Goal: Communication & Community: Answer question/provide support

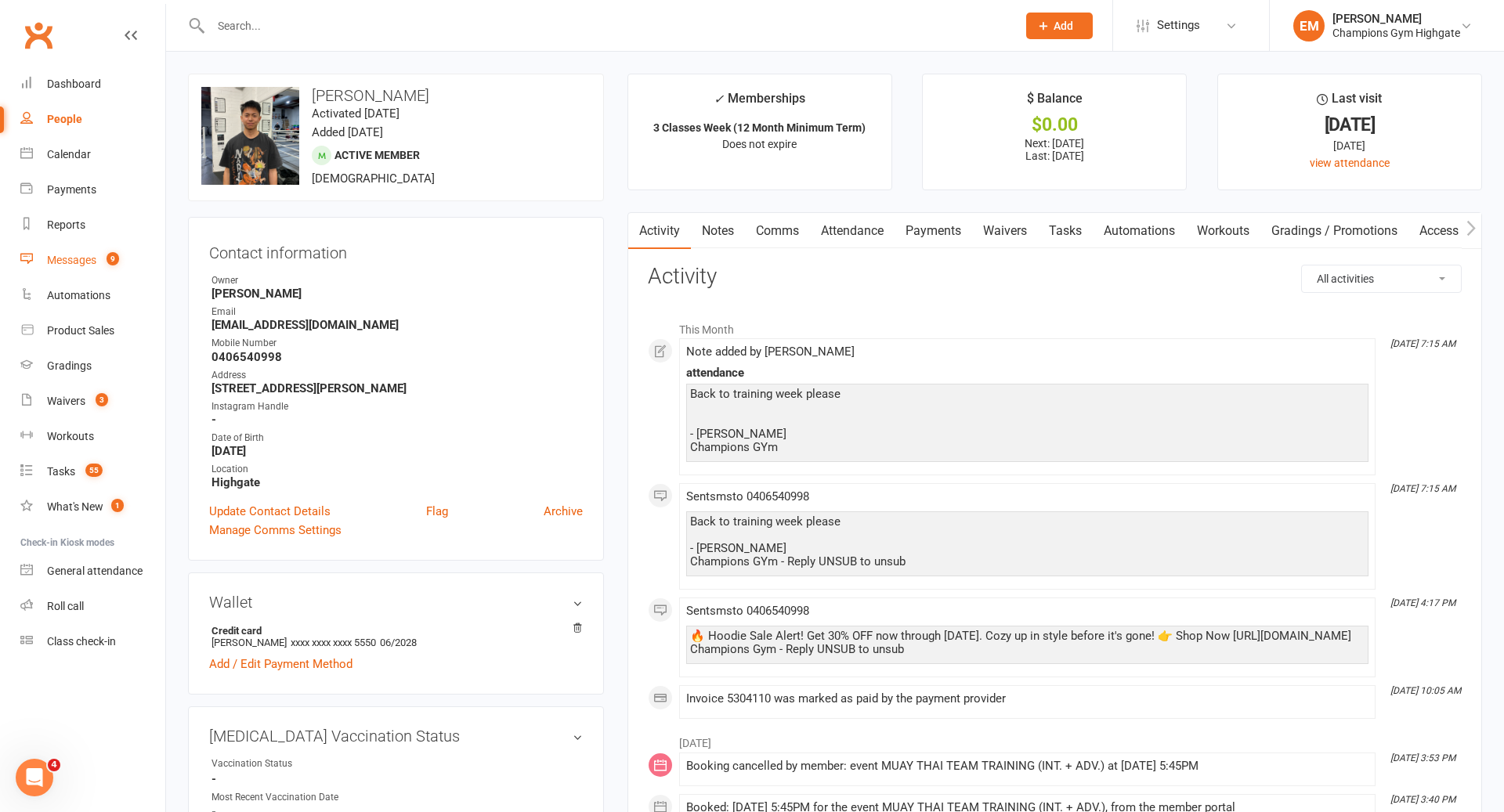
click at [84, 264] on div "Messages" at bounding box center [72, 260] width 50 height 13
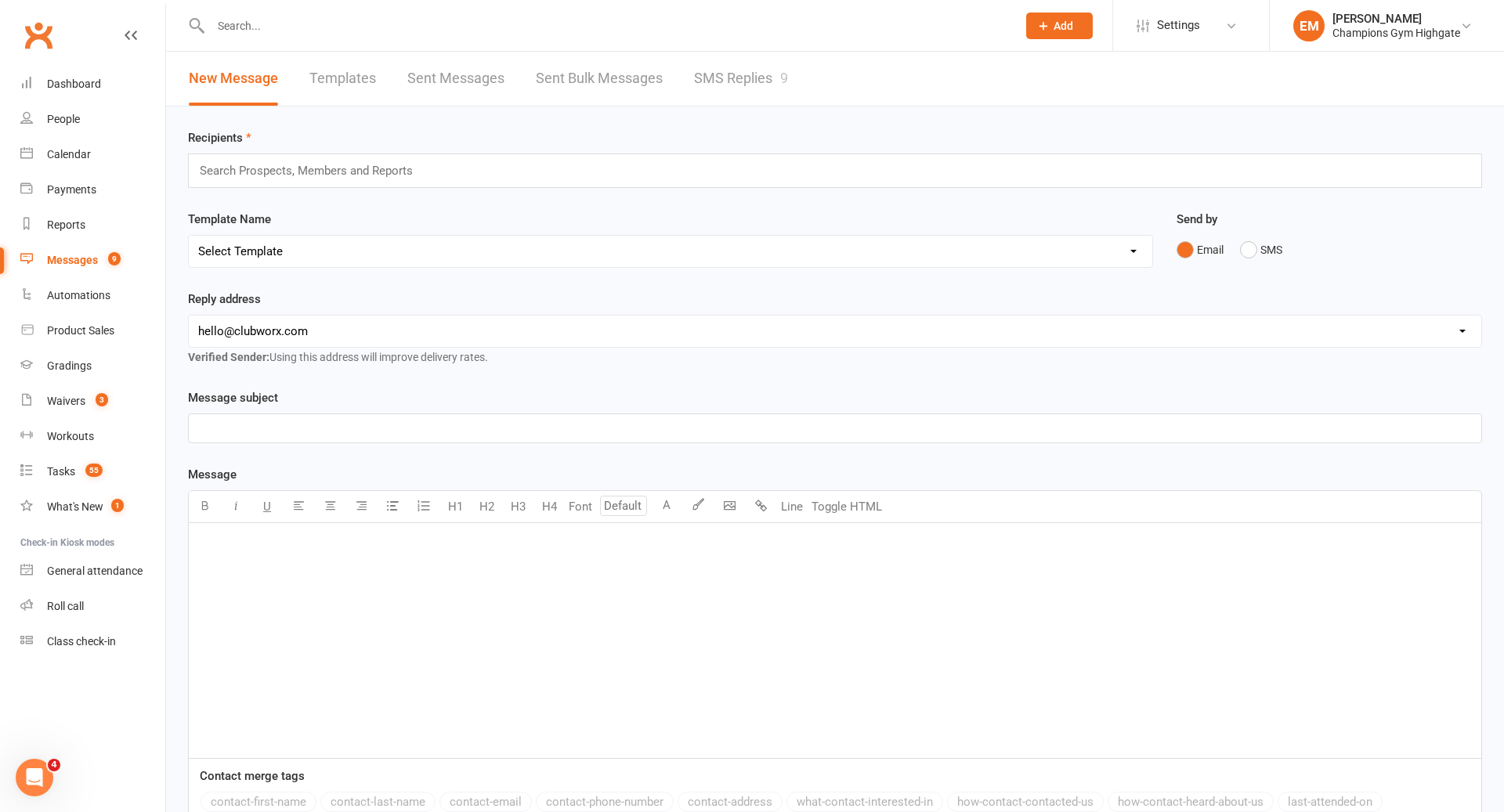
click at [770, 92] on link "SMS Replies 9" at bounding box center [740, 79] width 94 height 54
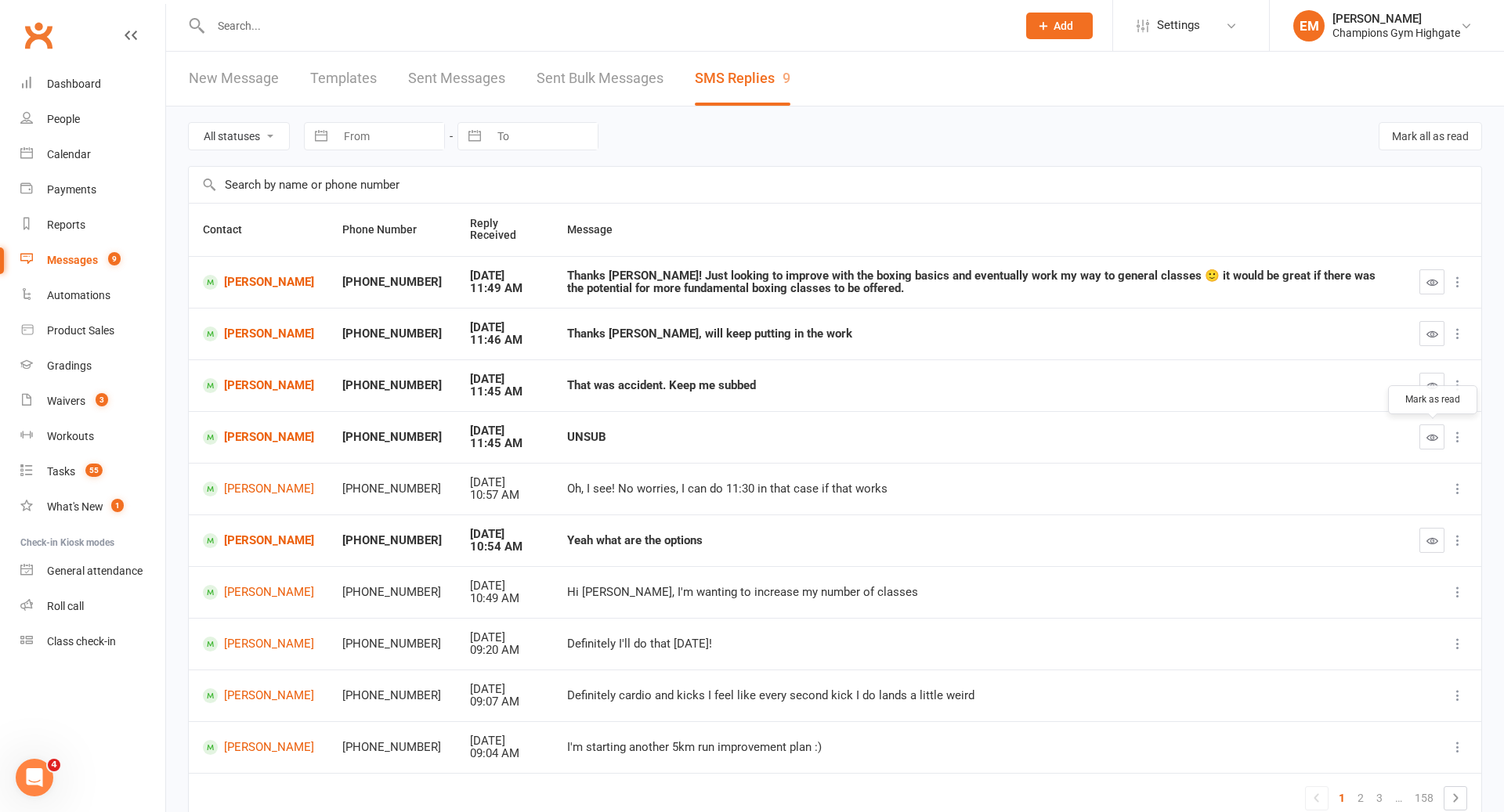
click at [1439, 438] on button "button" at bounding box center [1432, 437] width 25 height 25
click at [1435, 380] on icon "button" at bounding box center [1431, 385] width 12 height 12
click at [1433, 337] on icon "button" at bounding box center [1431, 334] width 12 height 12
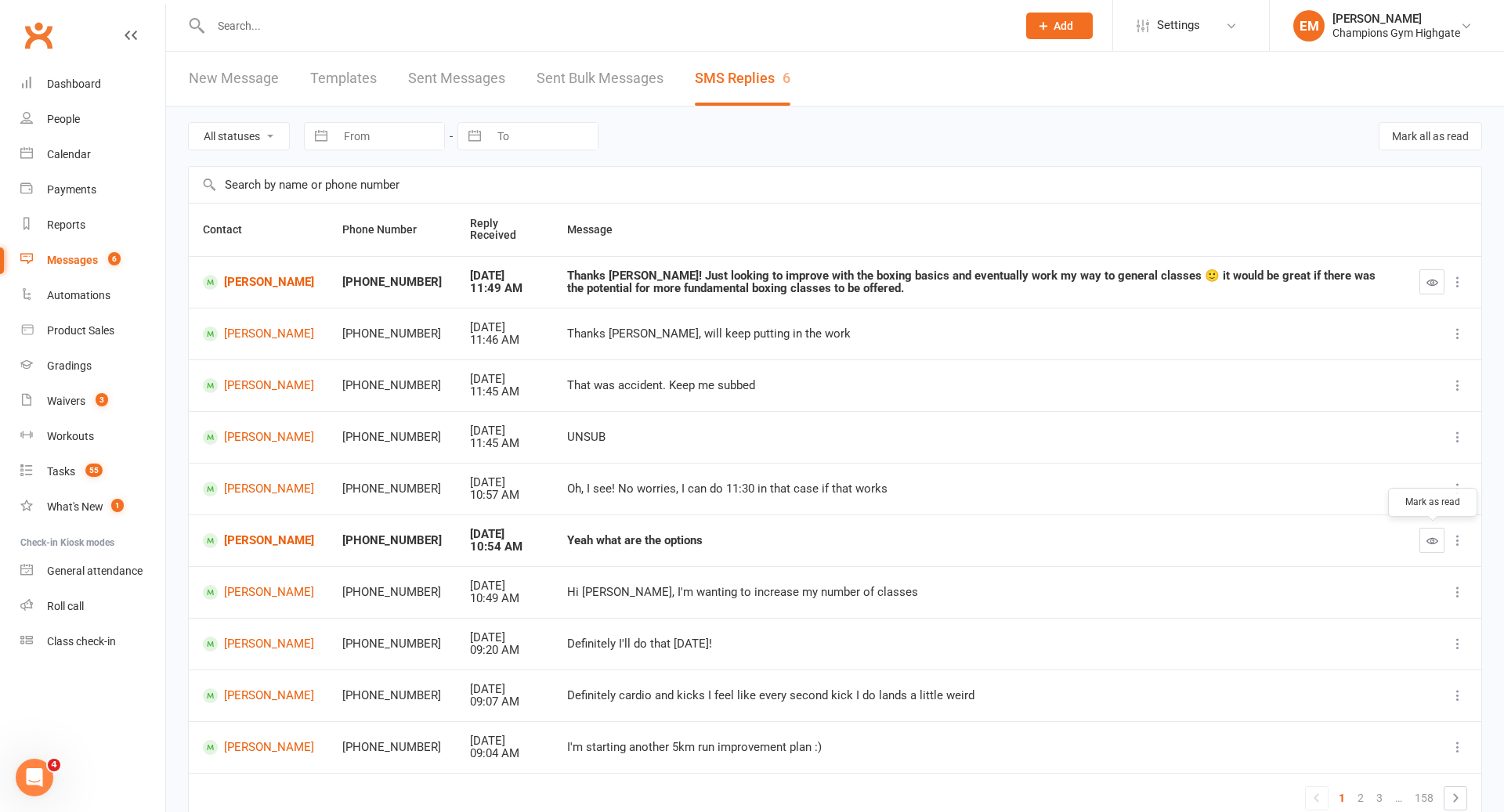
click at [1424, 540] on button "button" at bounding box center [1432, 541] width 25 height 25
click at [342, 12] on div at bounding box center [597, 25] width 817 height 51
click at [328, 20] on input "text" at bounding box center [605, 26] width 799 height 22
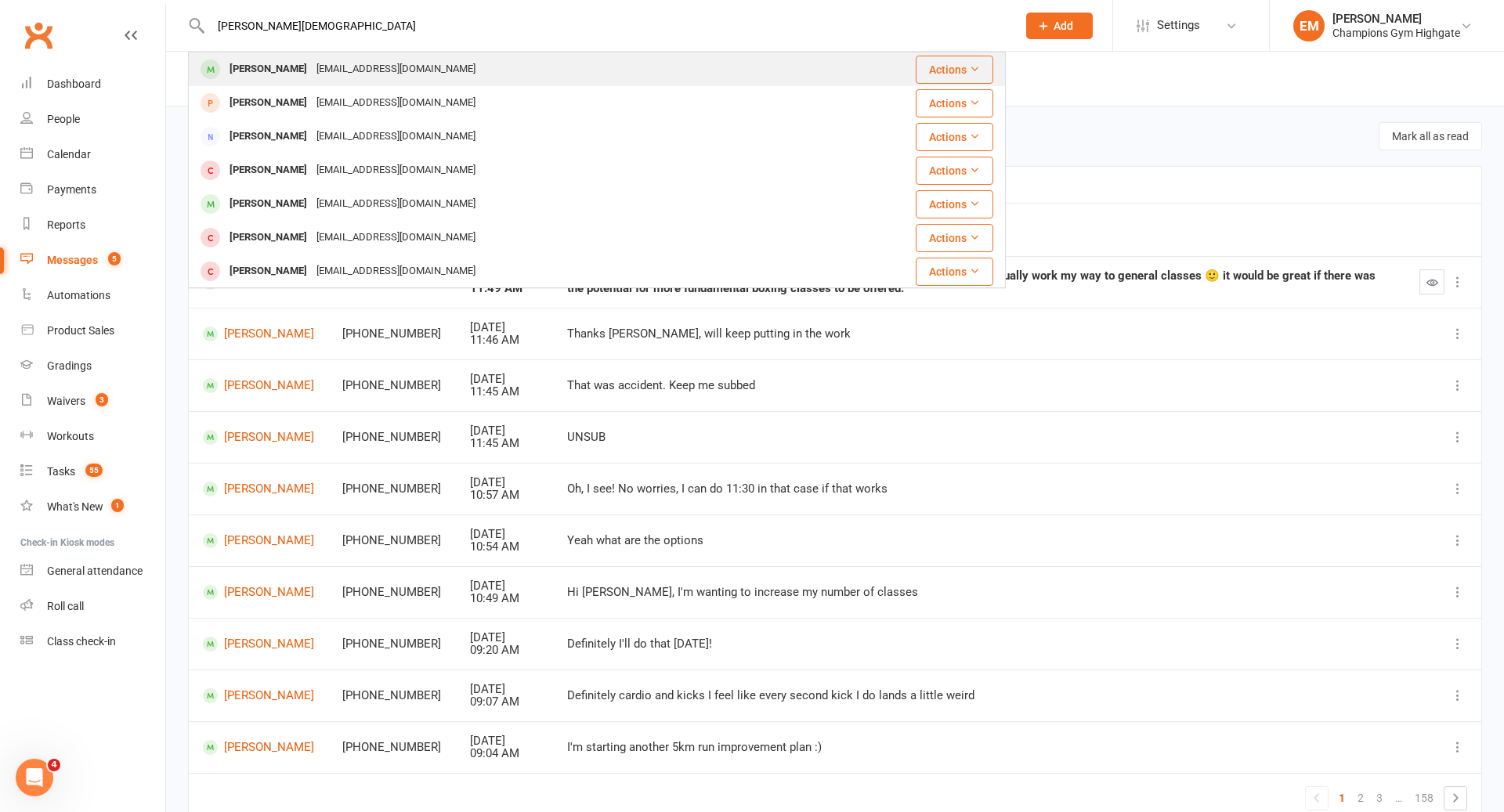
type input "[PERSON_NAME][DEMOGRAPHIC_DATA]"
click at [271, 74] on div "[PERSON_NAME]" at bounding box center [268, 69] width 87 height 23
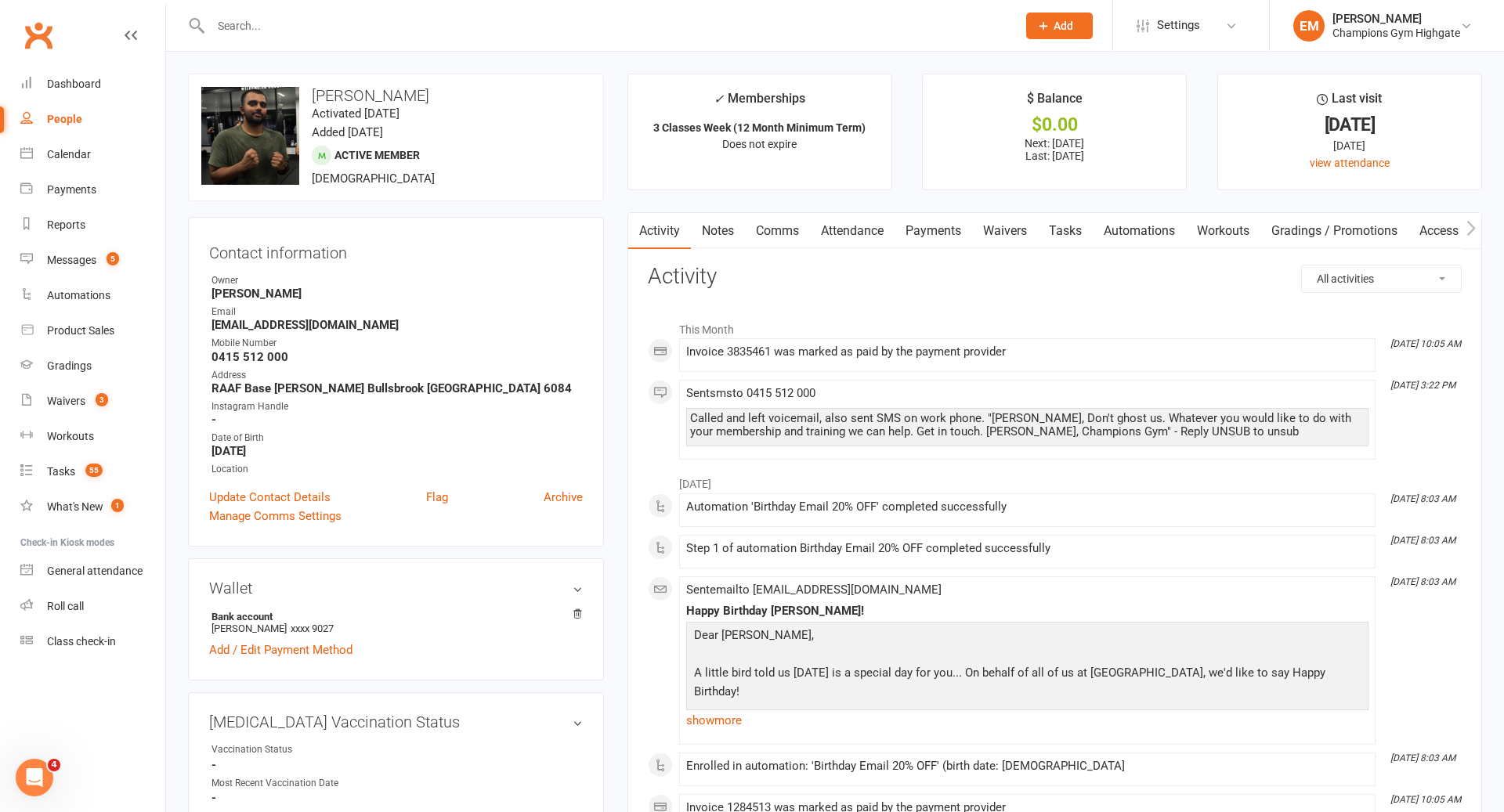
click at [775, 226] on link "Comms" at bounding box center [777, 231] width 65 height 36
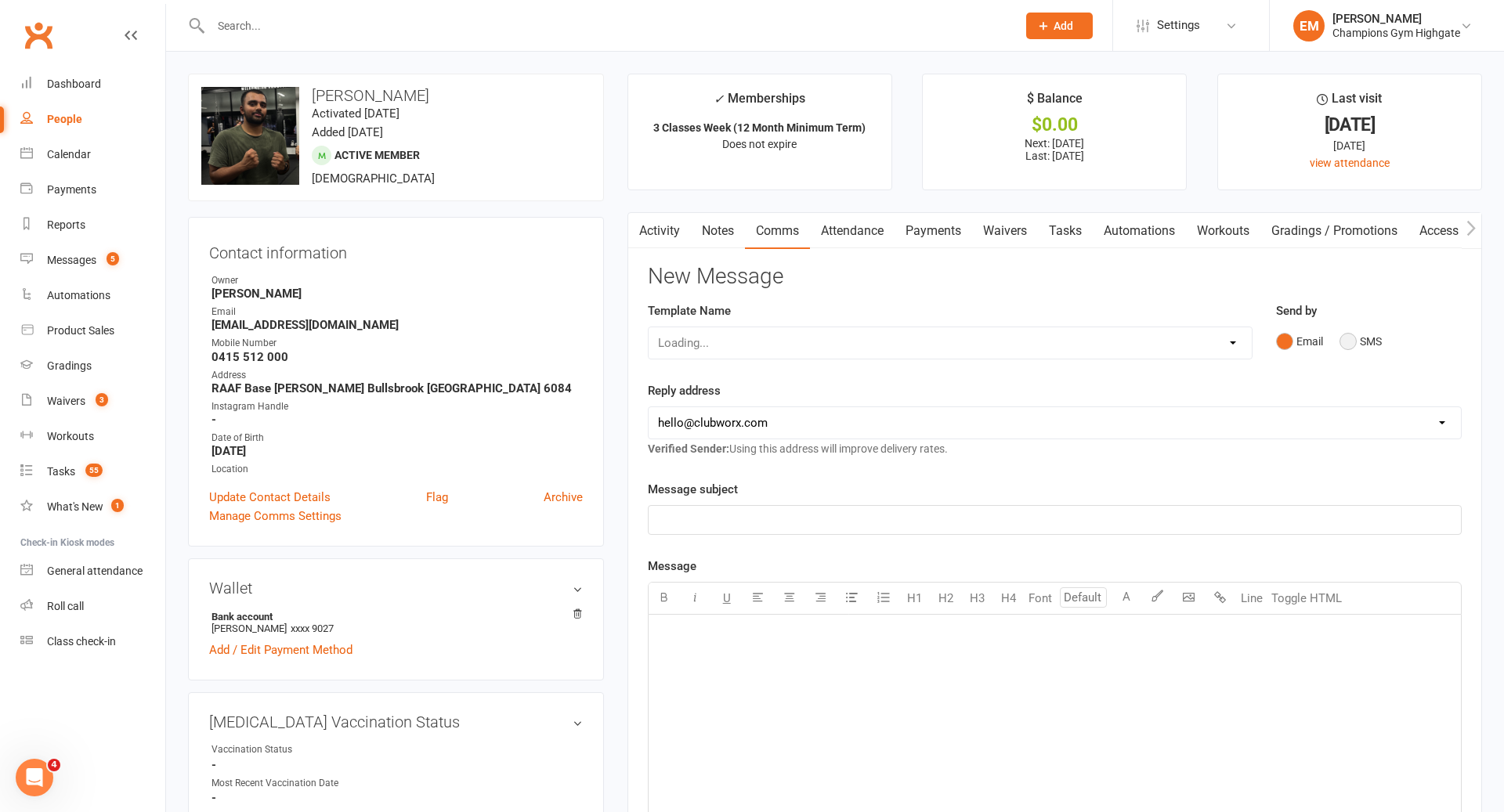
click at [1361, 344] on button "SMS" at bounding box center [1360, 342] width 43 height 30
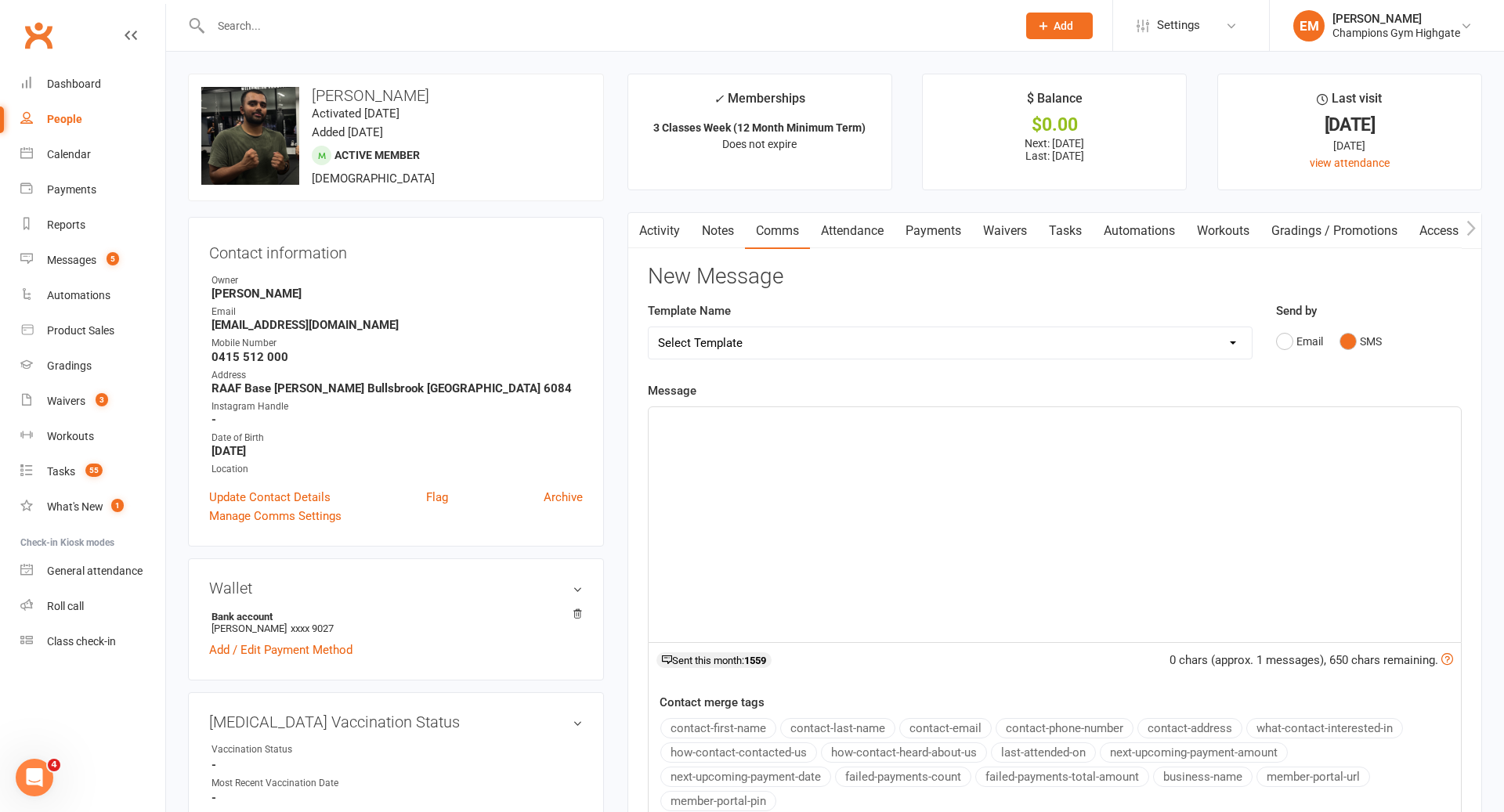
click at [1046, 488] on div "﻿" at bounding box center [1054, 525] width 812 height 235
drag, startPoint x: 793, startPoint y: 451, endPoint x: 398, endPoint y: 349, distance: 408.0
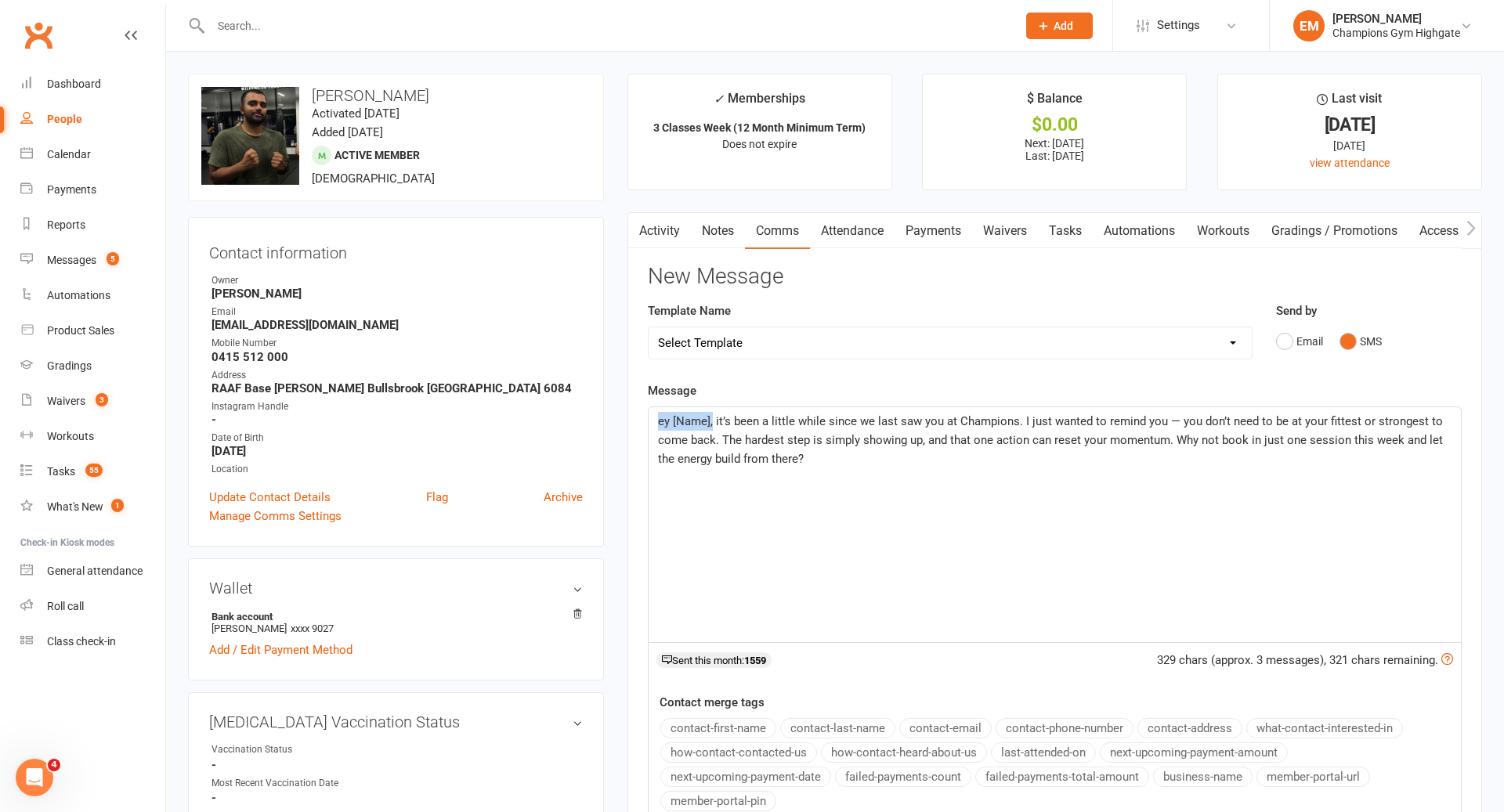
drag, startPoint x: 710, startPoint y: 420, endPoint x: 528, endPoint y: 403, distance: 182.8
drag, startPoint x: 779, startPoint y: 421, endPoint x: 758, endPoint y: 421, distance: 21.0
click at [758, 421] on span "[PERSON_NAME]! it’s been a little while since we last saw you at Champions. I j…" at bounding box center [1051, 440] width 787 height 52
drag, startPoint x: 974, startPoint y: 414, endPoint x: 922, endPoint y: 414, distance: 52.0
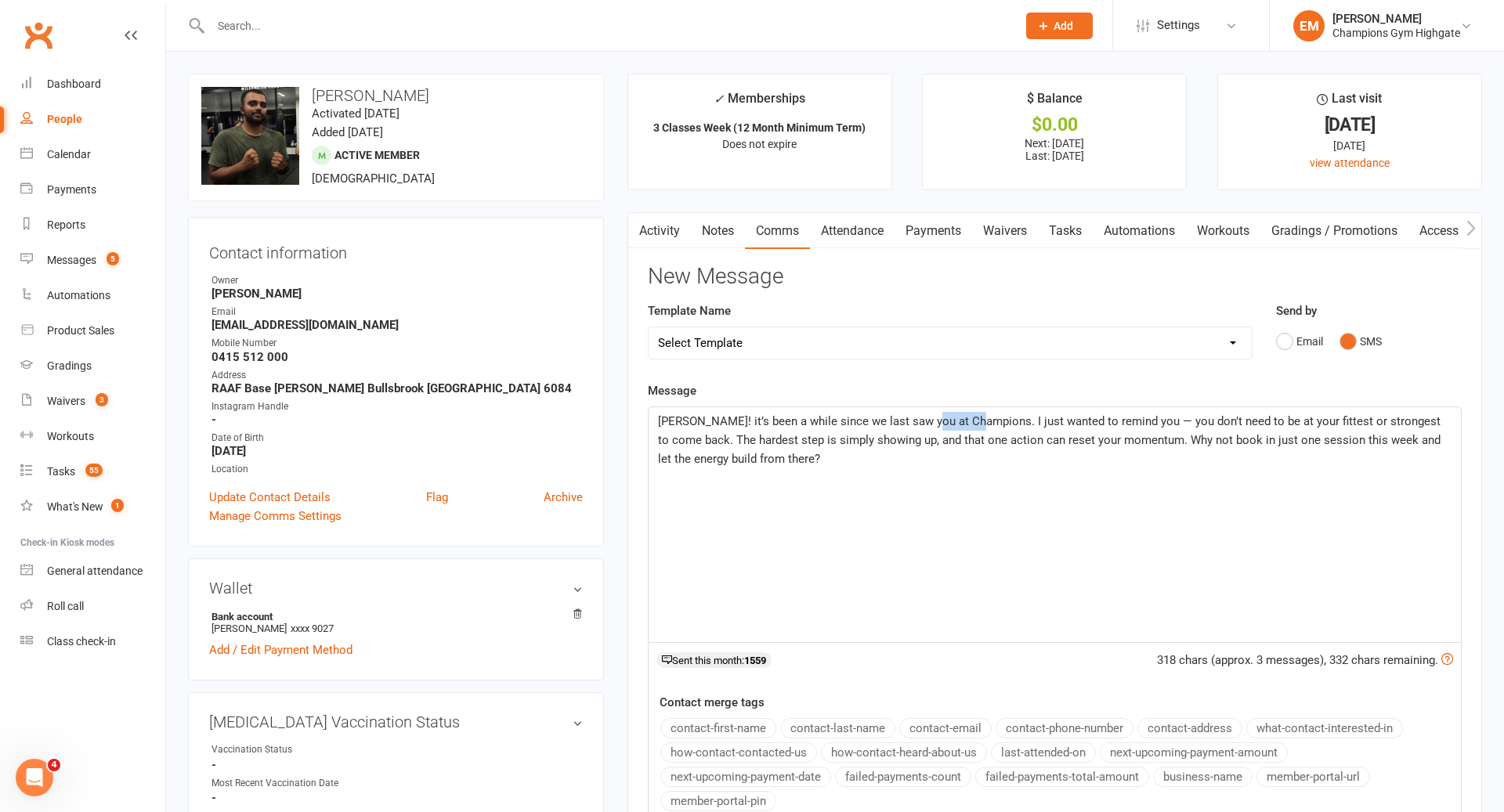
click at [922, 414] on span "[PERSON_NAME]! it’s been a while since we last saw you at Champions. I just wan…" at bounding box center [1051, 440] width 786 height 52
click at [1110, 421] on span "[PERSON_NAME]! it’s been a while since we last saw you at the club. I just want…" at bounding box center [1052, 440] width 788 height 52
click at [970, 432] on span "[PERSON_NAME]! it’s been a while since we last saw you at the club. I just want…" at bounding box center [1054, 440] width 792 height 52
click at [982, 425] on span "[PERSON_NAME]! it’s been a while since we last saw you at the club. I just want…" at bounding box center [1054, 440] width 792 height 52
click at [944, 438] on span "[PERSON_NAME]! it’s been a while since we last saw you at the club. I wanted to…" at bounding box center [1052, 440] width 788 height 52
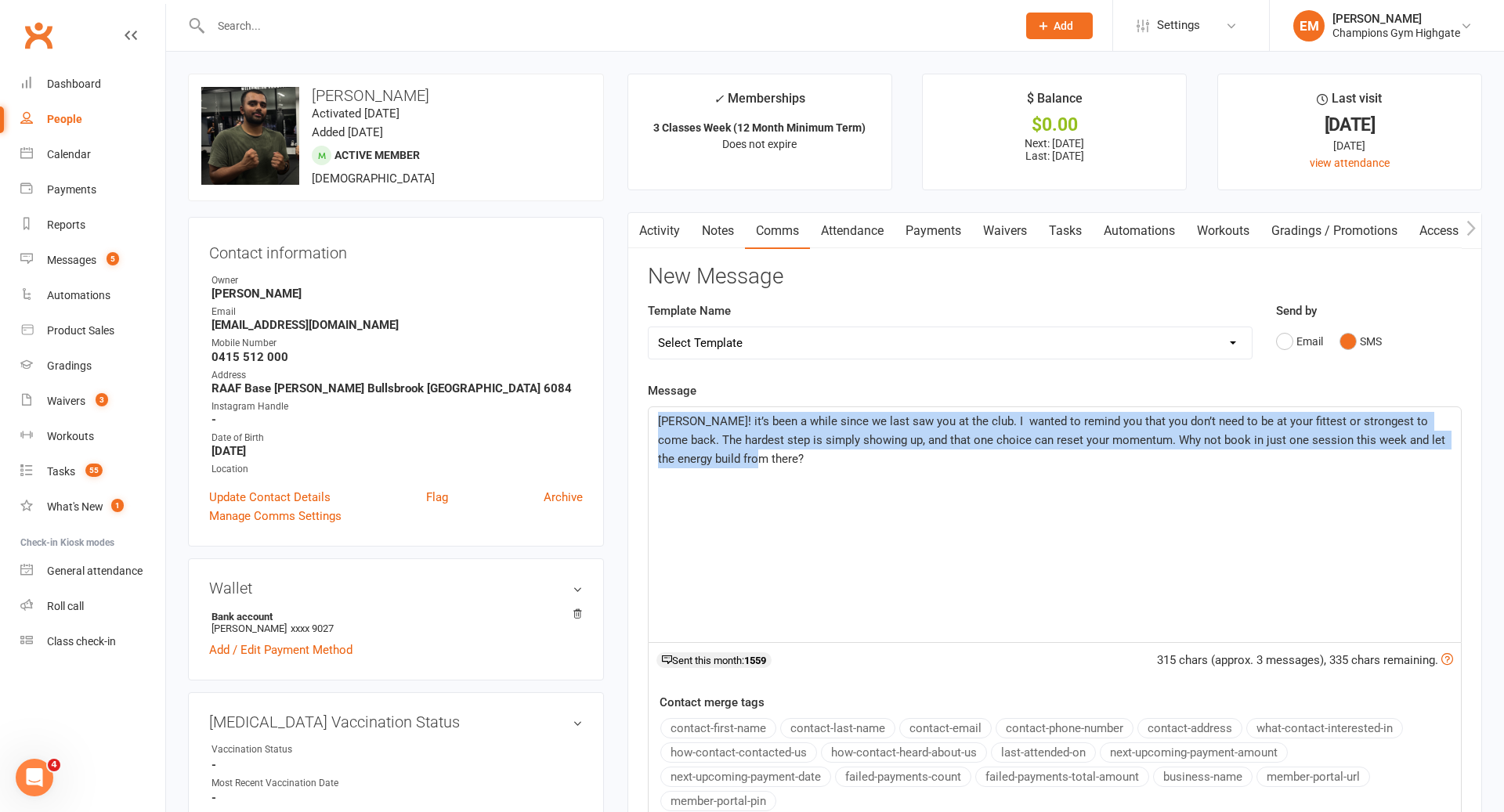
drag, startPoint x: 916, startPoint y: 482, endPoint x: 559, endPoint y: 364, distance: 376.0
copy span "[PERSON_NAME]! it’s been a while since we last saw you at the club. I wanted to…"
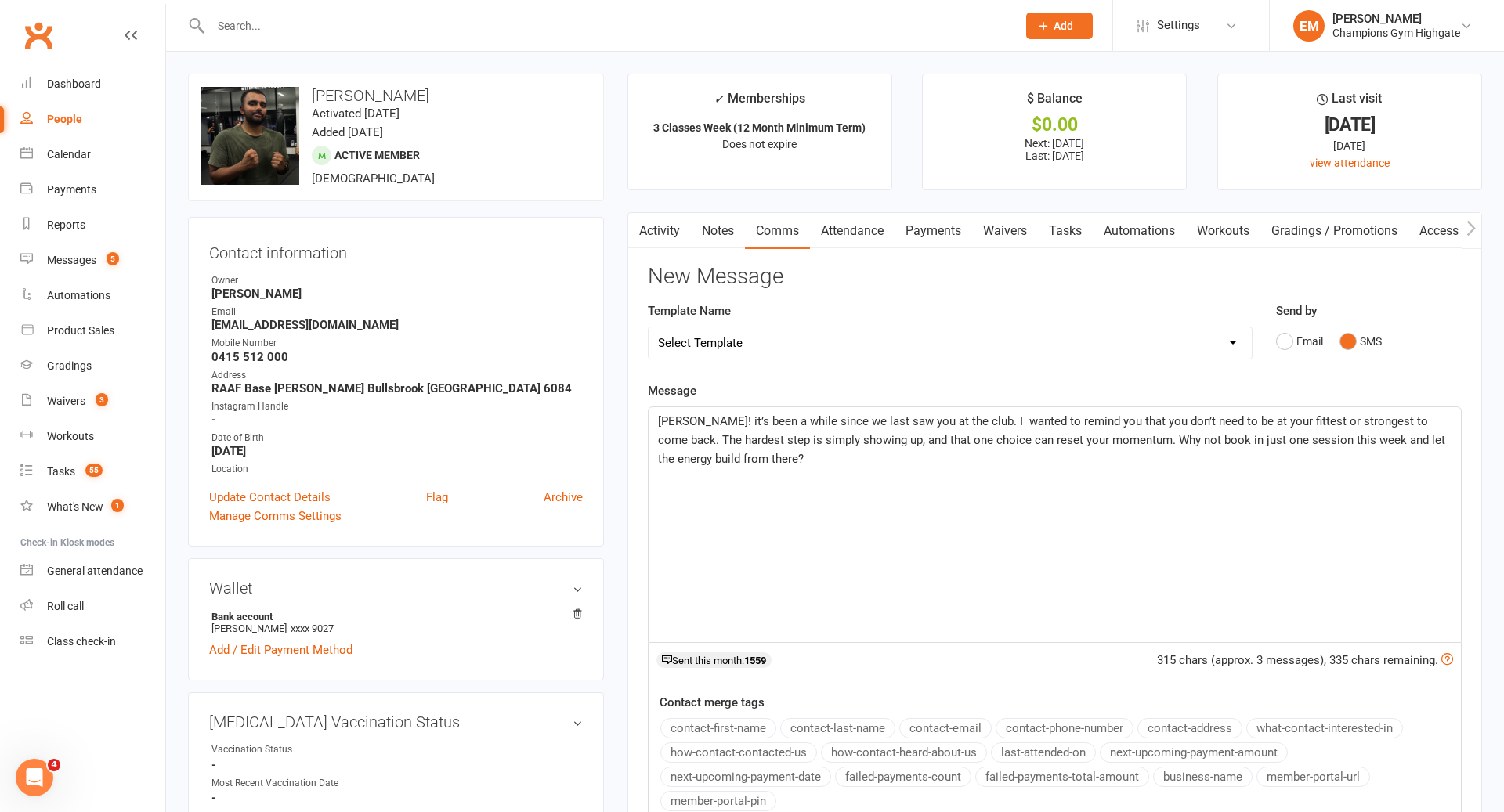
click at [764, 482] on div "[PERSON_NAME]! it’s been a while since we last saw you at the club. I wanted to…" at bounding box center [1054, 525] width 812 height 235
click at [1408, 442] on span "[PERSON_NAME]! it’s been a while since we last saw you at the club. I wanted to…" at bounding box center [1053, 440] width 791 height 52
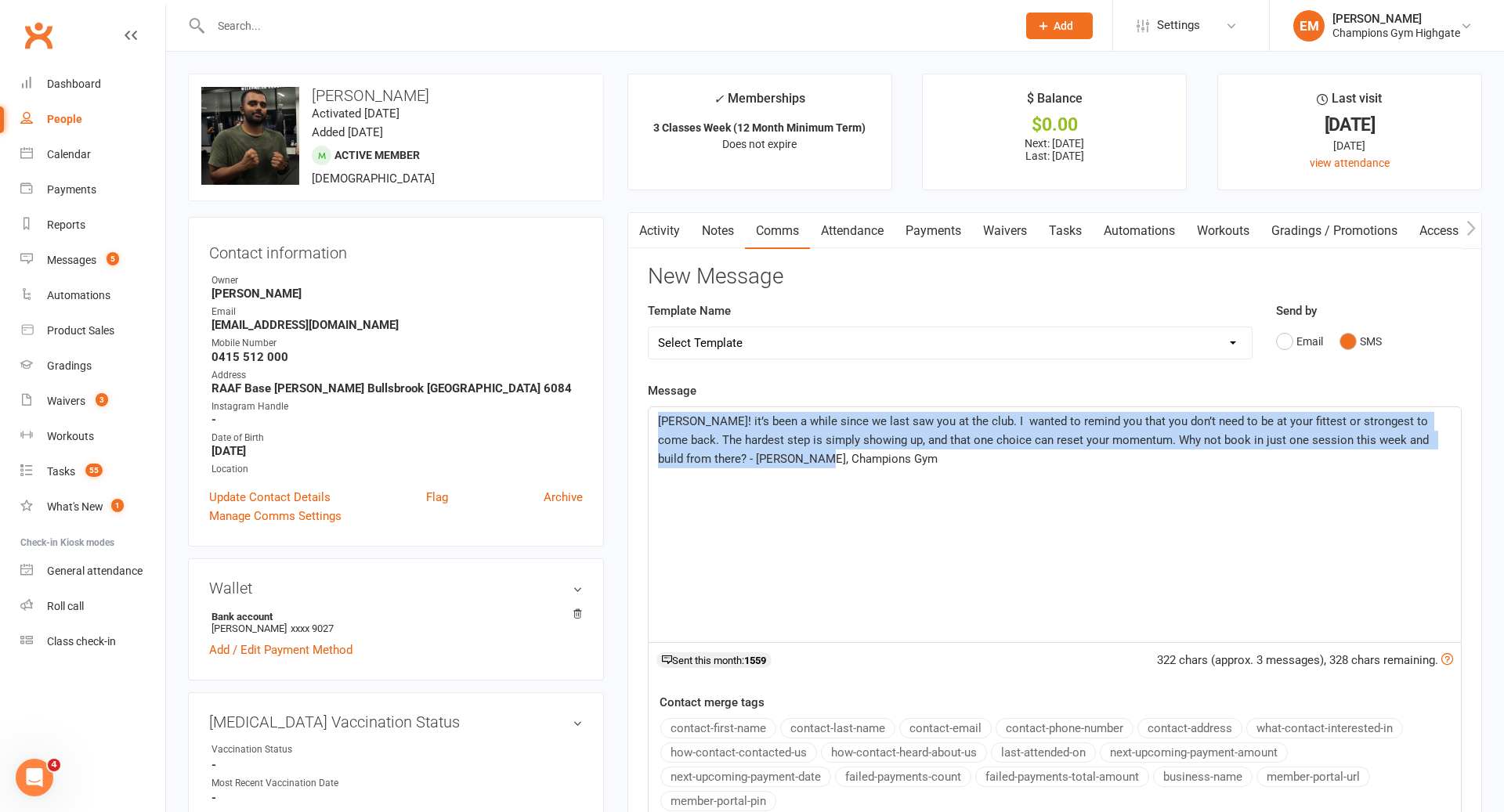
drag, startPoint x: 1183, startPoint y: 485, endPoint x: 554, endPoint y: 283, distance: 660.6
copy span "[PERSON_NAME]! it’s been a while since we last saw you at the club. I wanted to…"
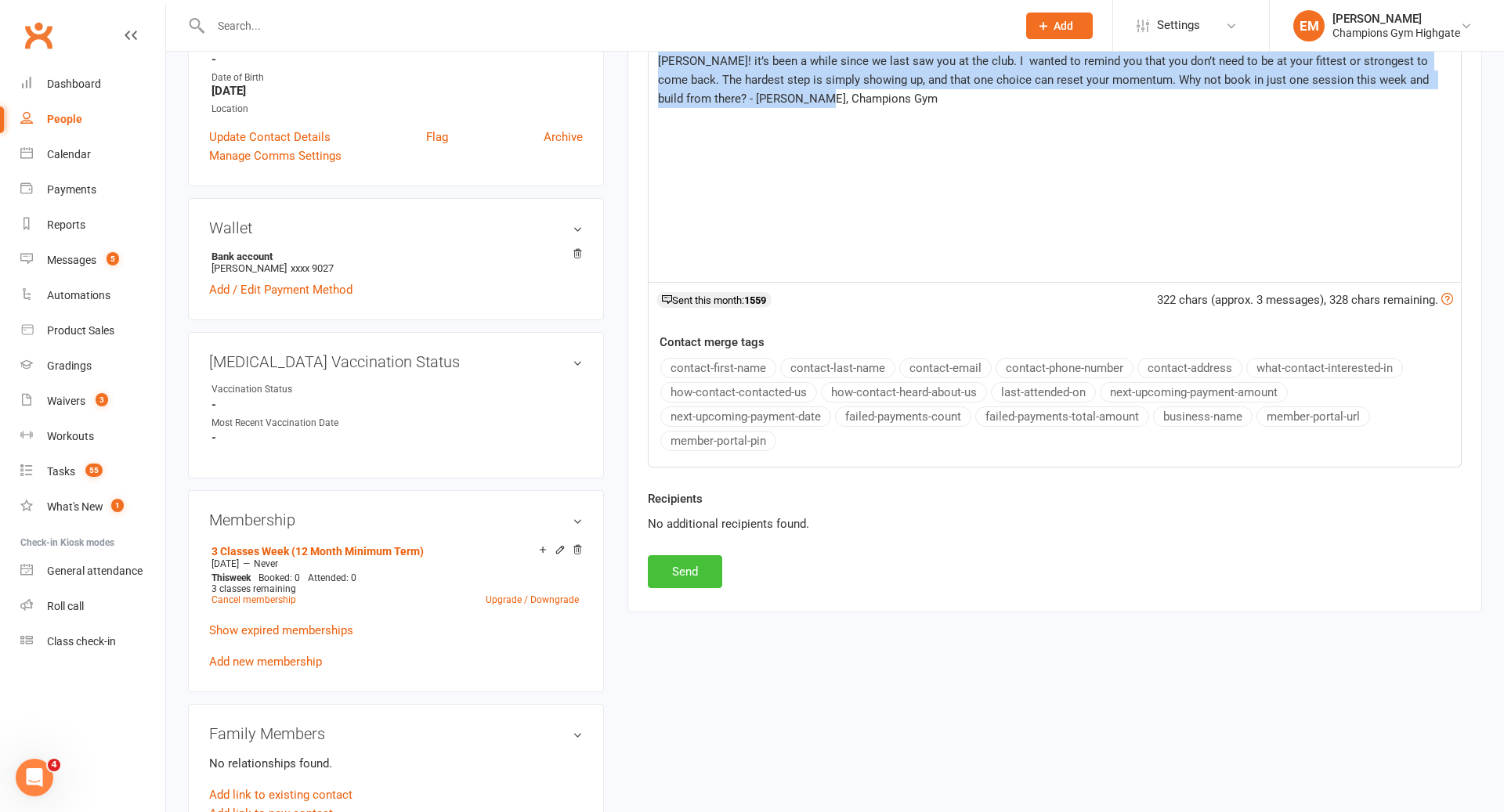
scroll to position [361, 0]
click at [690, 565] on button "Send" at bounding box center [685, 571] width 74 height 33
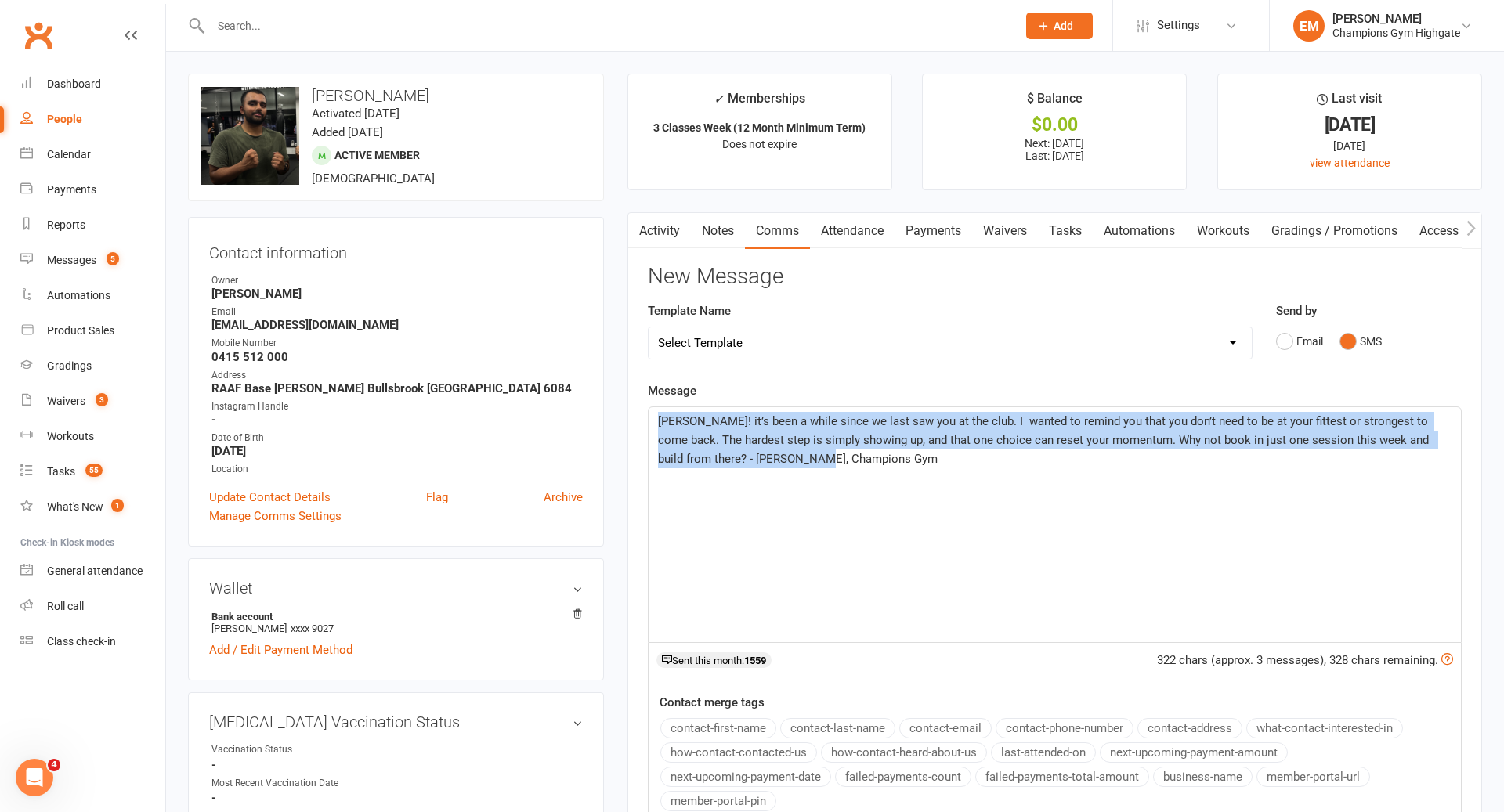
click at [712, 228] on link "Notes" at bounding box center [717, 231] width 54 height 36
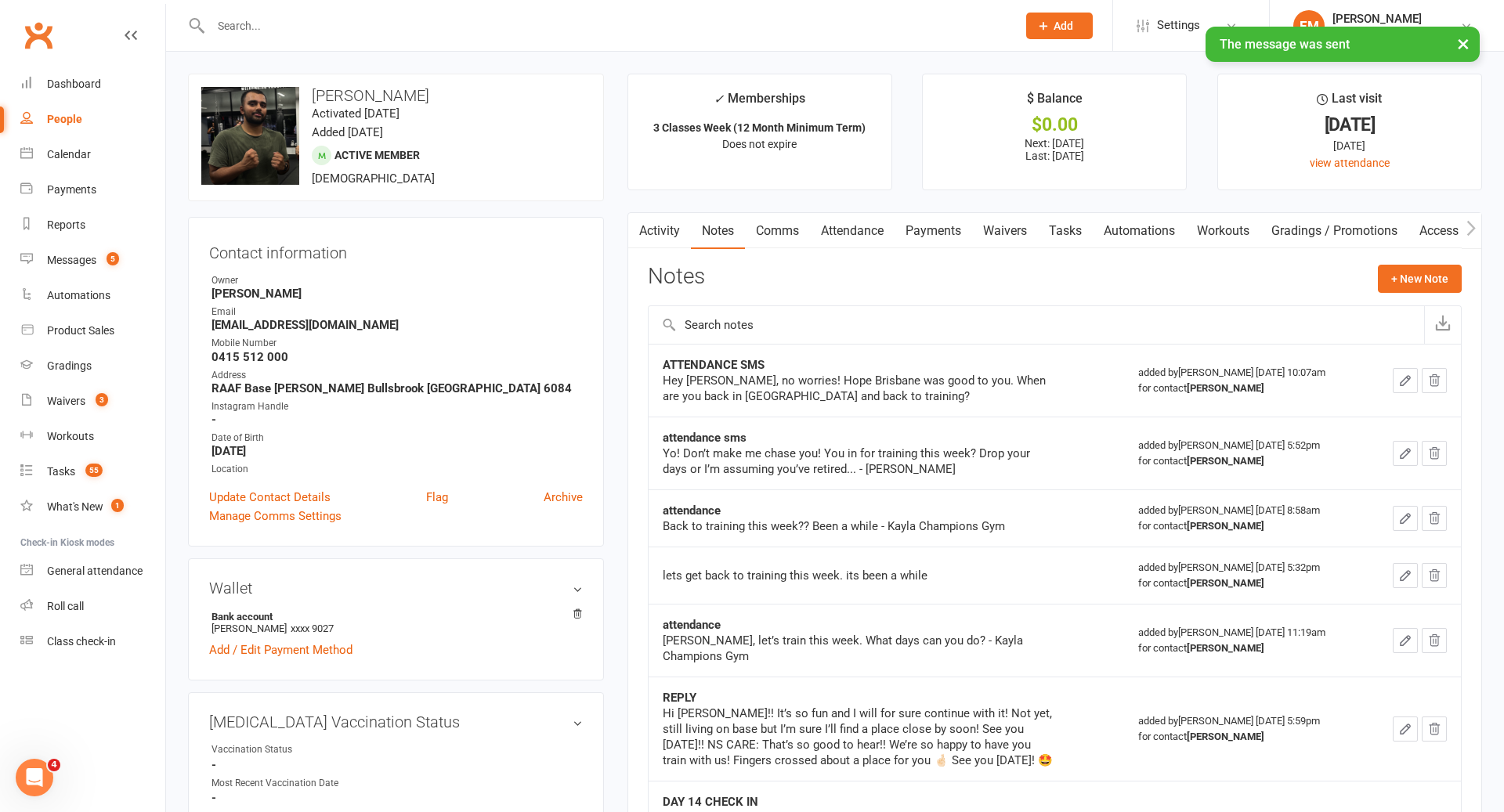
click at [1371, 287] on div "Notes + New Note" at bounding box center [1054, 285] width 814 height 41
click at [1445, 268] on button "+ New Note" at bounding box center [1420, 279] width 84 height 28
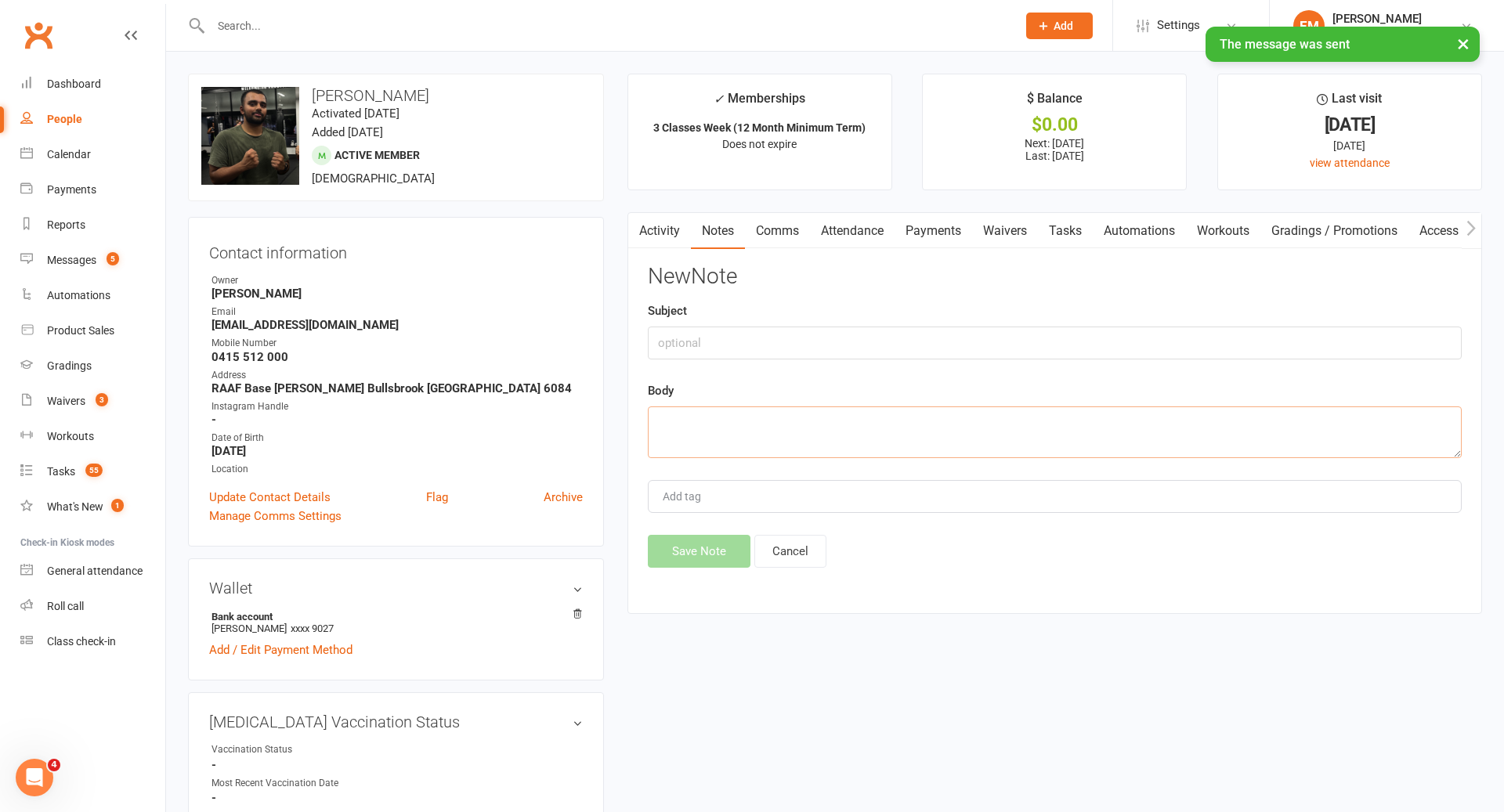
click at [984, 454] on textarea at bounding box center [1054, 432] width 814 height 52
paste textarea "[PERSON_NAME]! it’s been a while since we last saw you at the club. I wanted to…"
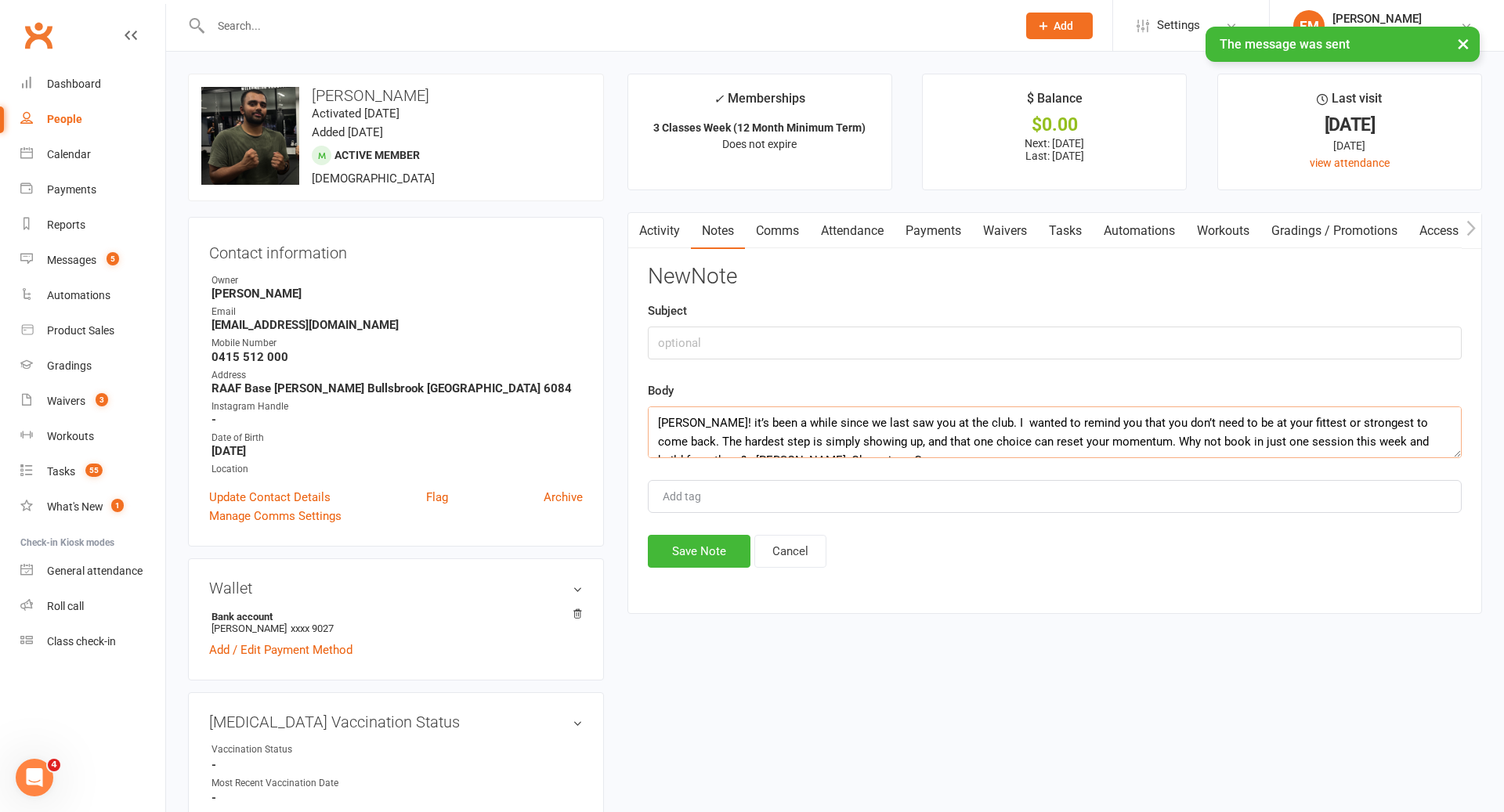
scroll to position [9, 0]
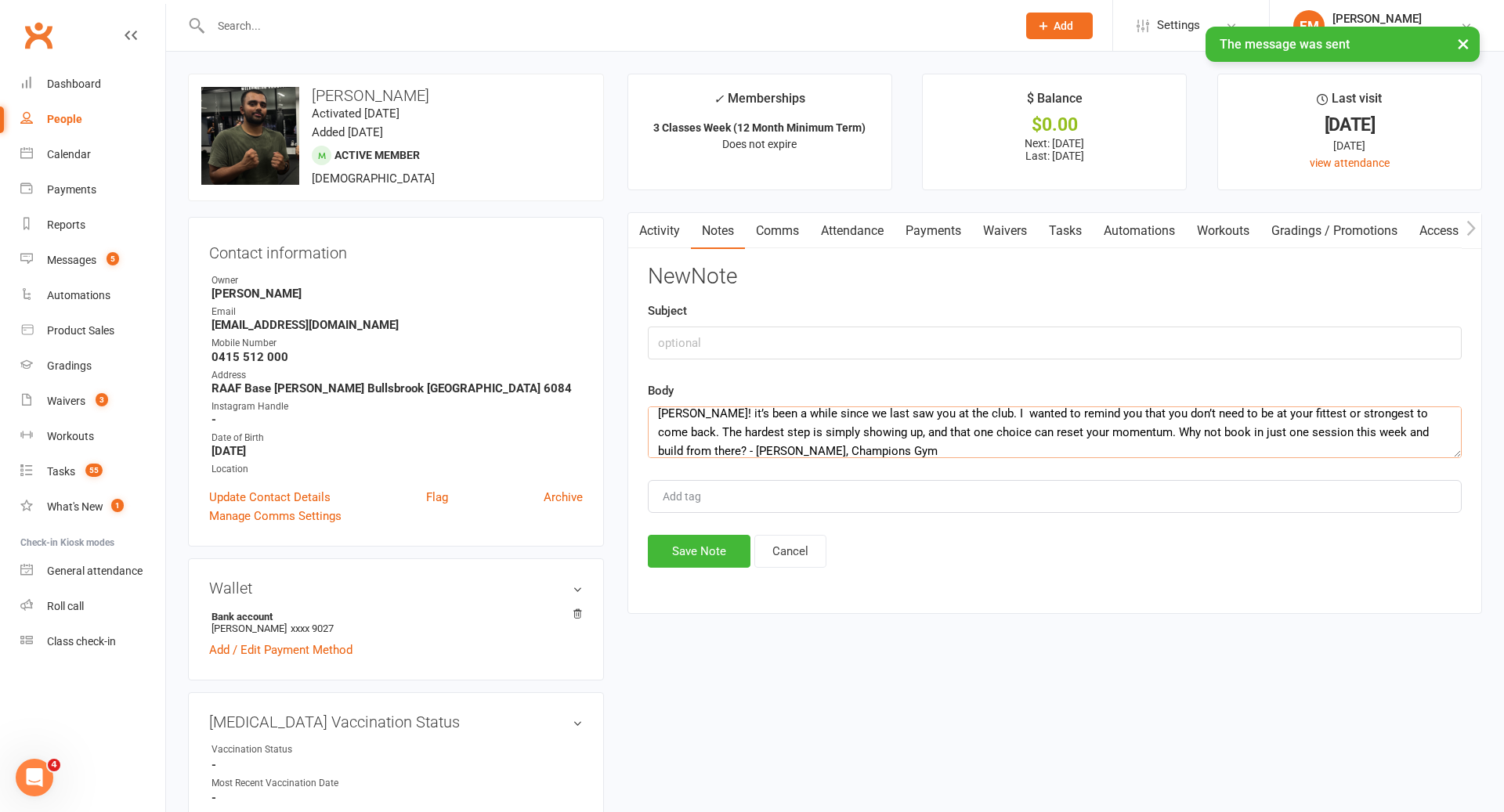
type textarea "[PERSON_NAME]! it’s been a while since we last saw you at the club. I wanted to…"
click at [820, 334] on input "text" at bounding box center [1054, 343] width 814 height 33
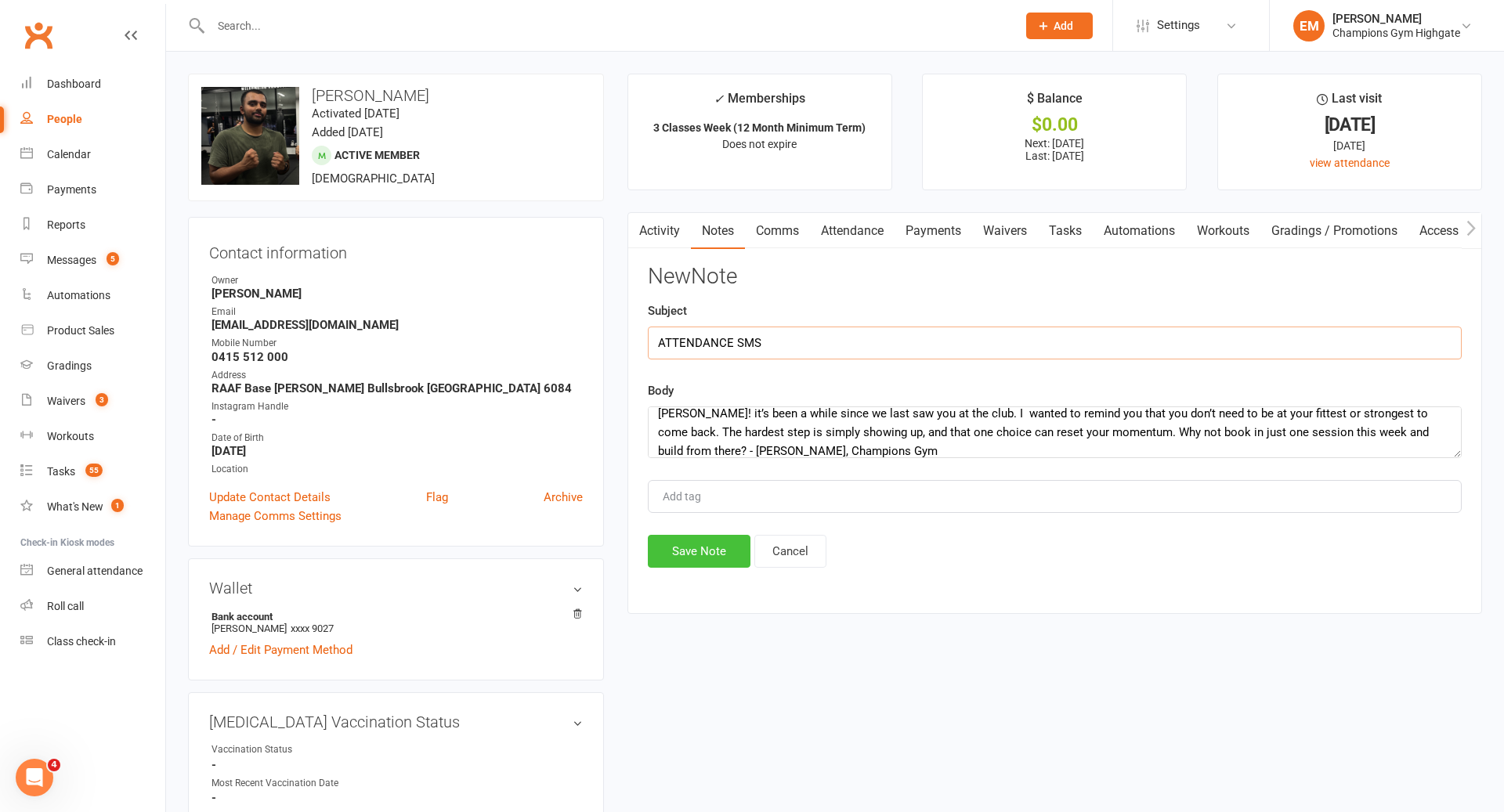
type input "ATTENDANCE SMS"
click at [683, 559] on button "Save Note" at bounding box center [699, 552] width 103 height 33
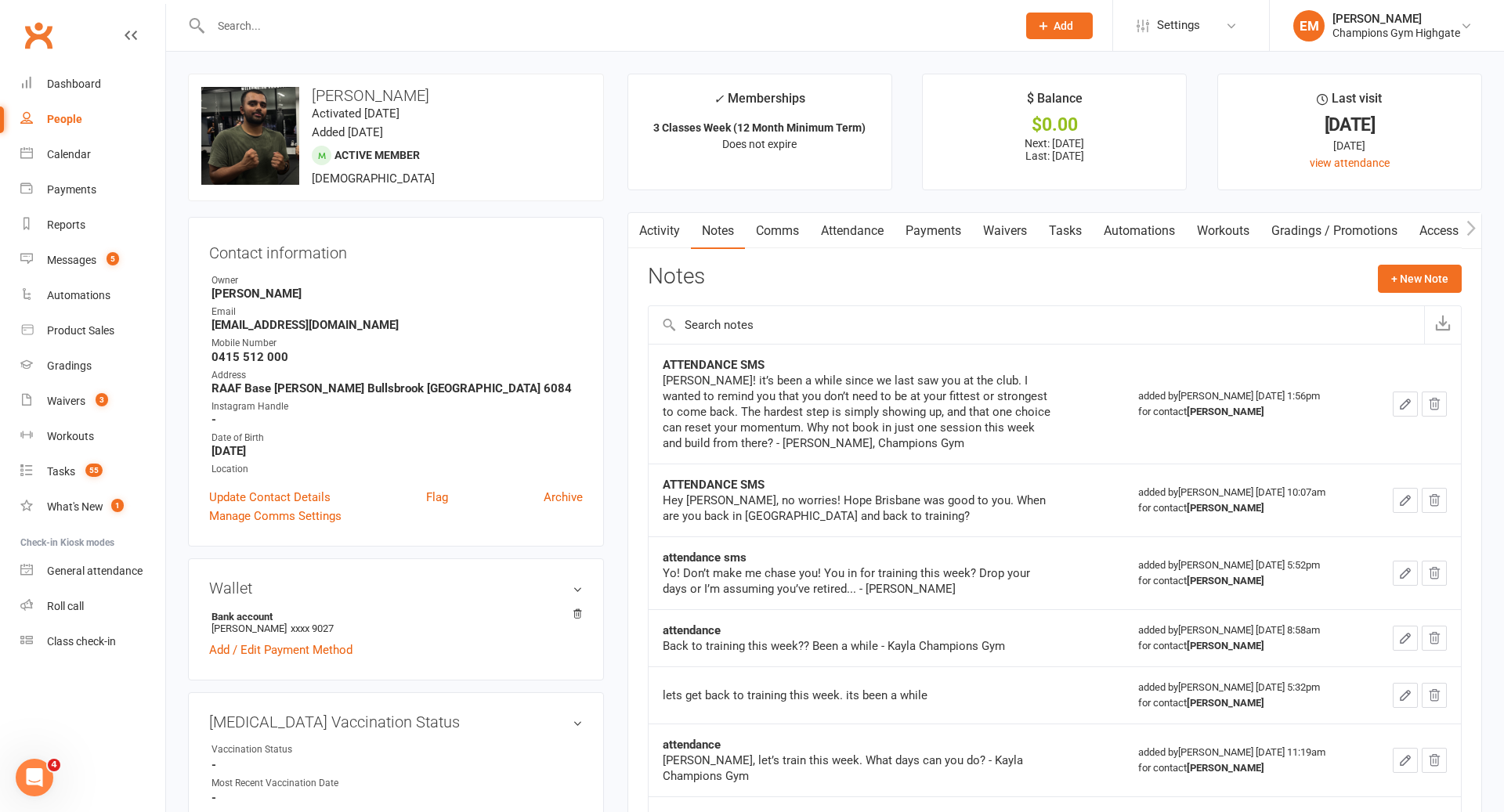
click at [758, 17] on input "text" at bounding box center [605, 26] width 799 height 22
type input "a"
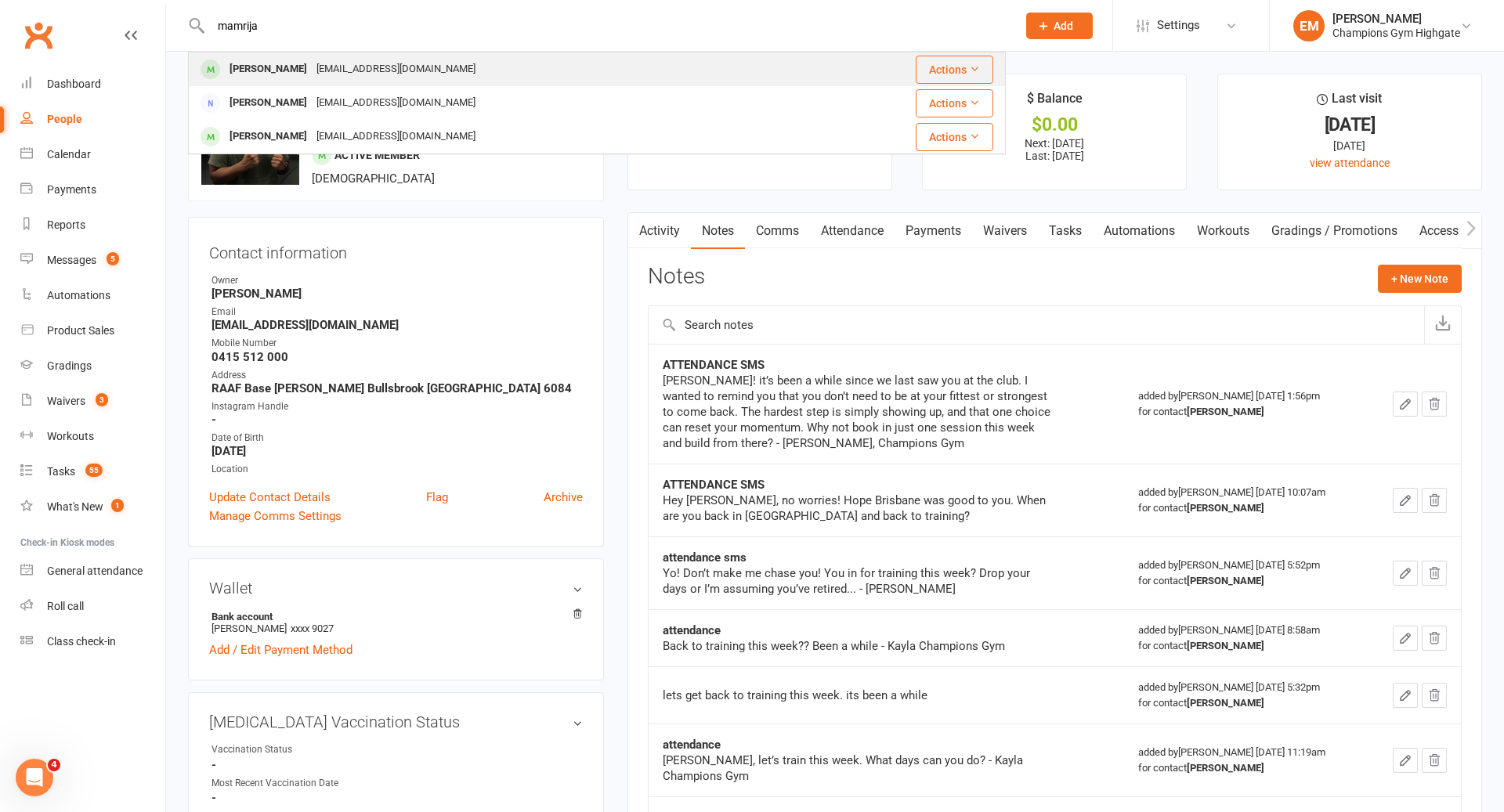
type input "mamrija"
click at [269, 81] on div "[PERSON_NAME] [PERSON_NAME][EMAIL_ADDRESS][DOMAIN_NAME]" at bounding box center [502, 69] width 625 height 32
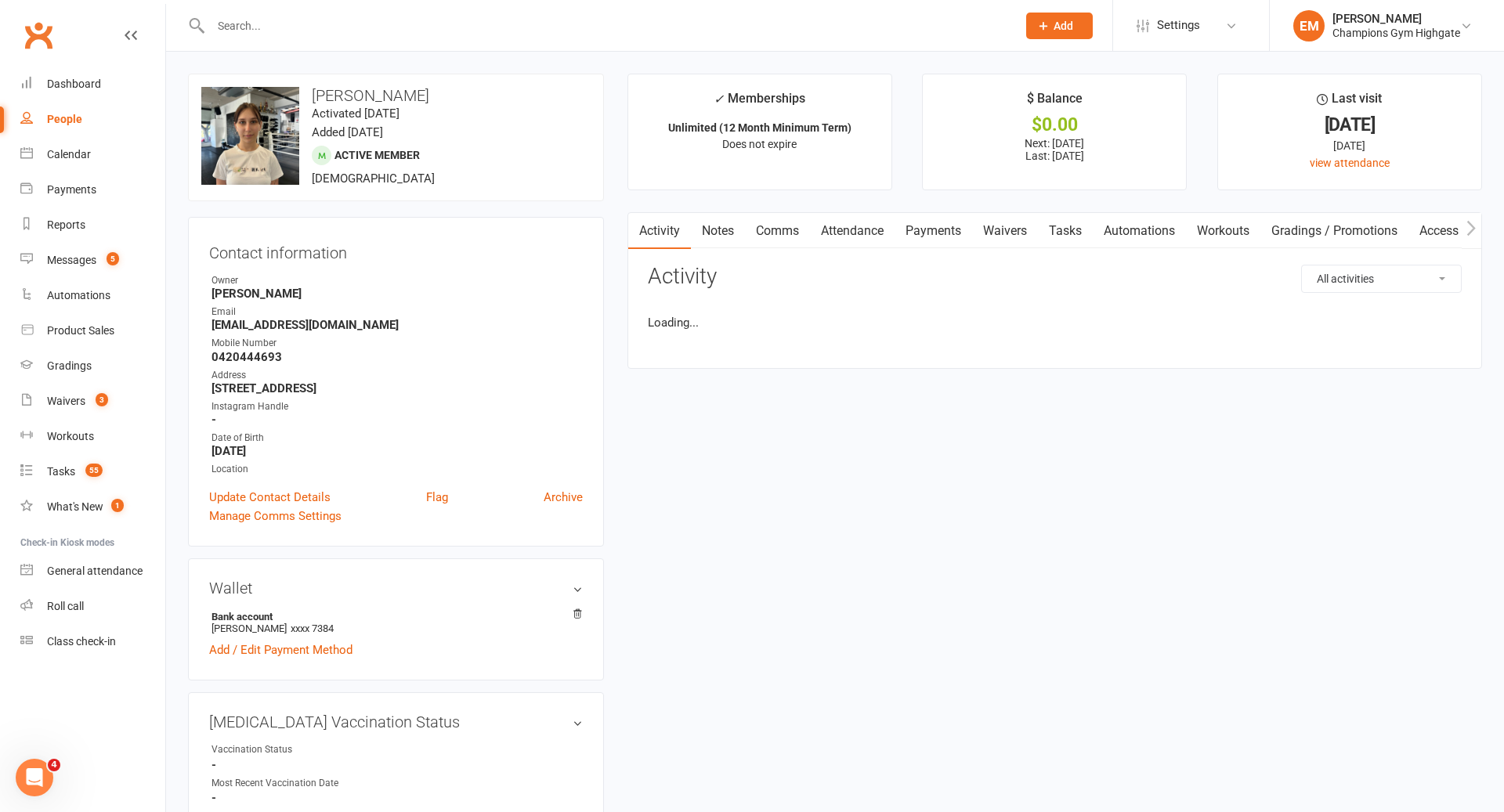
click at [676, 239] on link "Activity" at bounding box center [659, 231] width 62 height 36
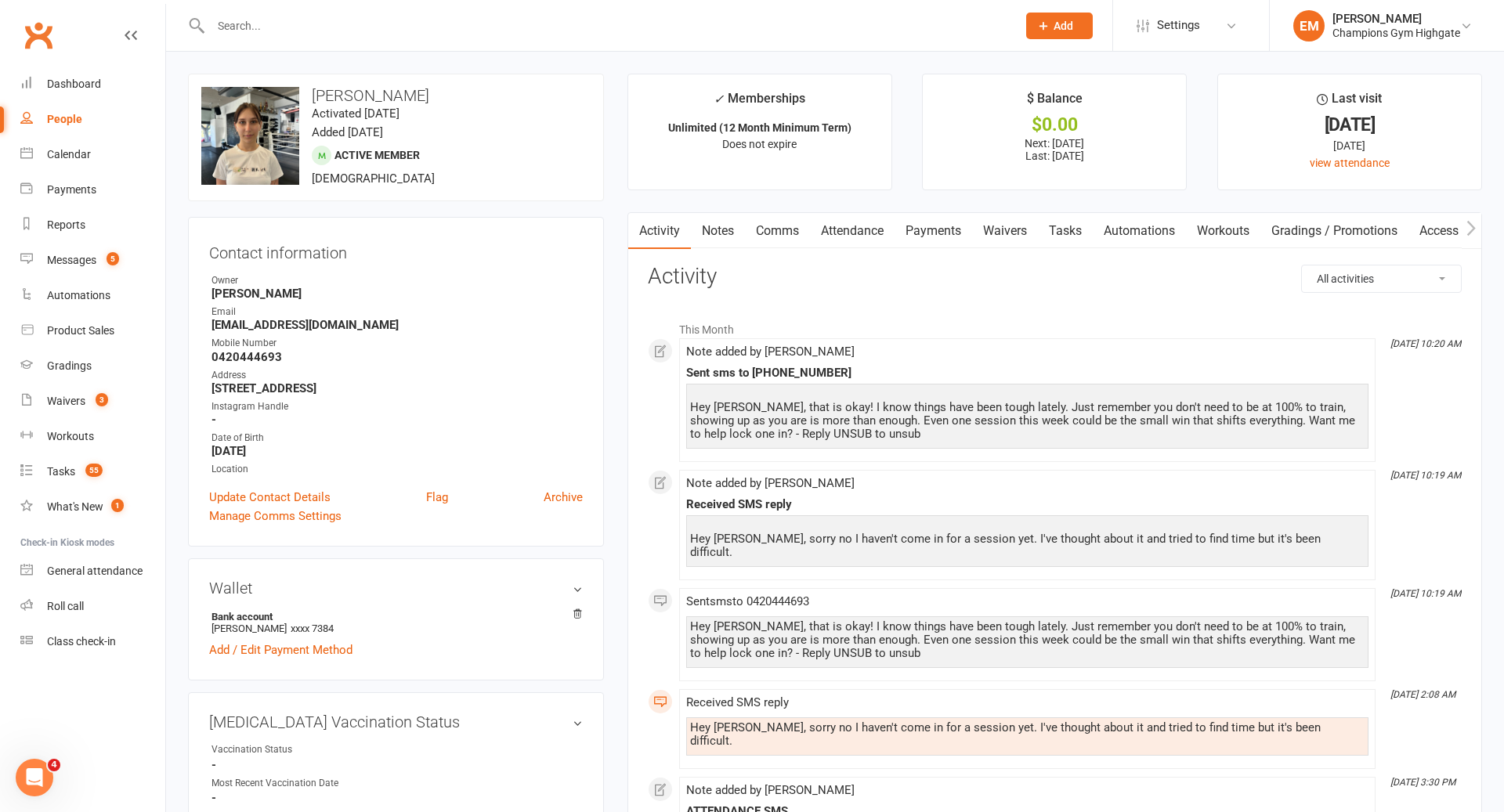
click at [604, 8] on div at bounding box center [597, 25] width 817 height 51
click at [592, 27] on input "text" at bounding box center [605, 26] width 799 height 22
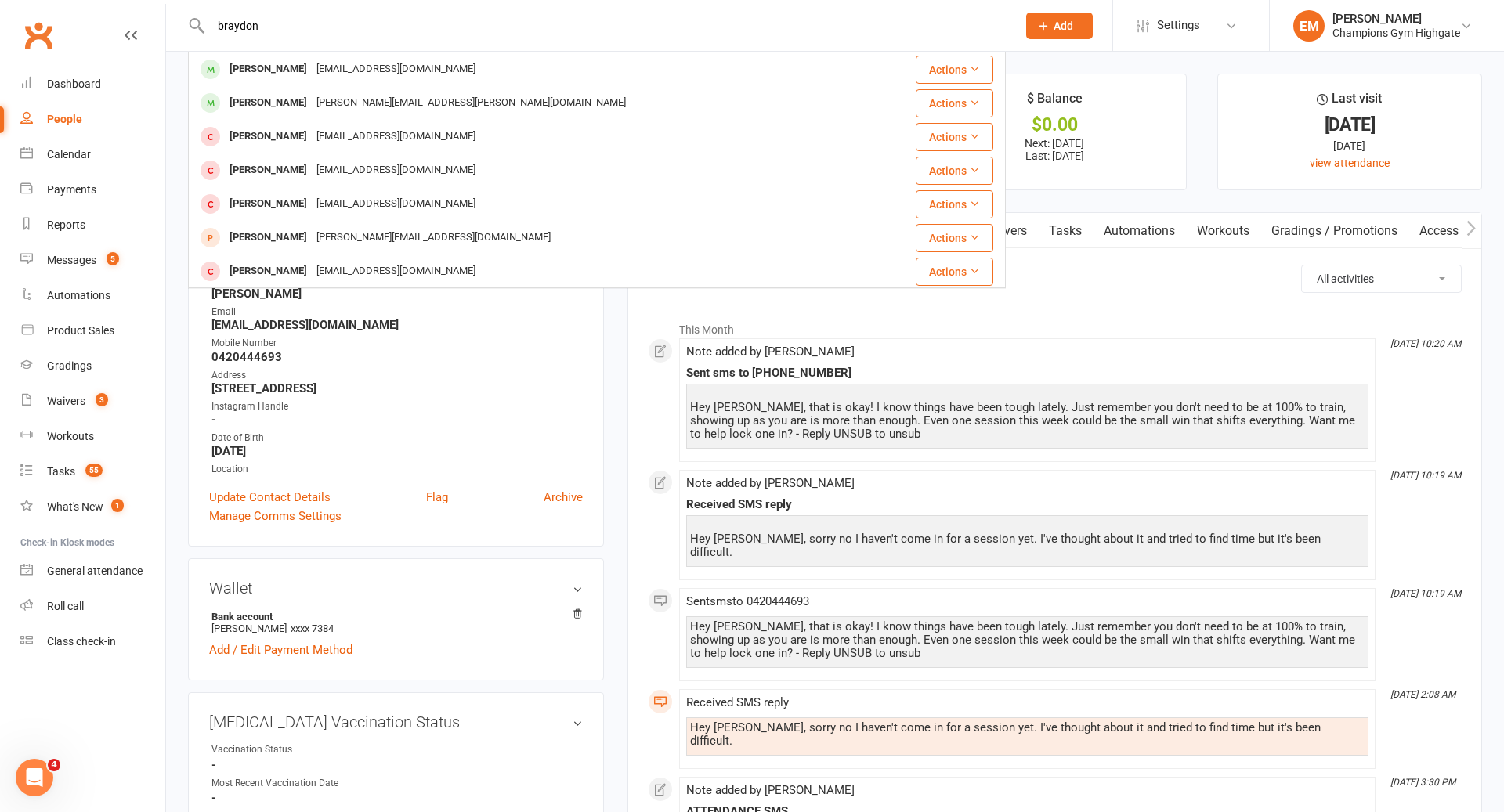
type input "braydon"
click at [479, 75] on div "[PERSON_NAME] [PERSON_NAME][EMAIL_ADDRESS][DOMAIN_NAME]" at bounding box center [529, 69] width 679 height 32
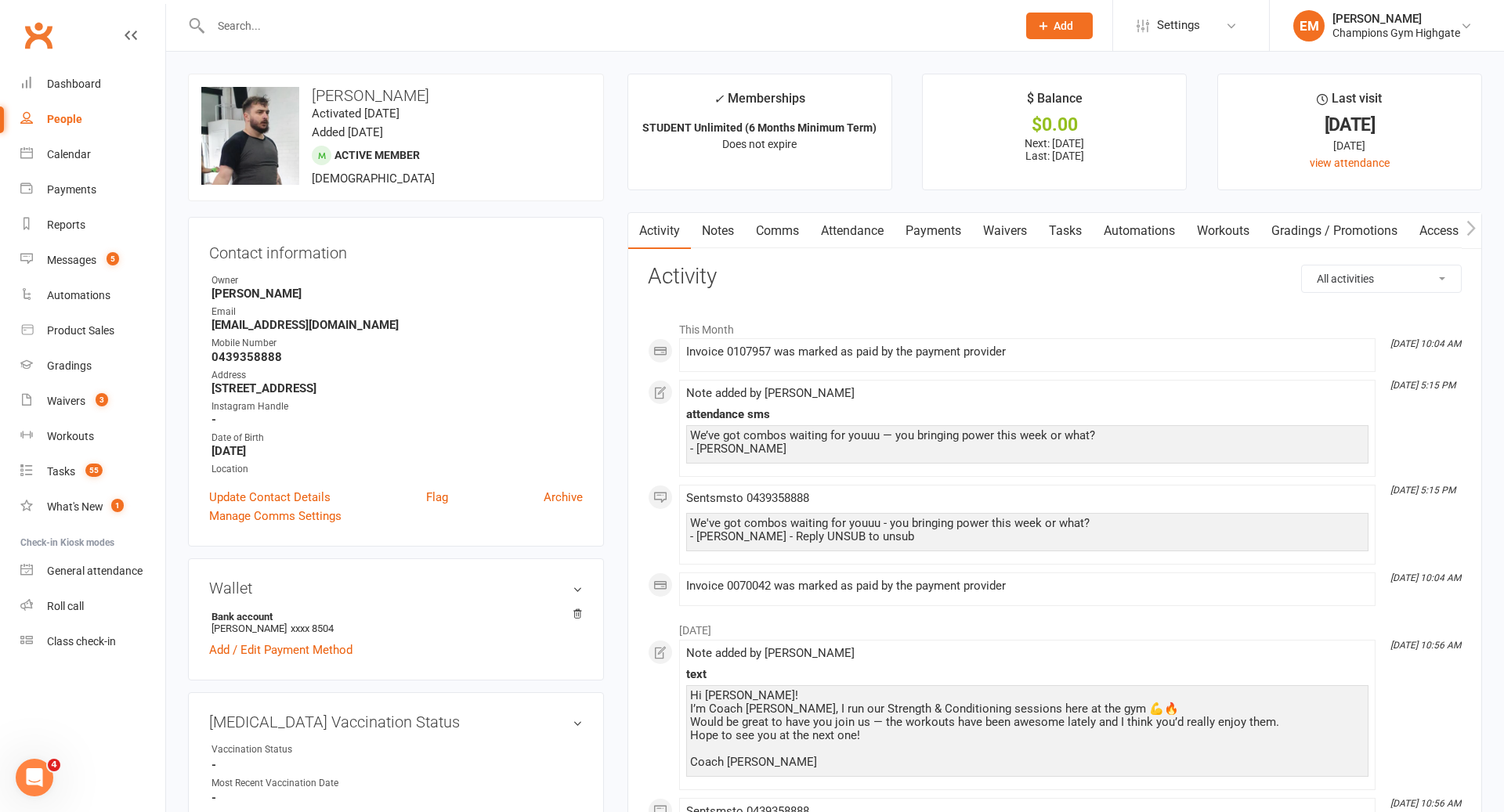
click at [687, 29] on input "text" at bounding box center [605, 26] width 799 height 22
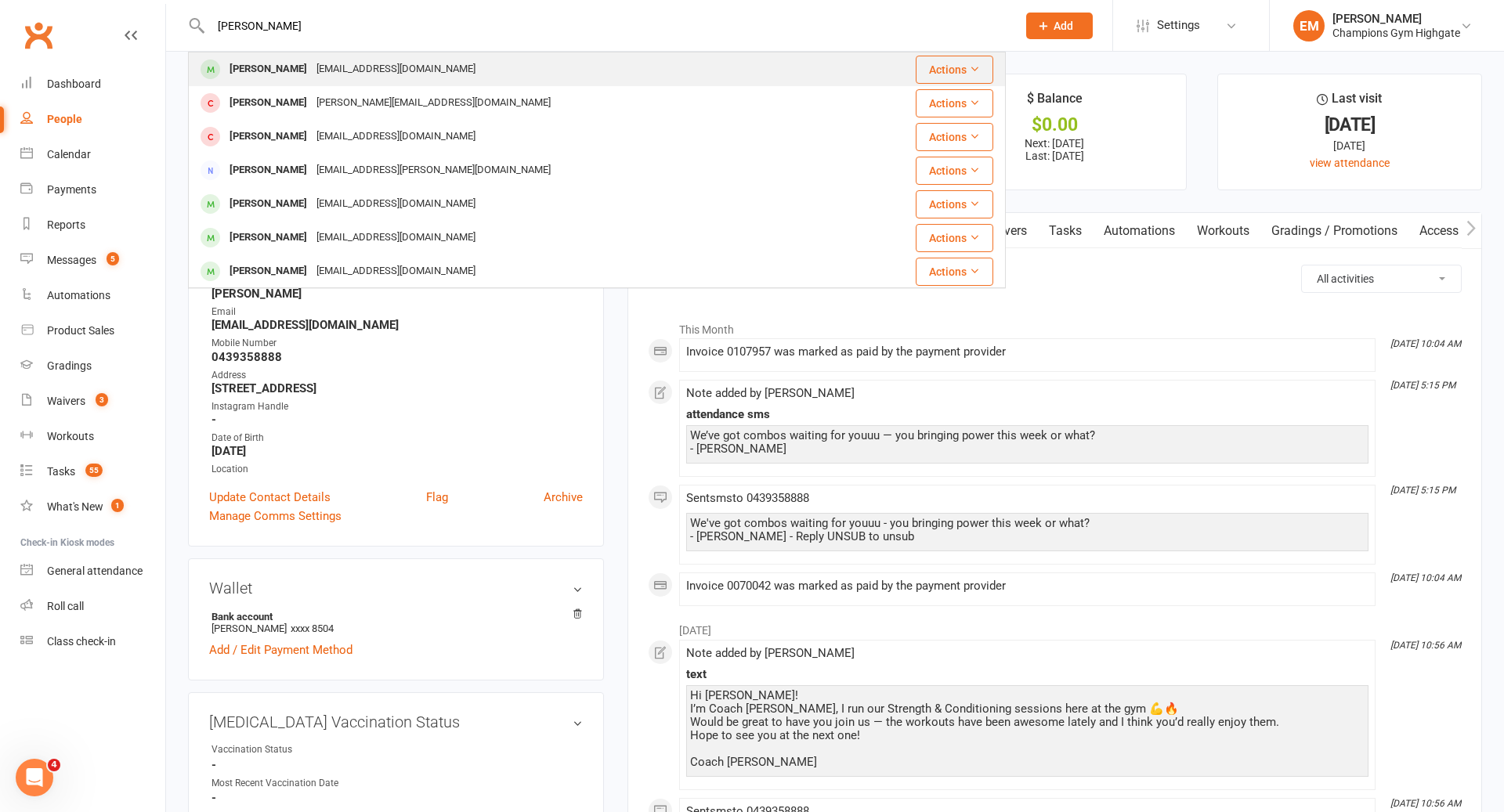
type input "[PERSON_NAME]"
click at [457, 69] on div "[PERSON_NAME] [PERSON_NAME][EMAIL_ADDRESS][DOMAIN_NAME]" at bounding box center [529, 69] width 679 height 32
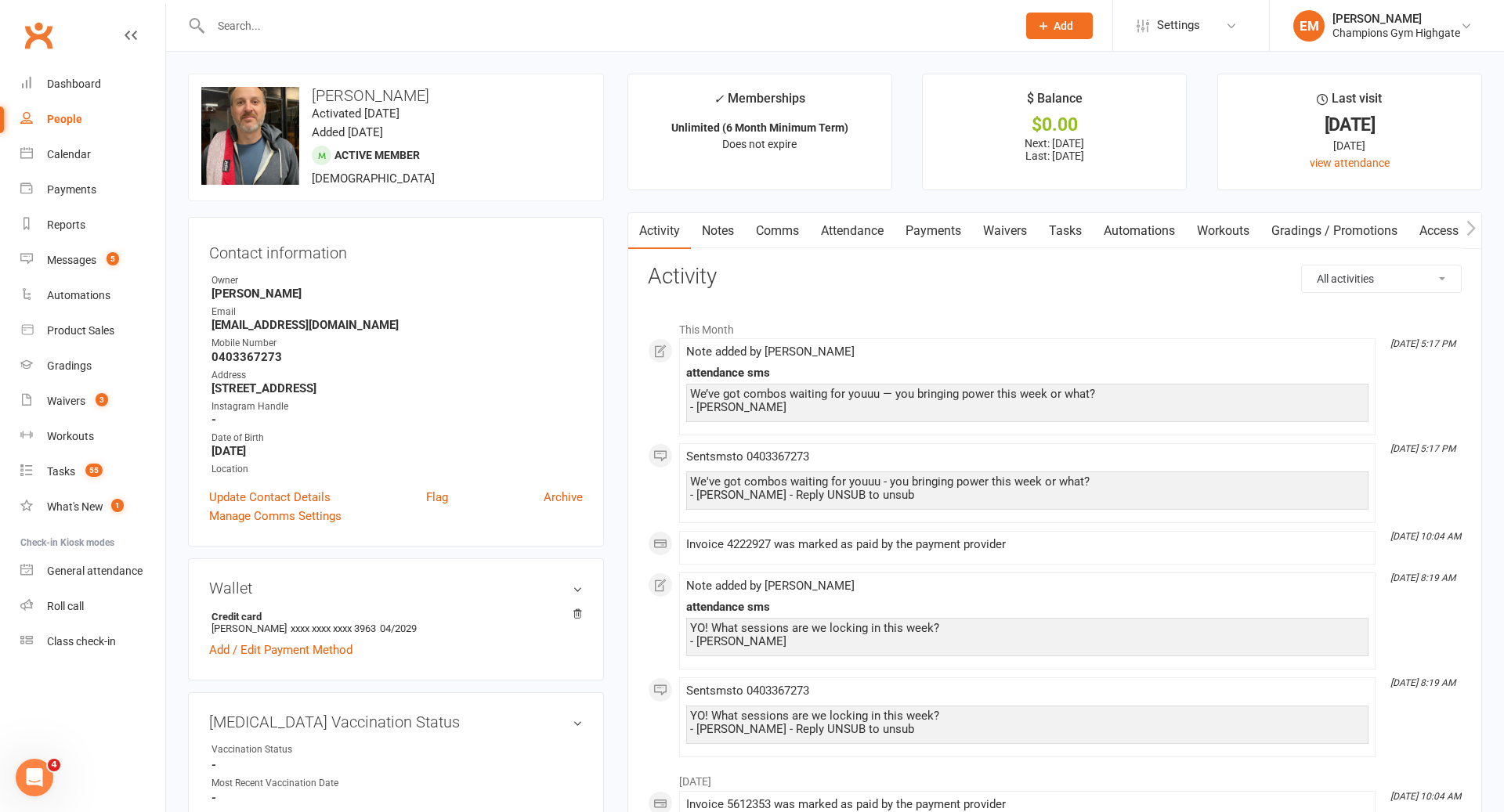
click at [780, 227] on link "Comms" at bounding box center [777, 231] width 65 height 36
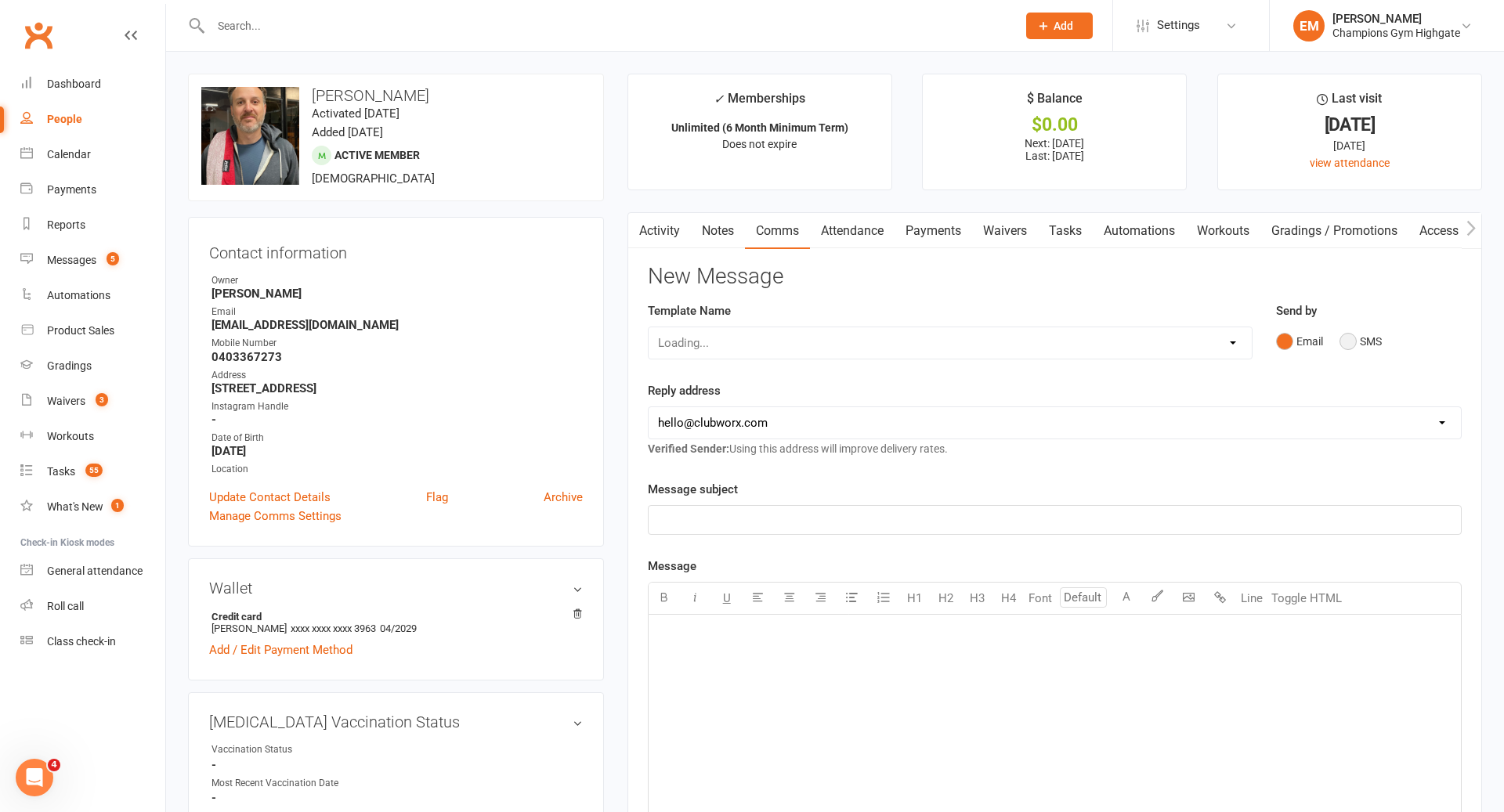
click at [1375, 346] on button "SMS" at bounding box center [1360, 342] width 43 height 30
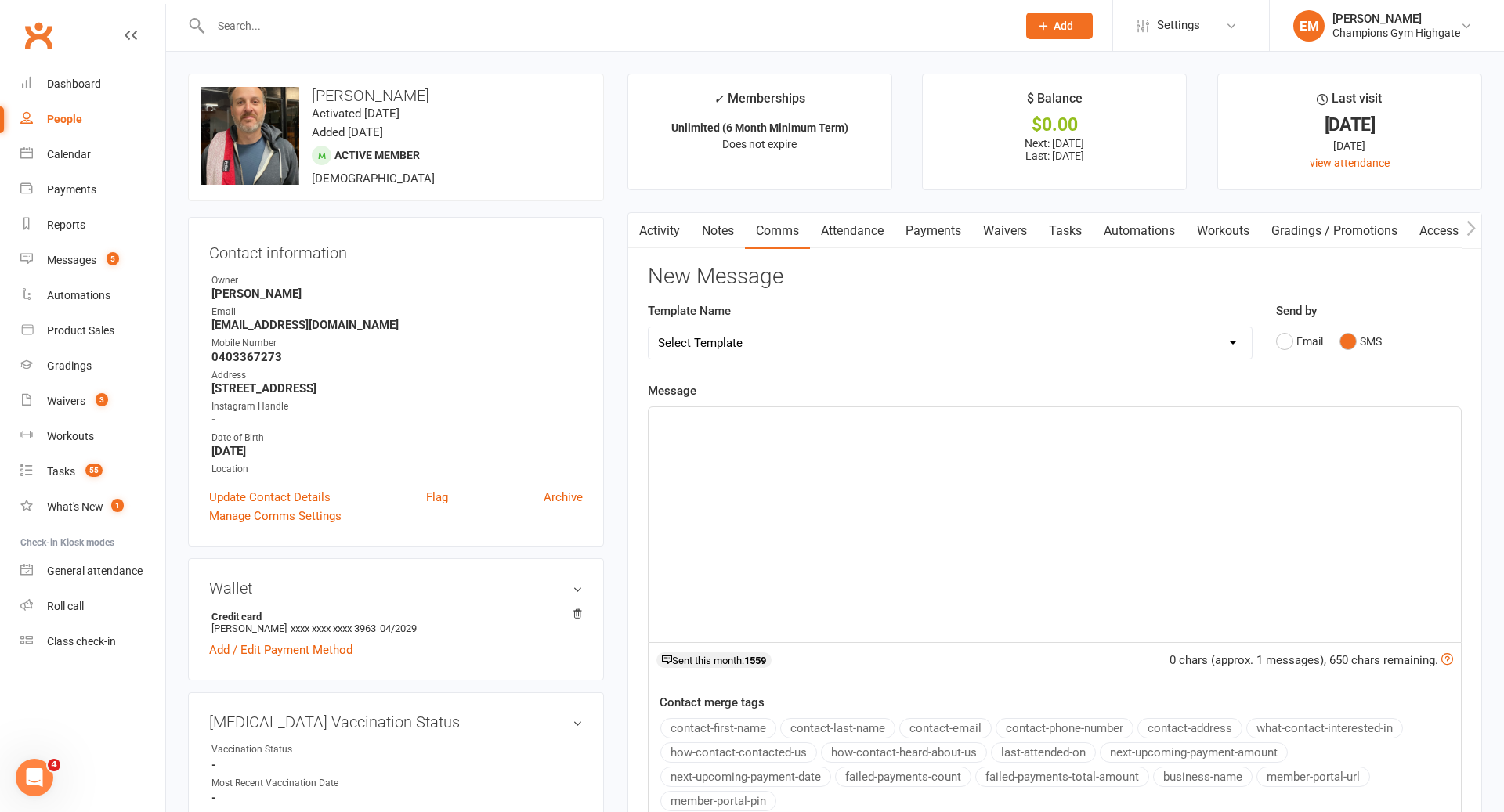
click at [1219, 469] on div "﻿" at bounding box center [1054, 525] width 812 height 235
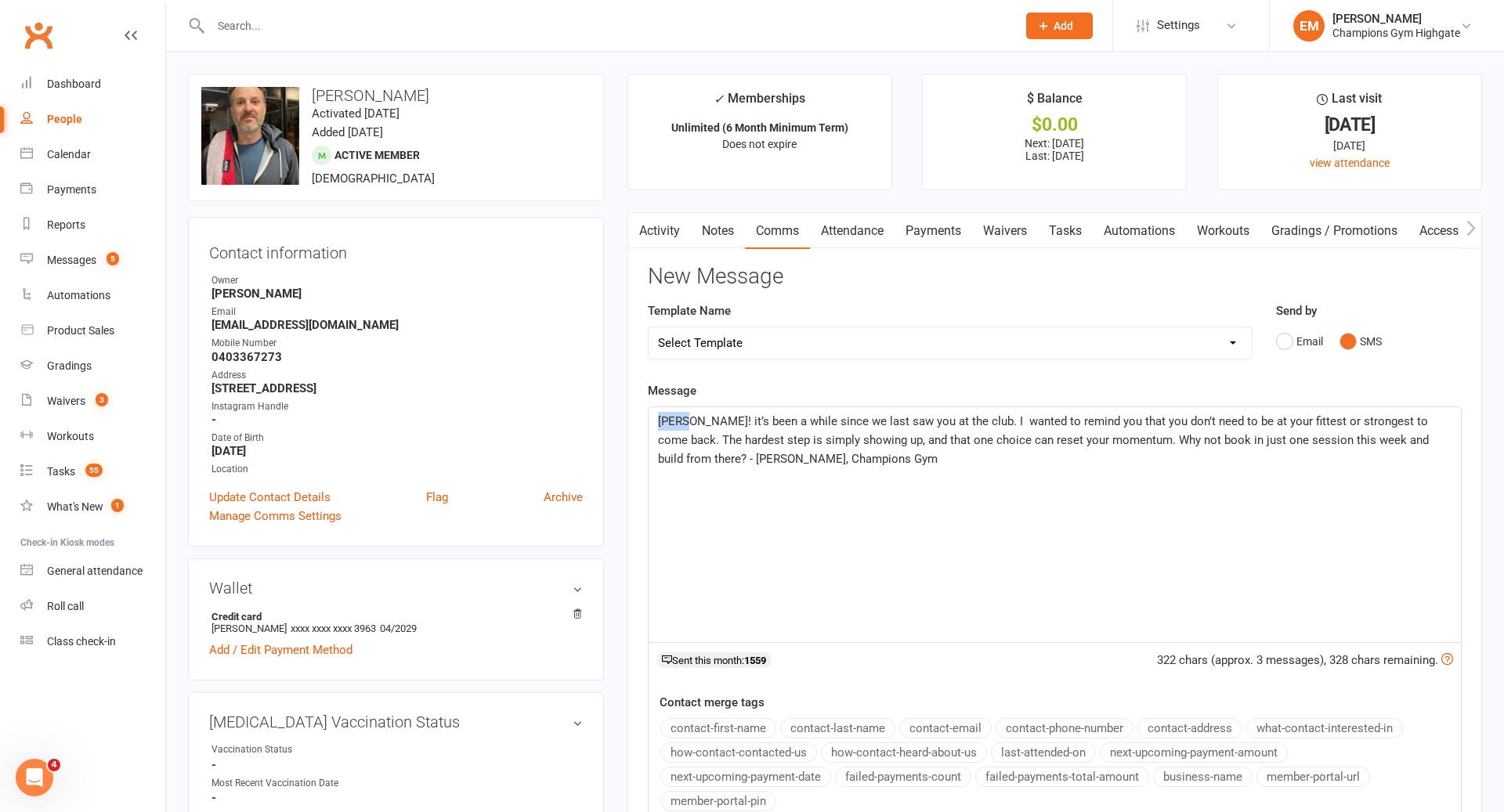
drag, startPoint x: 690, startPoint y: 421, endPoint x: 573, endPoint y: 402, distance: 118.5
click at [759, 462] on span "[PERSON_NAME], [PERSON_NAME] here. it’s been a while since we last saw you at t…" at bounding box center [1049, 440] width 783 height 52
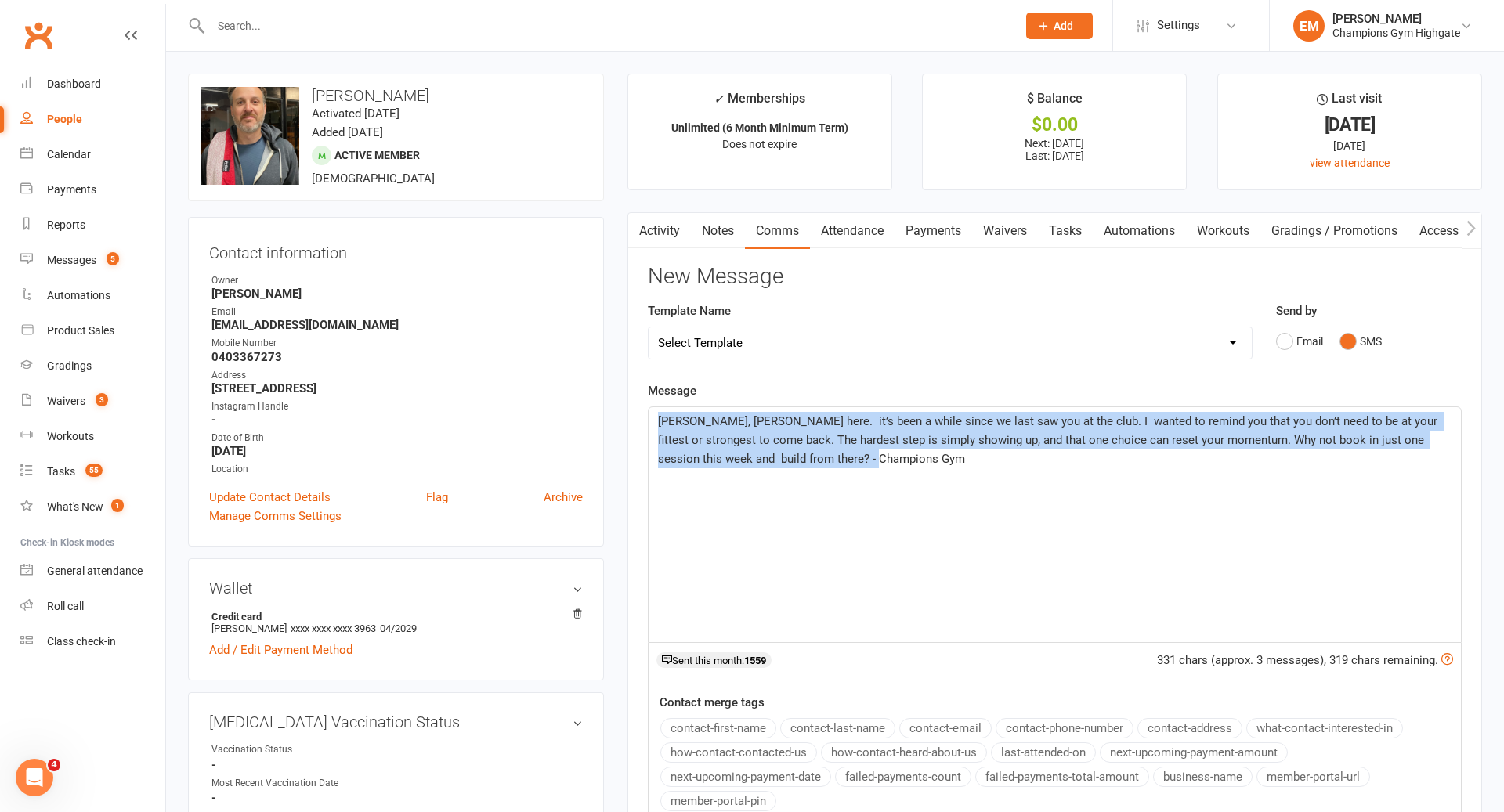
drag, startPoint x: 816, startPoint y: 487, endPoint x: 532, endPoint y: 318, distance: 330.5
copy span "[PERSON_NAME], [PERSON_NAME] here. it’s been a while since we last saw you at t…"
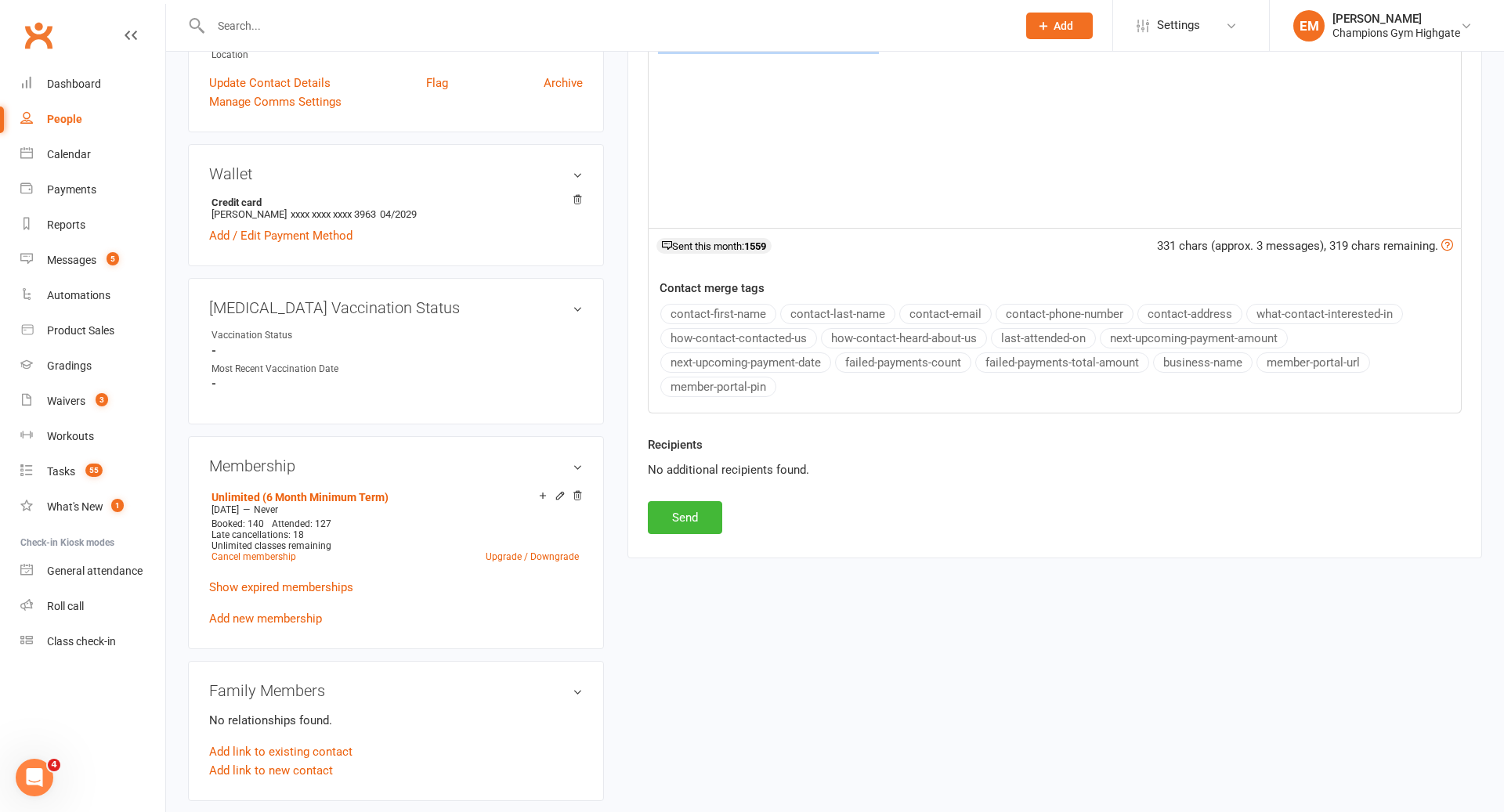
scroll to position [810, 0]
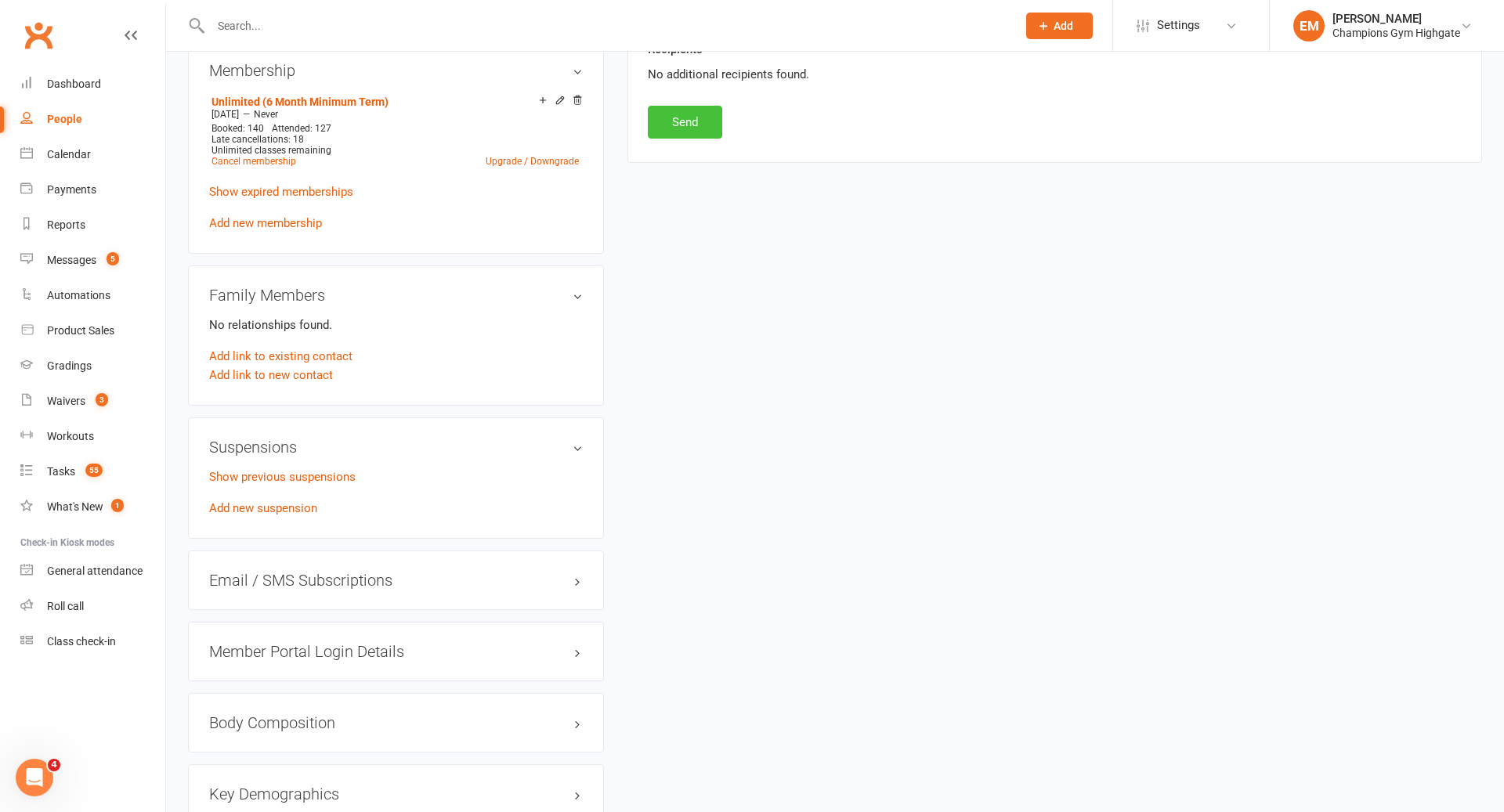
click at [688, 126] on button "Send" at bounding box center [685, 122] width 74 height 33
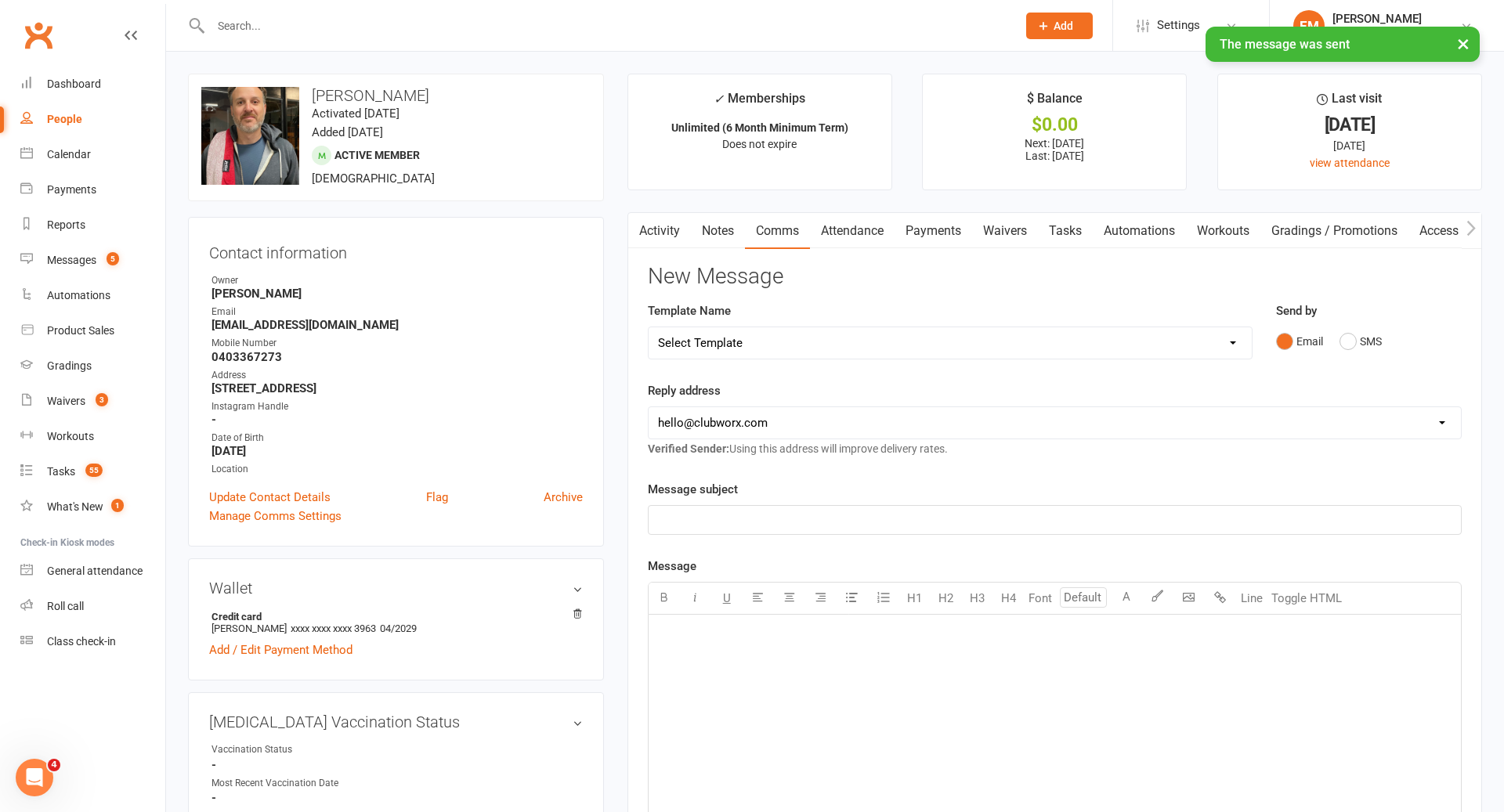
click at [728, 240] on link "Notes" at bounding box center [717, 231] width 54 height 36
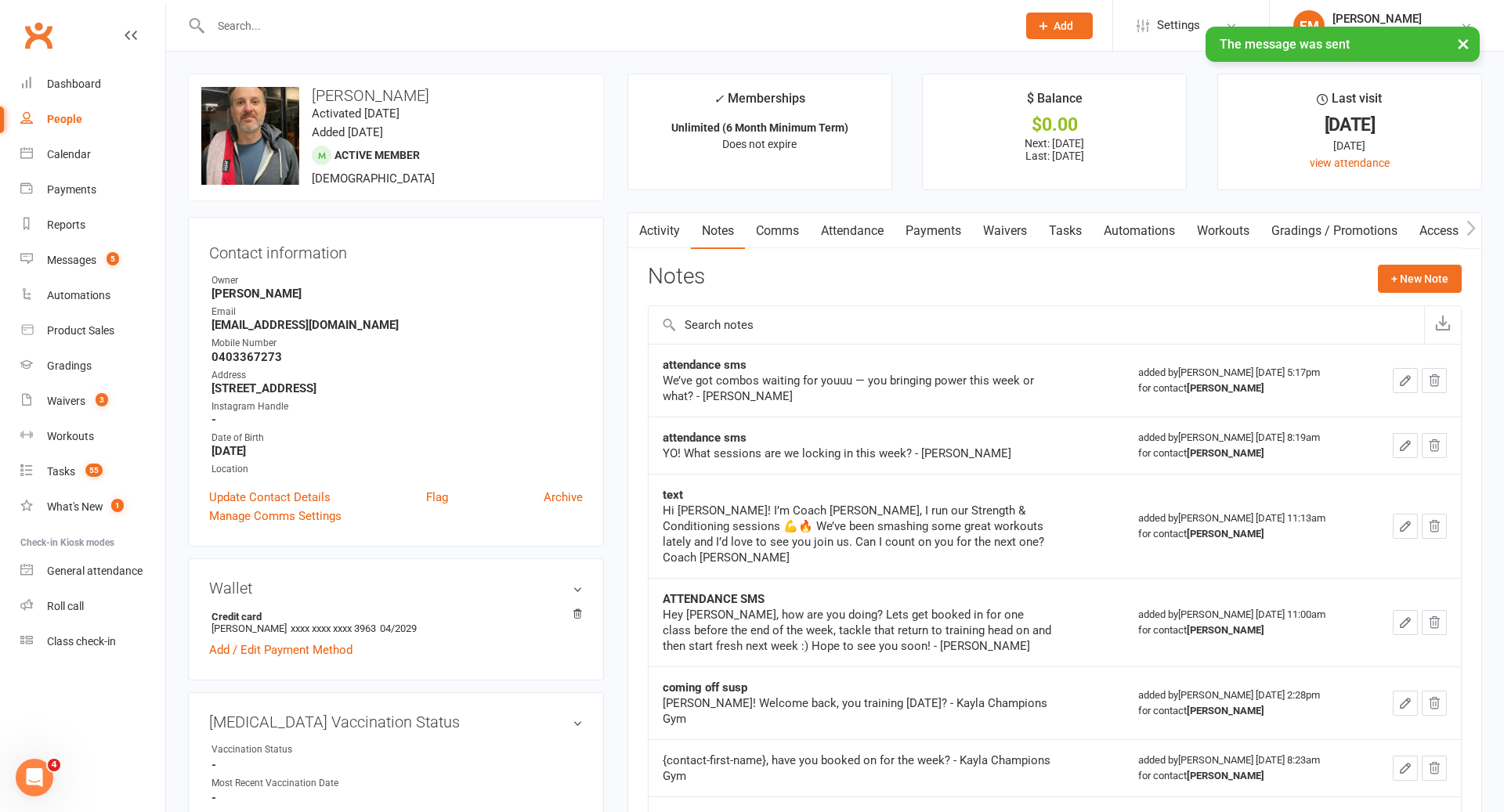
click at [1432, 291] on div "+ New Note" at bounding box center [1420, 279] width 84 height 28
click at [1432, 285] on button "+ New Note" at bounding box center [1420, 279] width 84 height 28
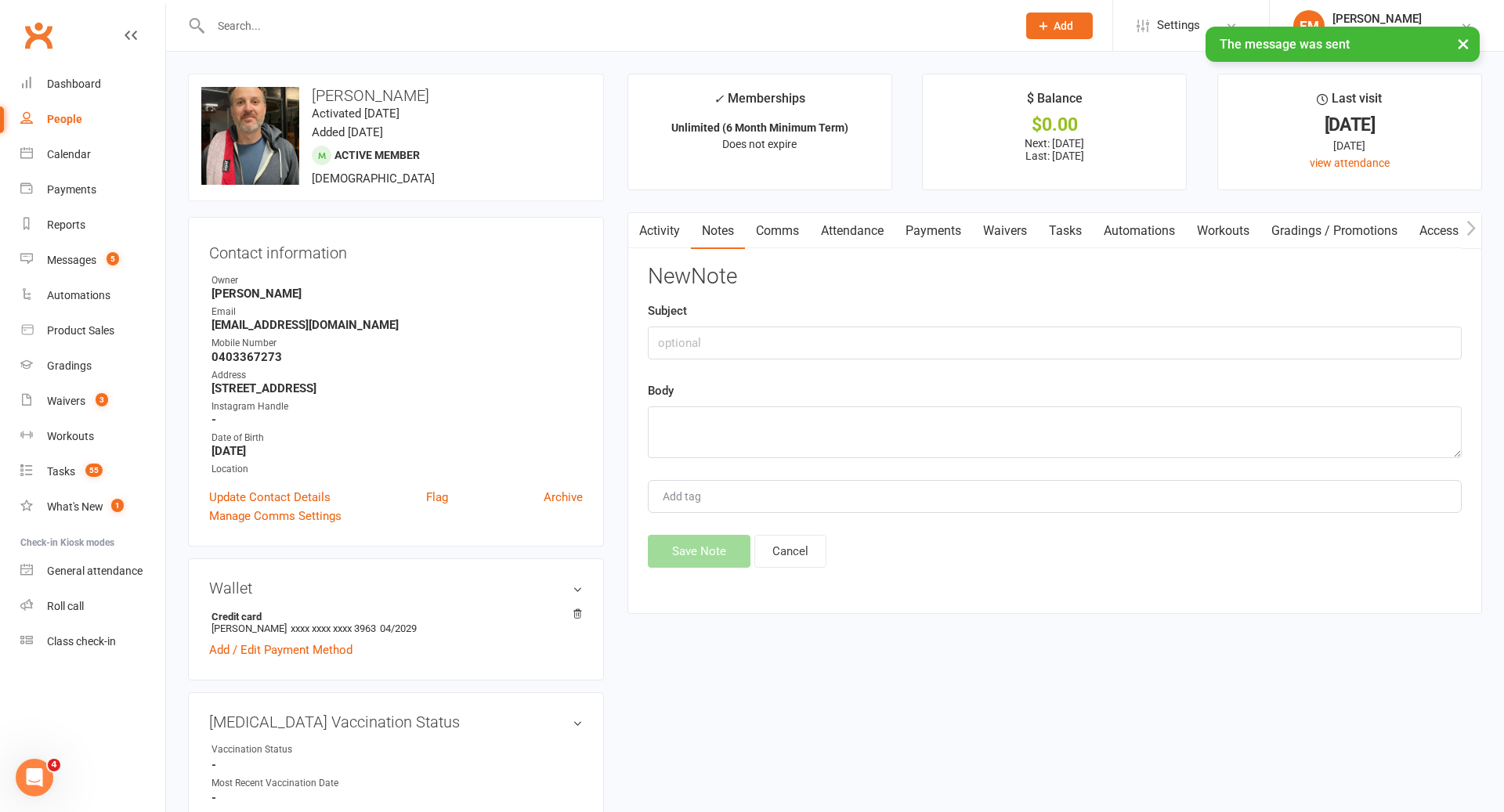
click at [948, 387] on div "Body" at bounding box center [1054, 419] width 814 height 77
click at [930, 421] on textarea at bounding box center [1054, 432] width 814 height 52
paste textarea "[PERSON_NAME], [PERSON_NAME] here. it’s been a while since we last saw you at t…"
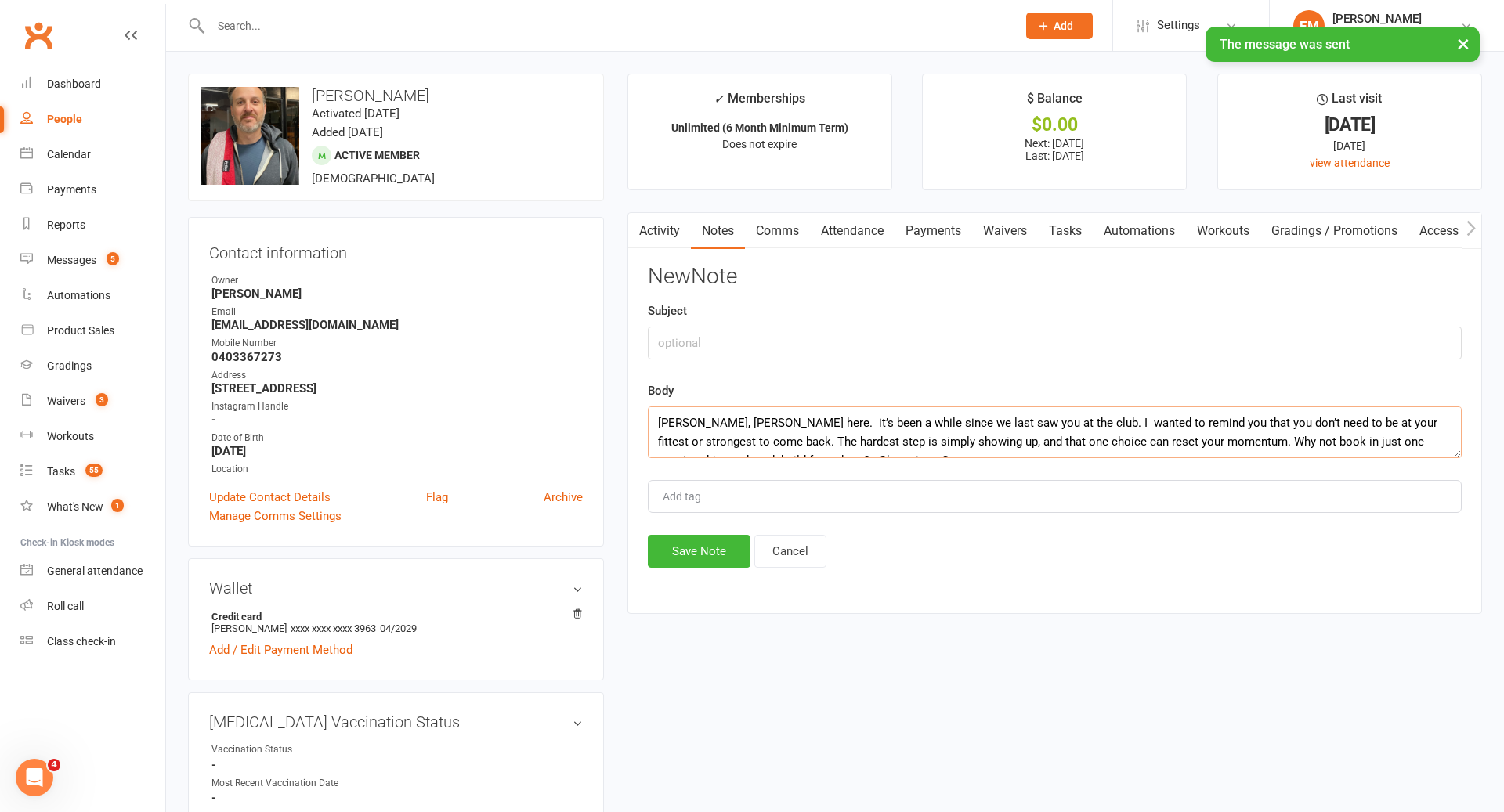
scroll to position [9, 0]
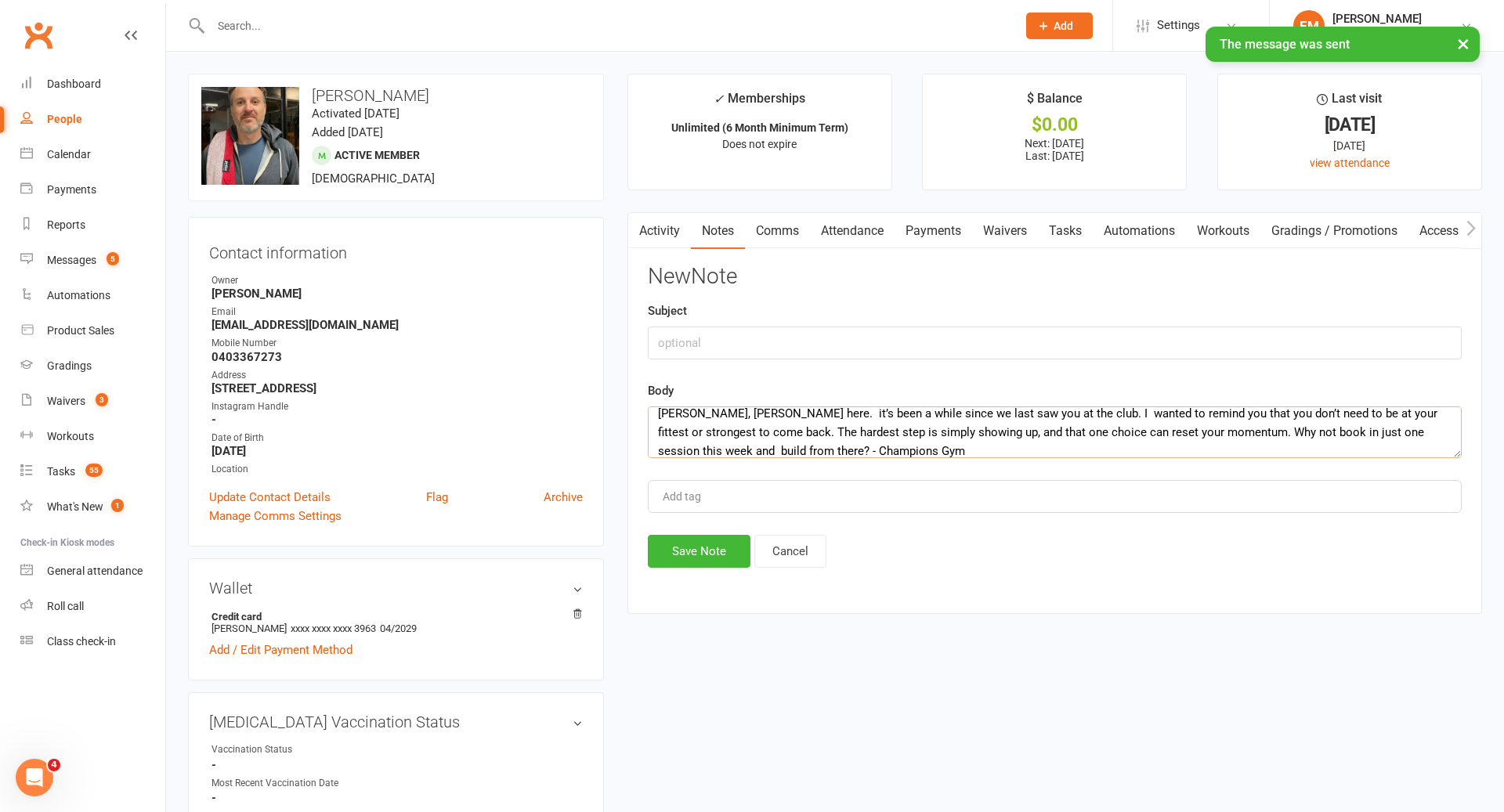
type textarea "[PERSON_NAME], [PERSON_NAME] here. it’s been a while since we last saw you at t…"
click at [813, 335] on input "text" at bounding box center [1054, 343] width 814 height 33
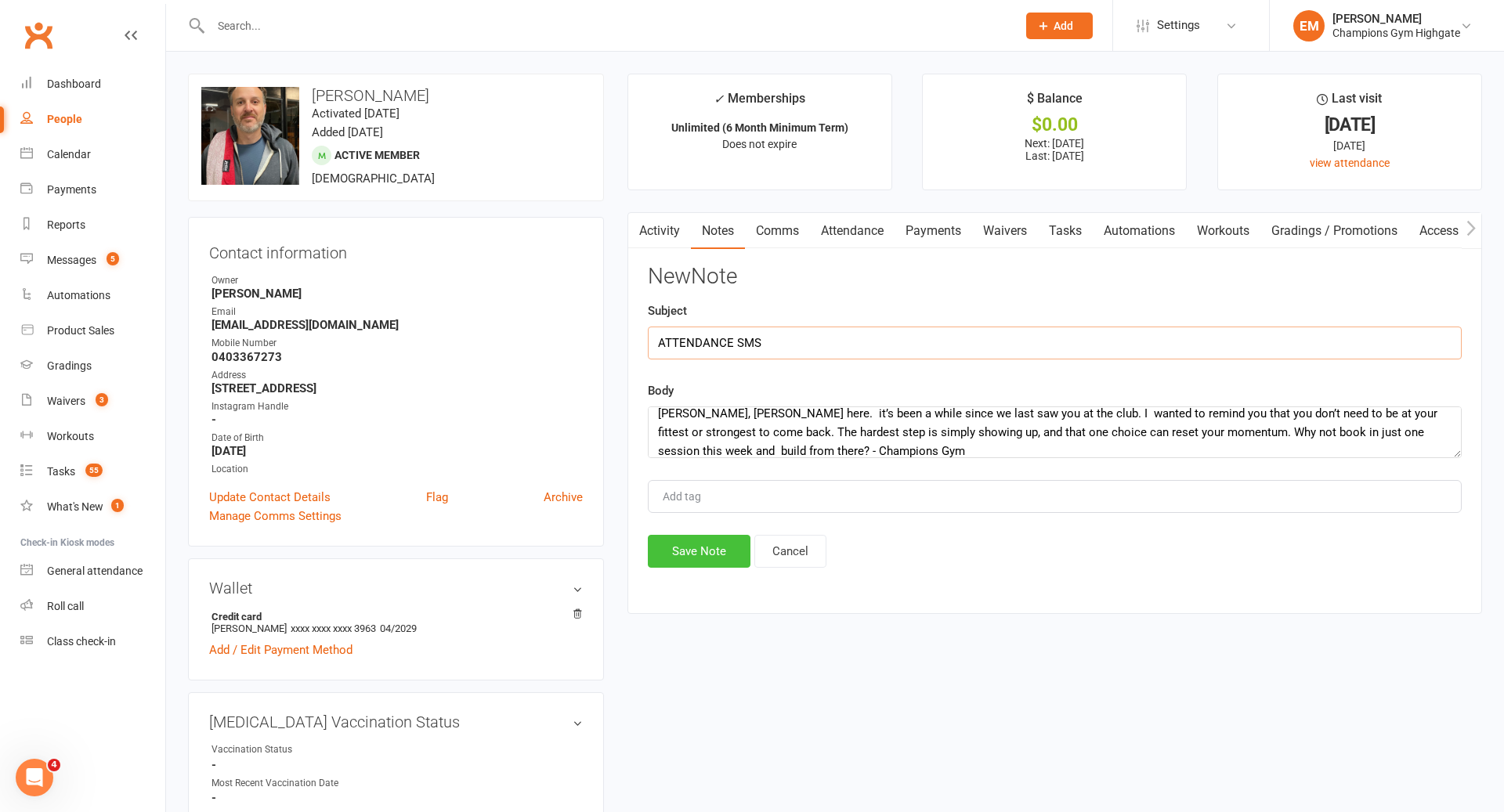
type input "ATTENDANCE SMS"
click at [683, 535] on button "Save Note" at bounding box center [699, 552] width 103 height 33
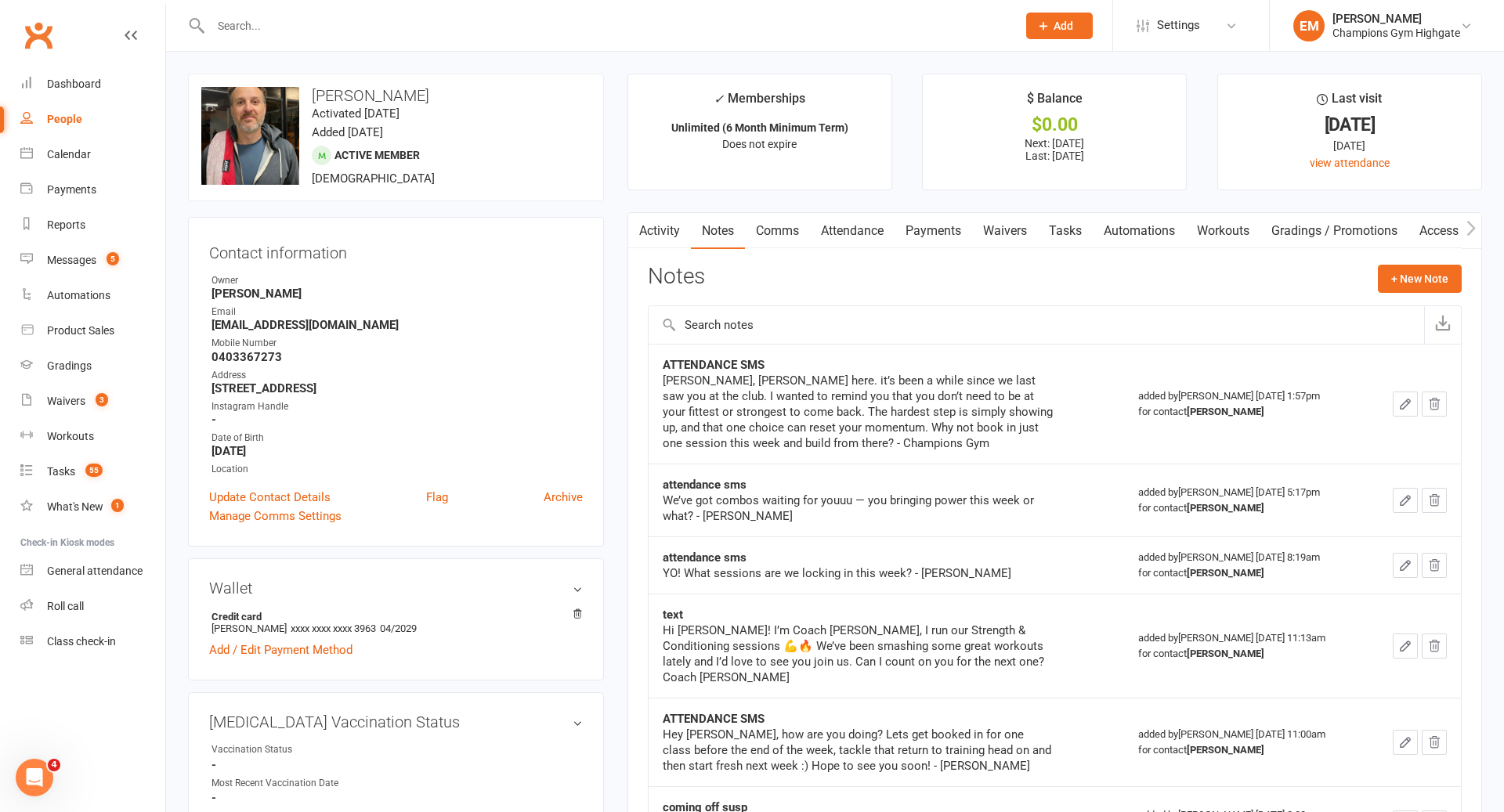
click at [728, 36] on div at bounding box center [597, 25] width 817 height 51
click at [728, 28] on input "text" at bounding box center [605, 26] width 799 height 22
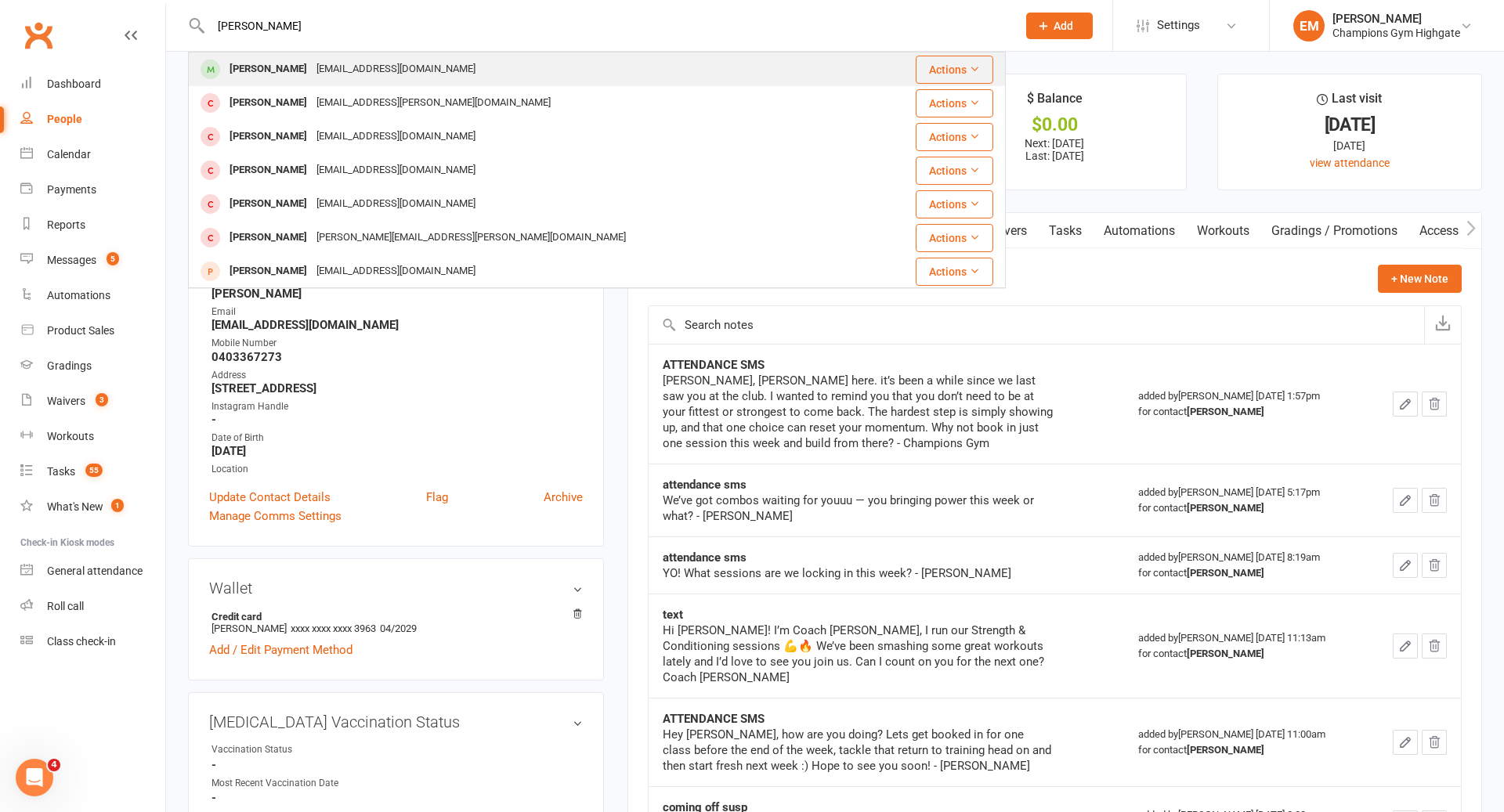
type input "[PERSON_NAME]"
click at [429, 53] on div "[PERSON_NAME] [EMAIL_ADDRESS][DOMAIN_NAME]" at bounding box center [529, 69] width 679 height 32
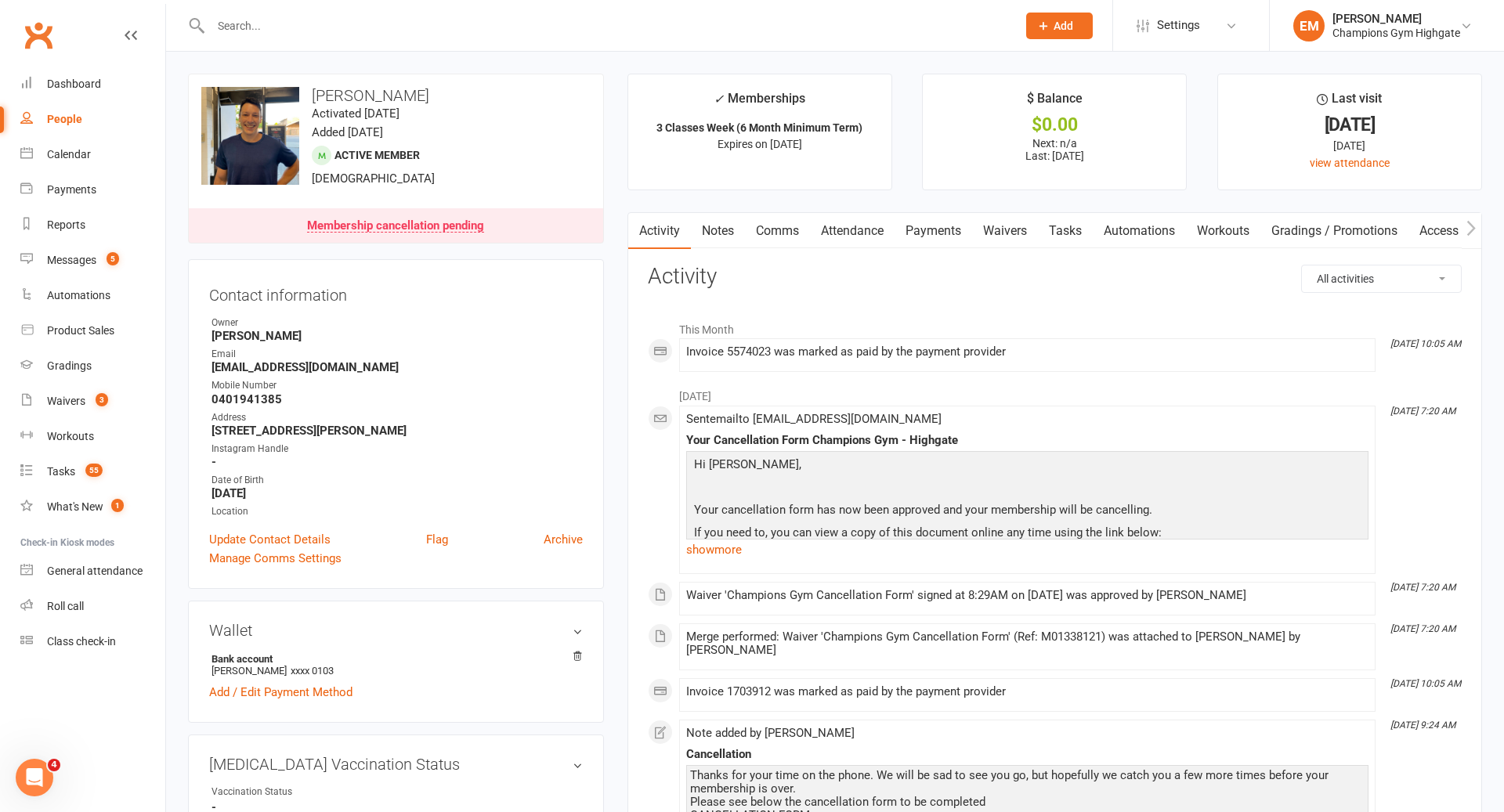
click at [730, 230] on link "Notes" at bounding box center [717, 231] width 54 height 36
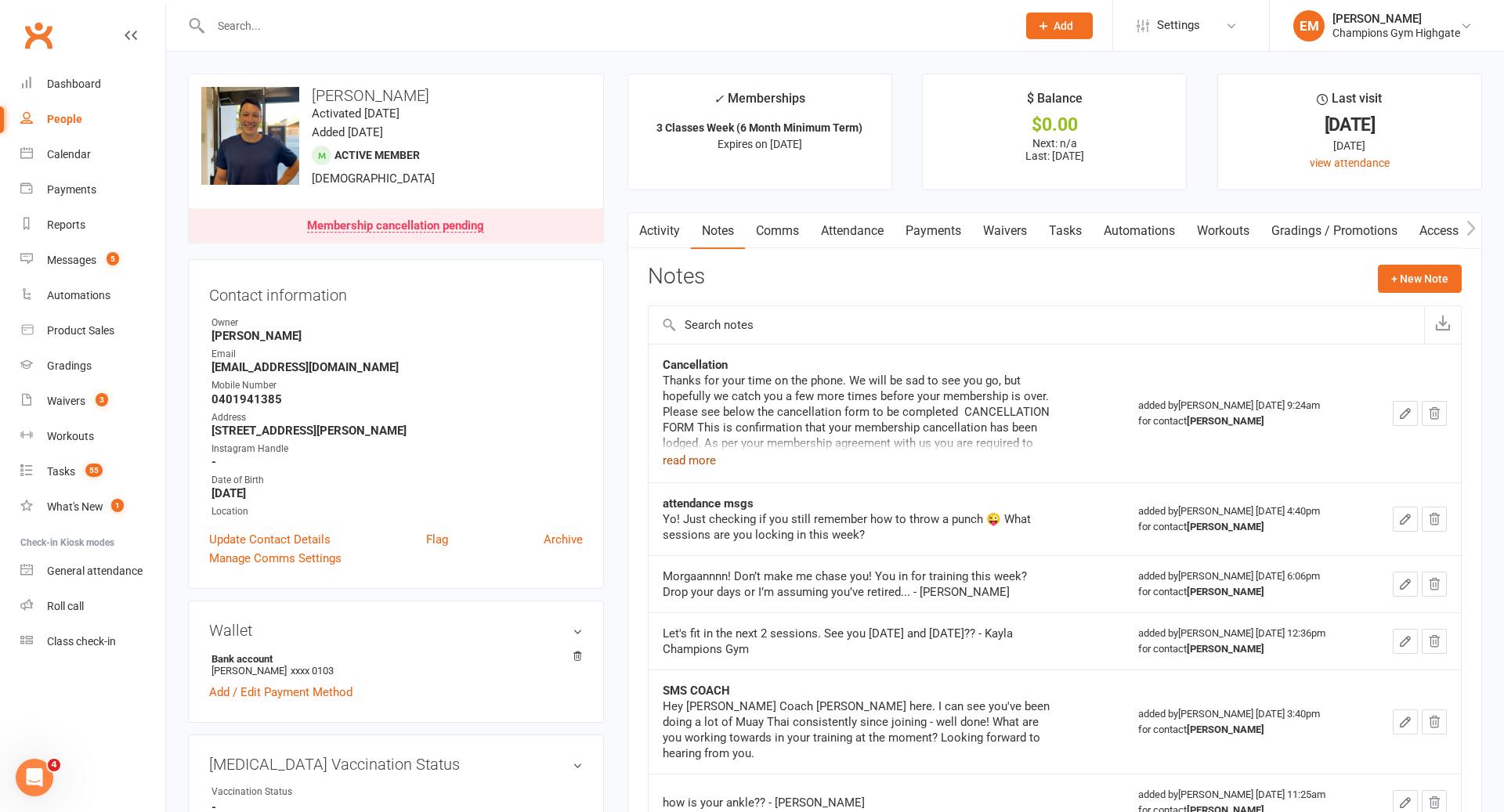
click at [703, 457] on button "read more" at bounding box center [689, 461] width 53 height 19
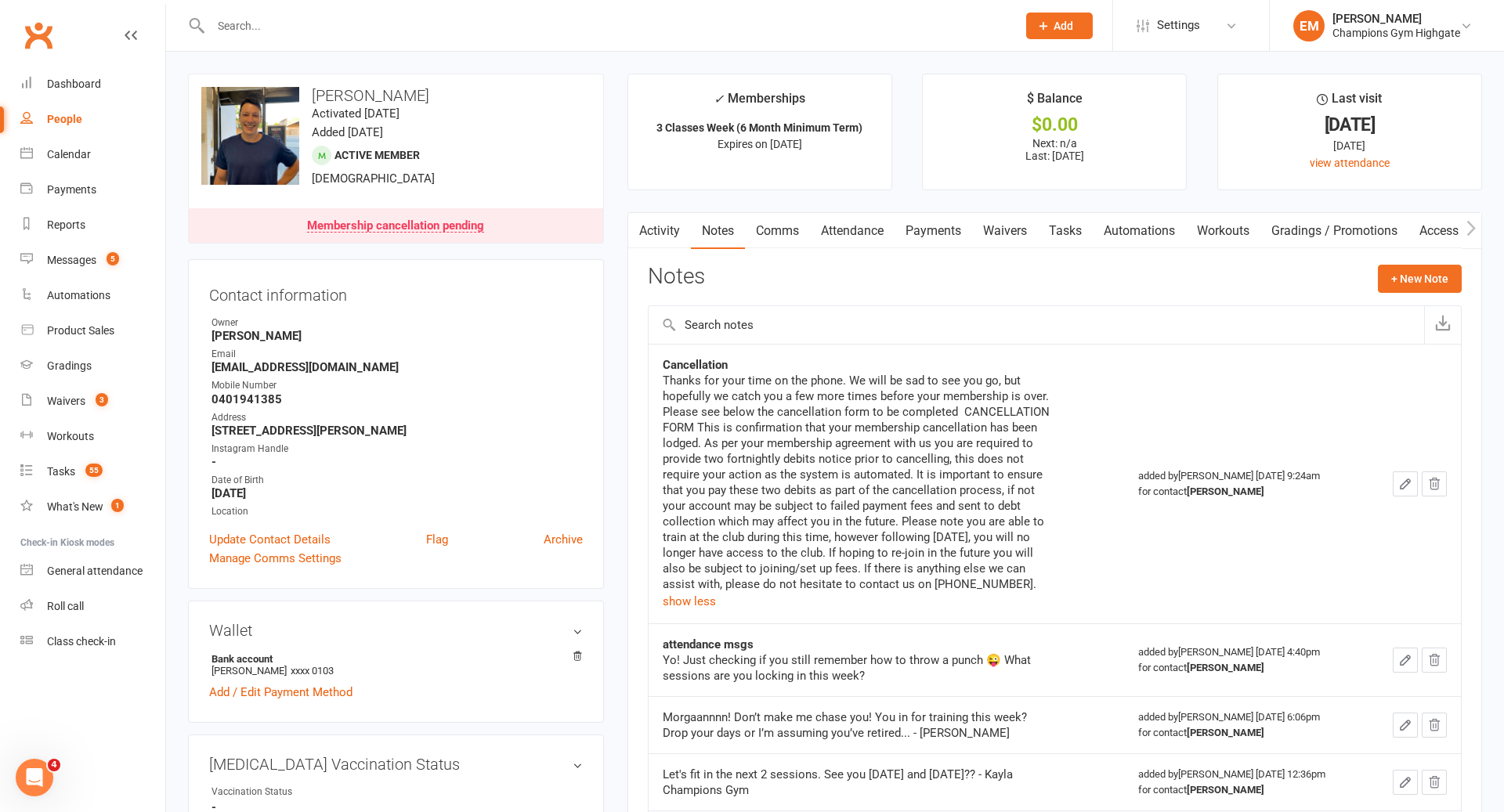
click at [563, 37] on div at bounding box center [597, 25] width 817 height 51
click at [556, 29] on input "text" at bounding box center [605, 26] width 799 height 22
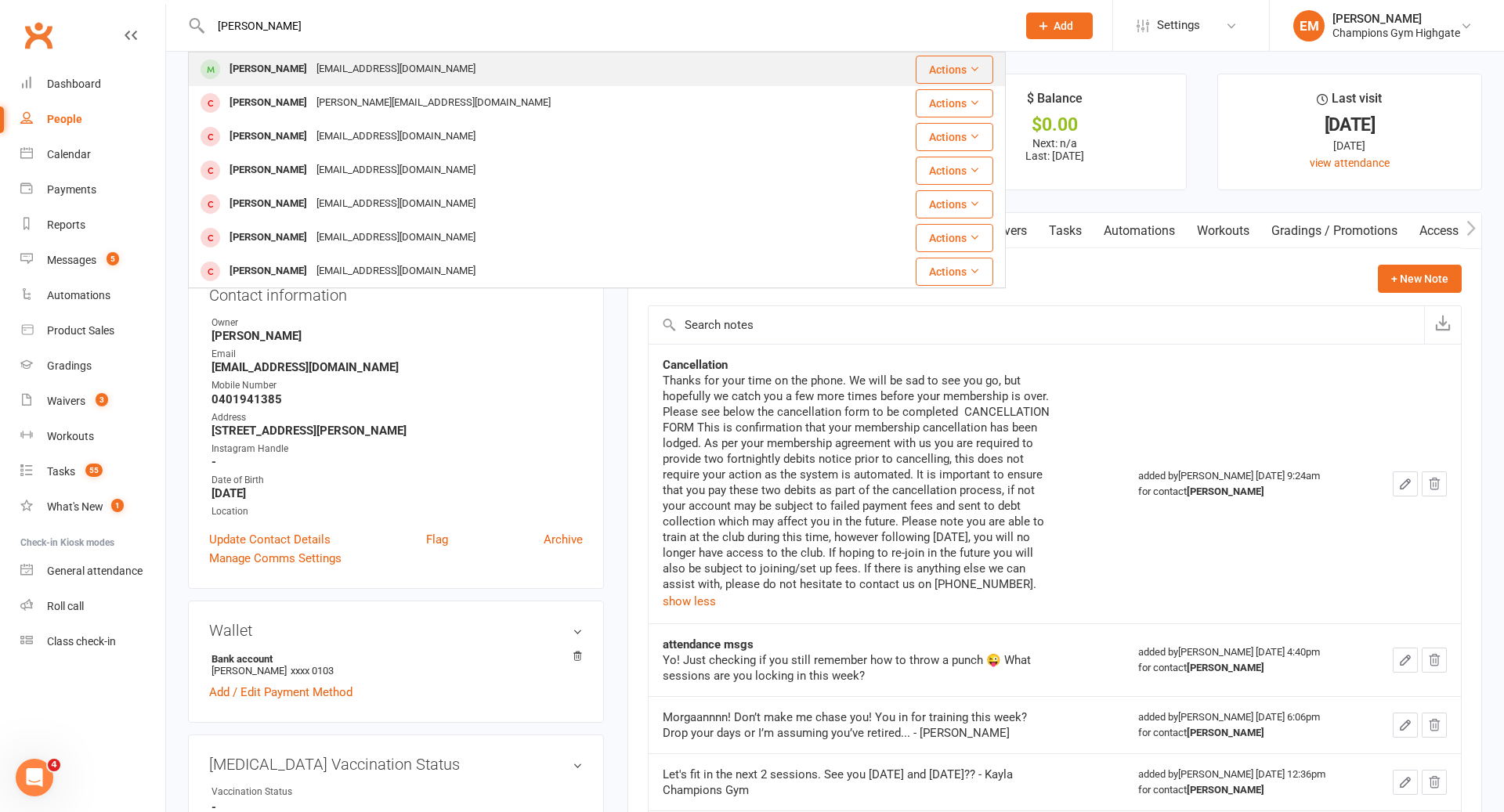
type input "[PERSON_NAME]"
click at [506, 63] on div "[PERSON_NAME] Dev [EMAIL_ADDRESS][DOMAIN_NAME]" at bounding box center [518, 69] width 657 height 32
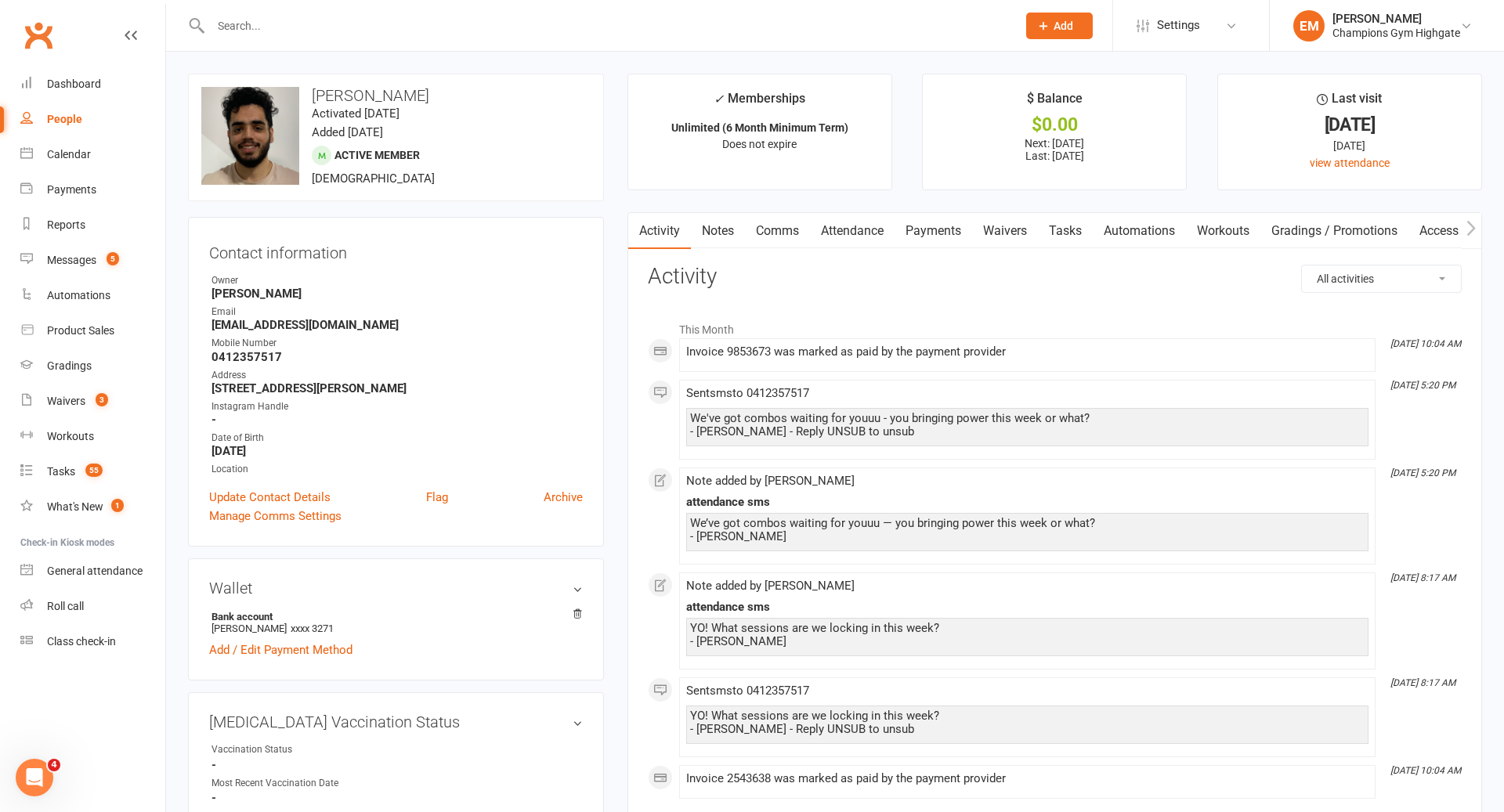
click at [734, 240] on link "Notes" at bounding box center [717, 231] width 54 height 36
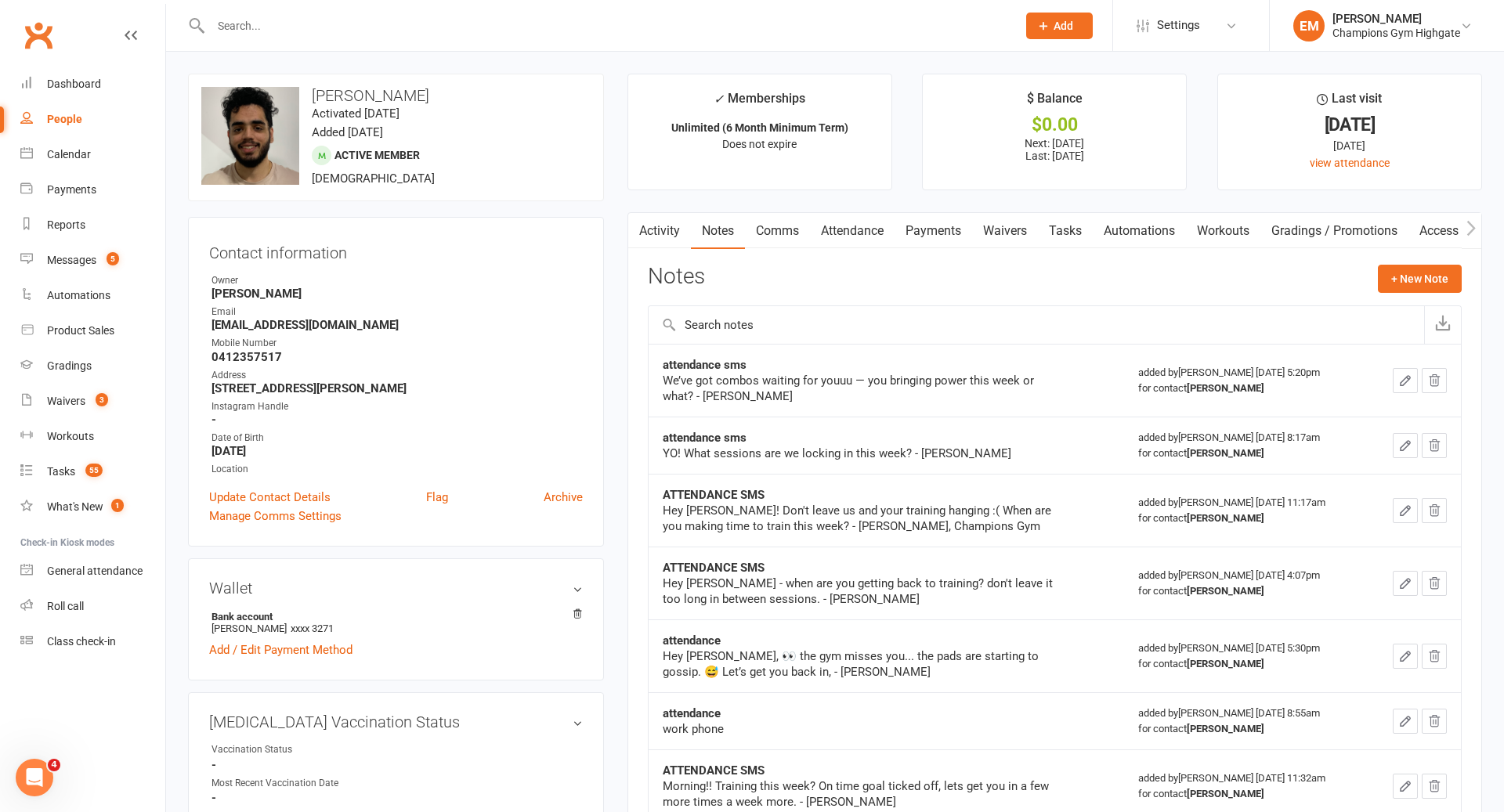
click at [795, 235] on link "Comms" at bounding box center [777, 231] width 65 height 36
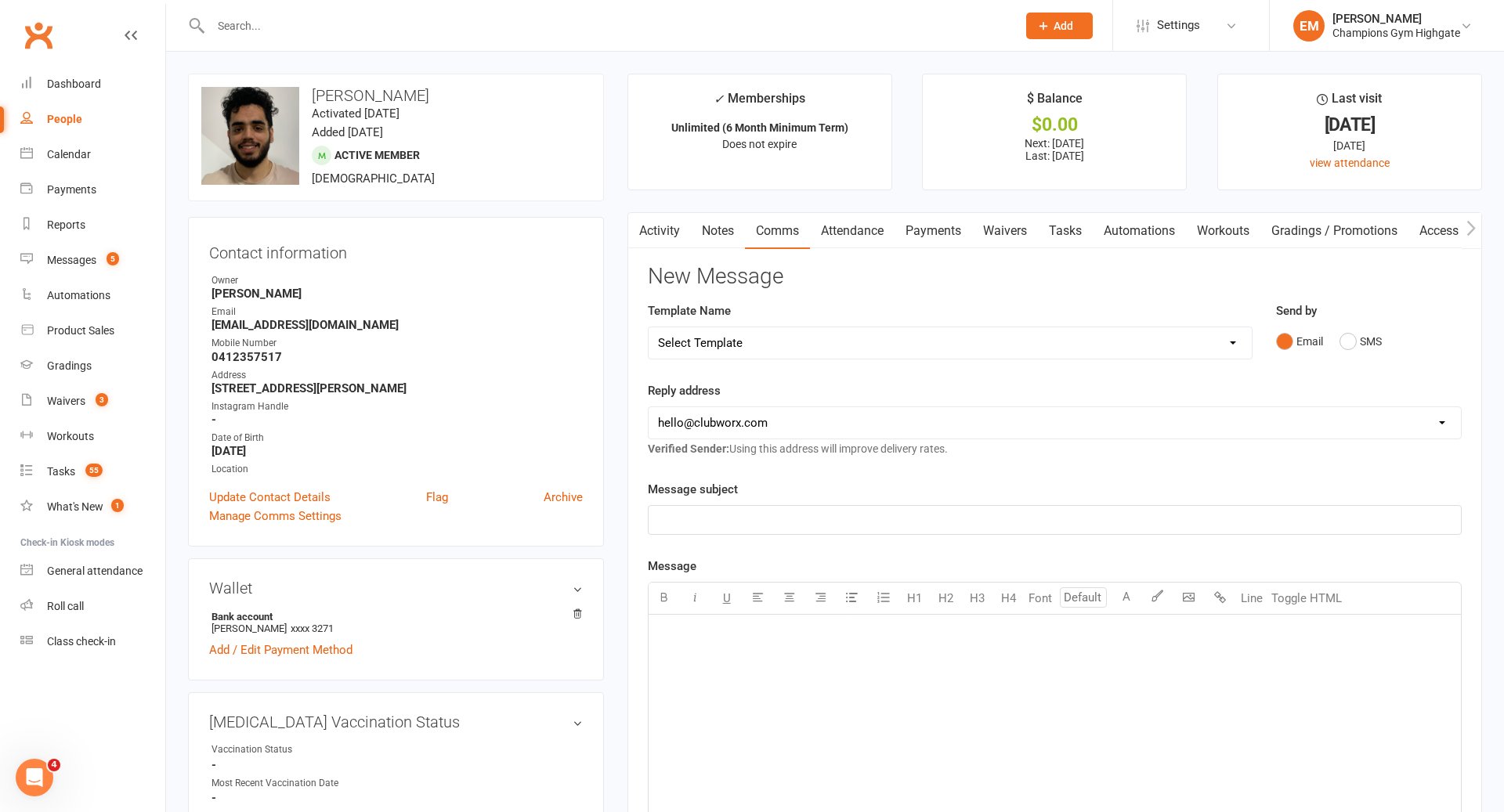
scroll to position [6, 0]
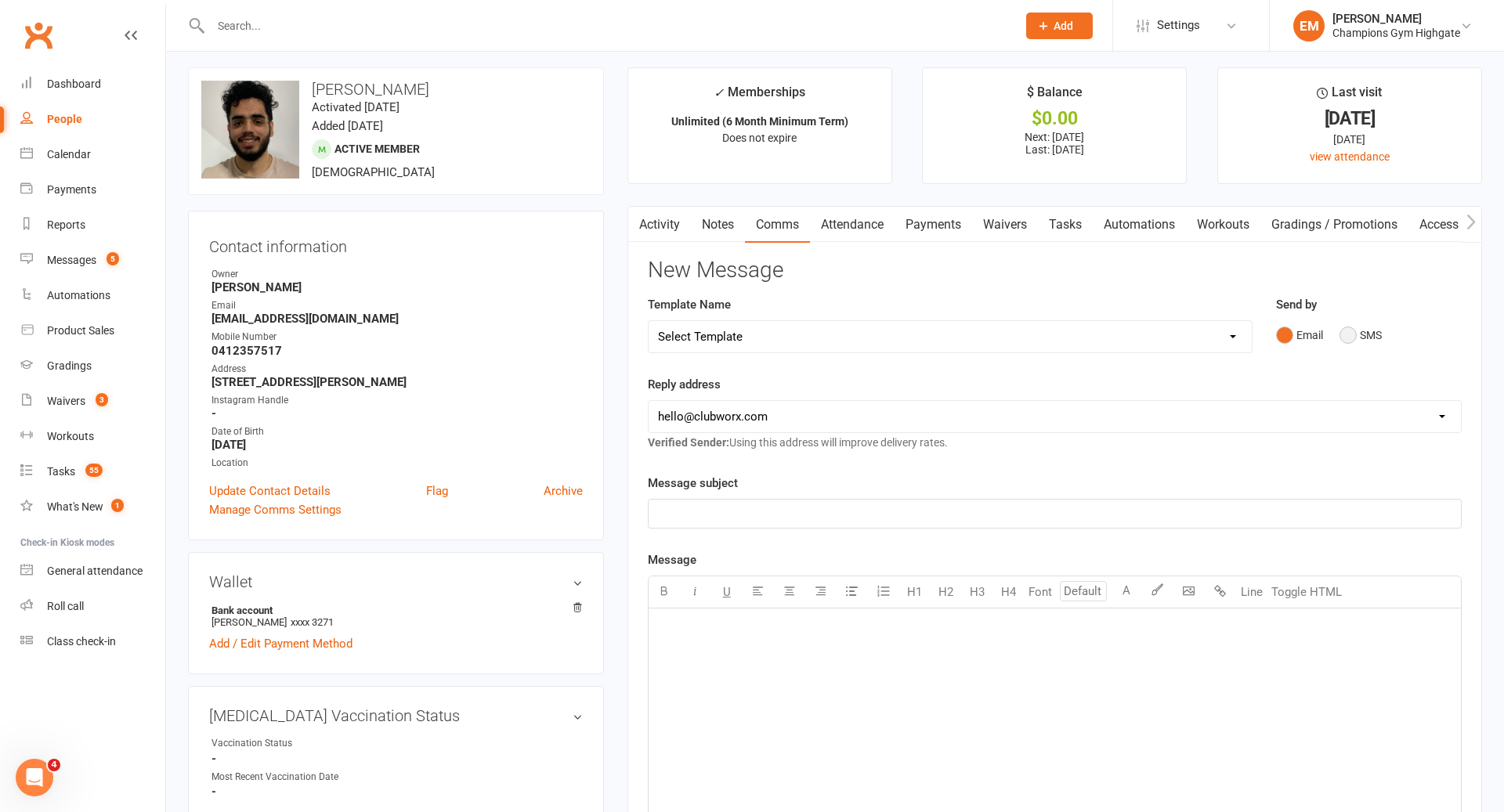
click at [1347, 333] on button "SMS" at bounding box center [1360, 335] width 43 height 30
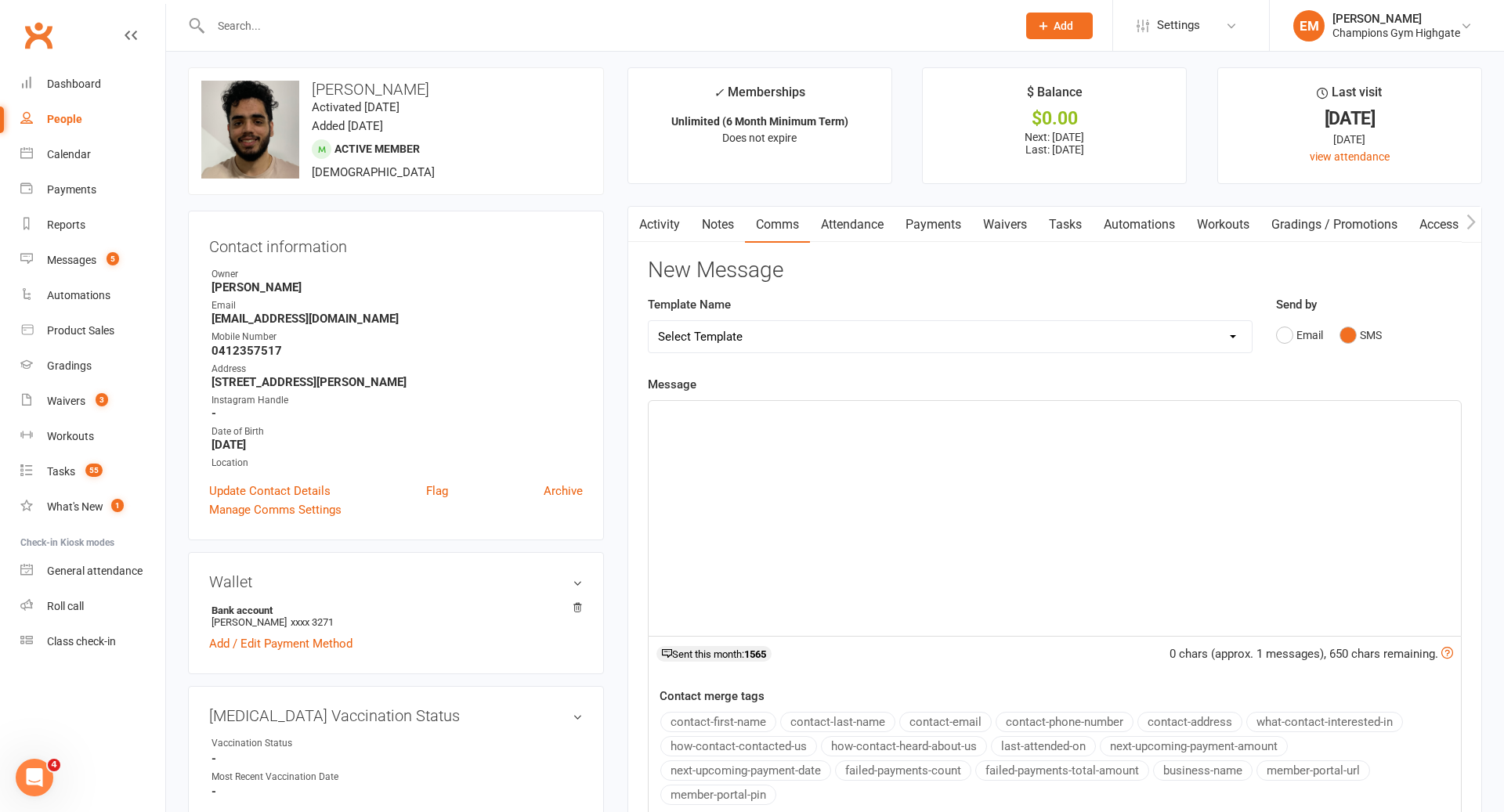
click at [1030, 464] on div "﻿" at bounding box center [1054, 518] width 812 height 235
paste div
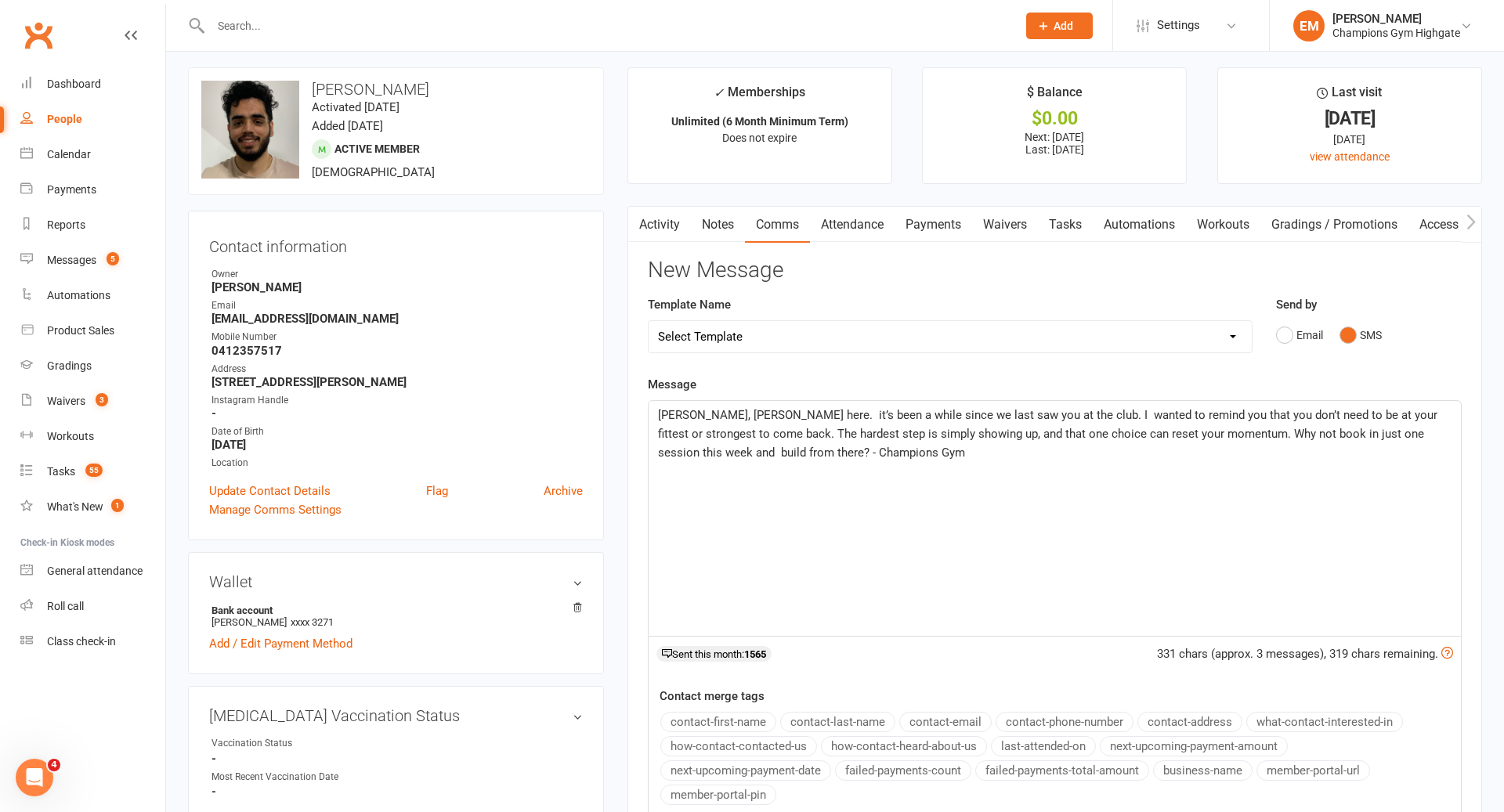
click at [712, 410] on span "[PERSON_NAME], [PERSON_NAME] here. it’s been a while since we last saw you at t…" at bounding box center [1049, 434] width 783 height 52
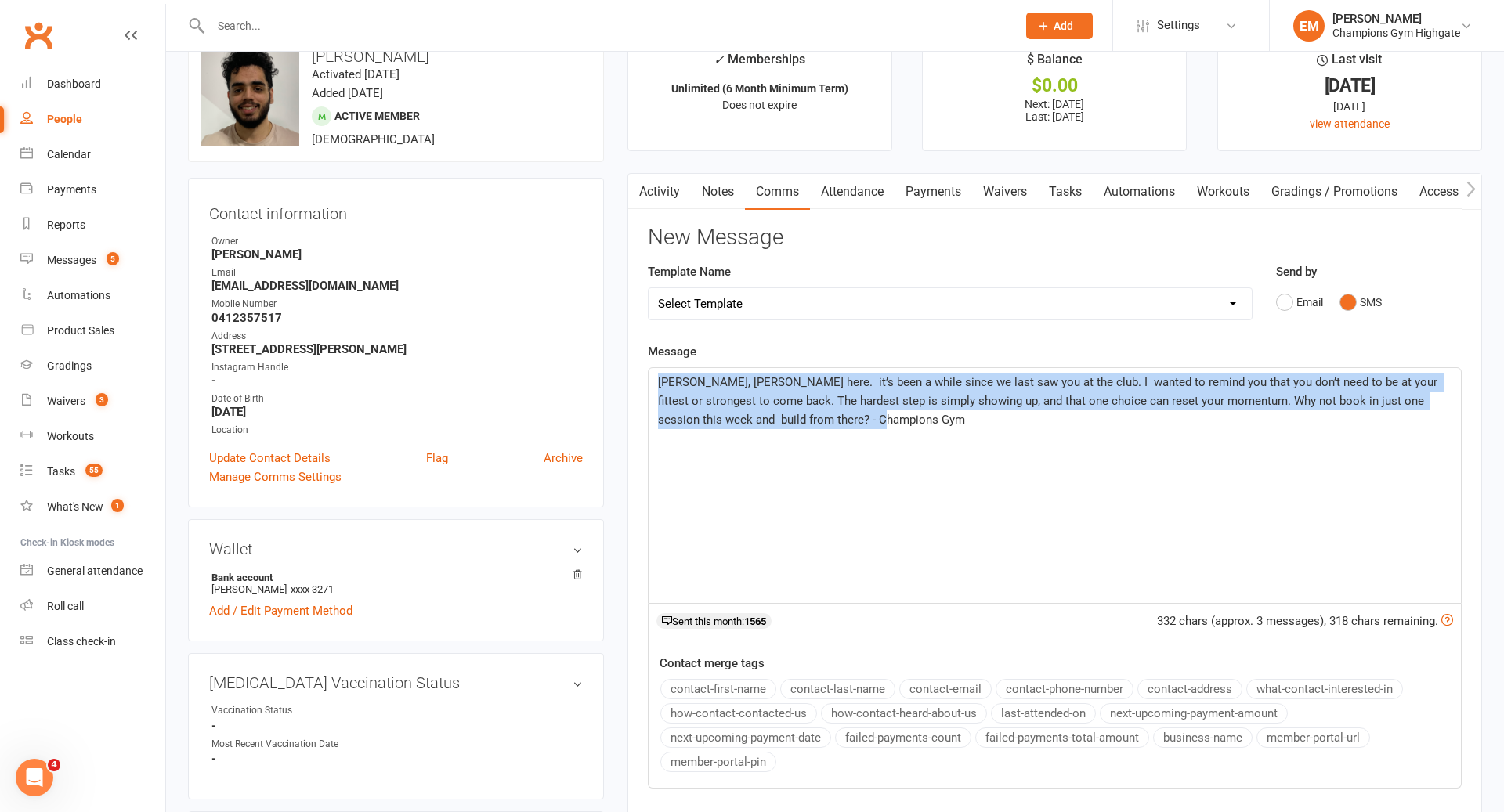
drag, startPoint x: 852, startPoint y: 414, endPoint x: 499, endPoint y: 316, distance: 366.4
copy span "[PERSON_NAME], [PERSON_NAME] here. it’s been a while since we last saw you at t…"
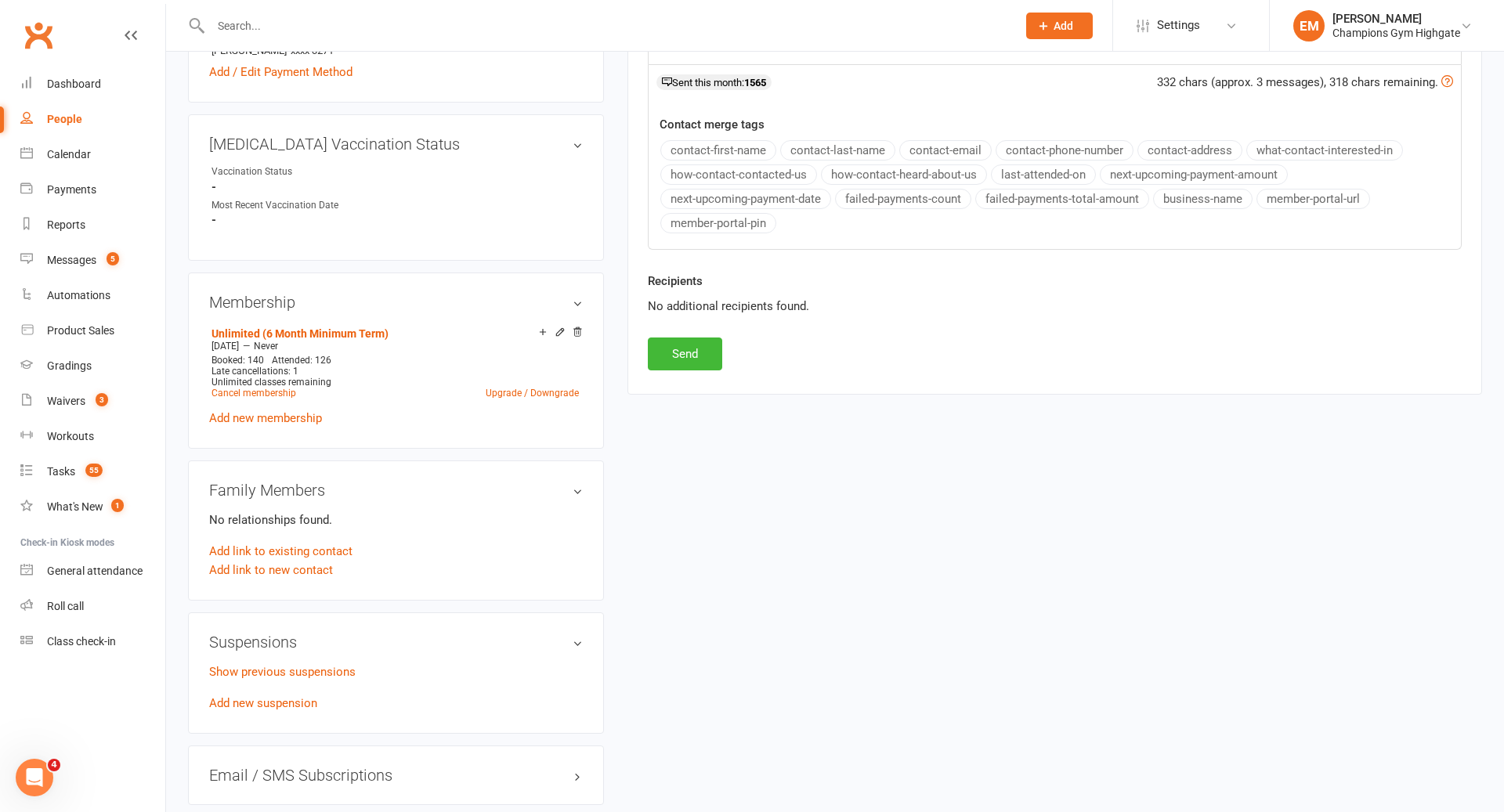
click at [683, 369] on div "Activity Notes Comms Attendance Payments Waivers Tasks Automations Workouts Gra…" at bounding box center [1054, 13] width 855 height 760
click at [690, 347] on button "Send" at bounding box center [685, 354] width 74 height 33
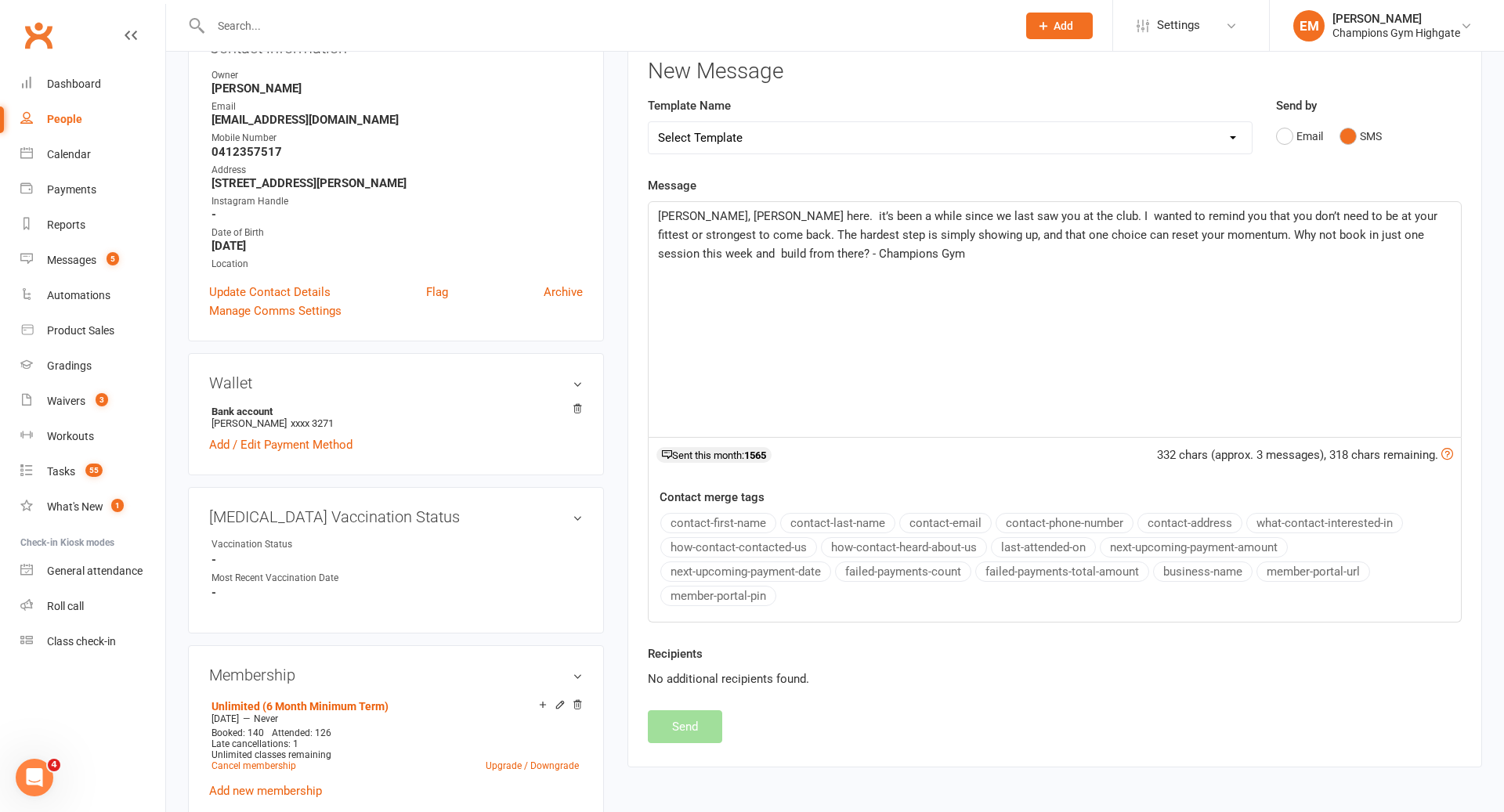
scroll to position [0, 0]
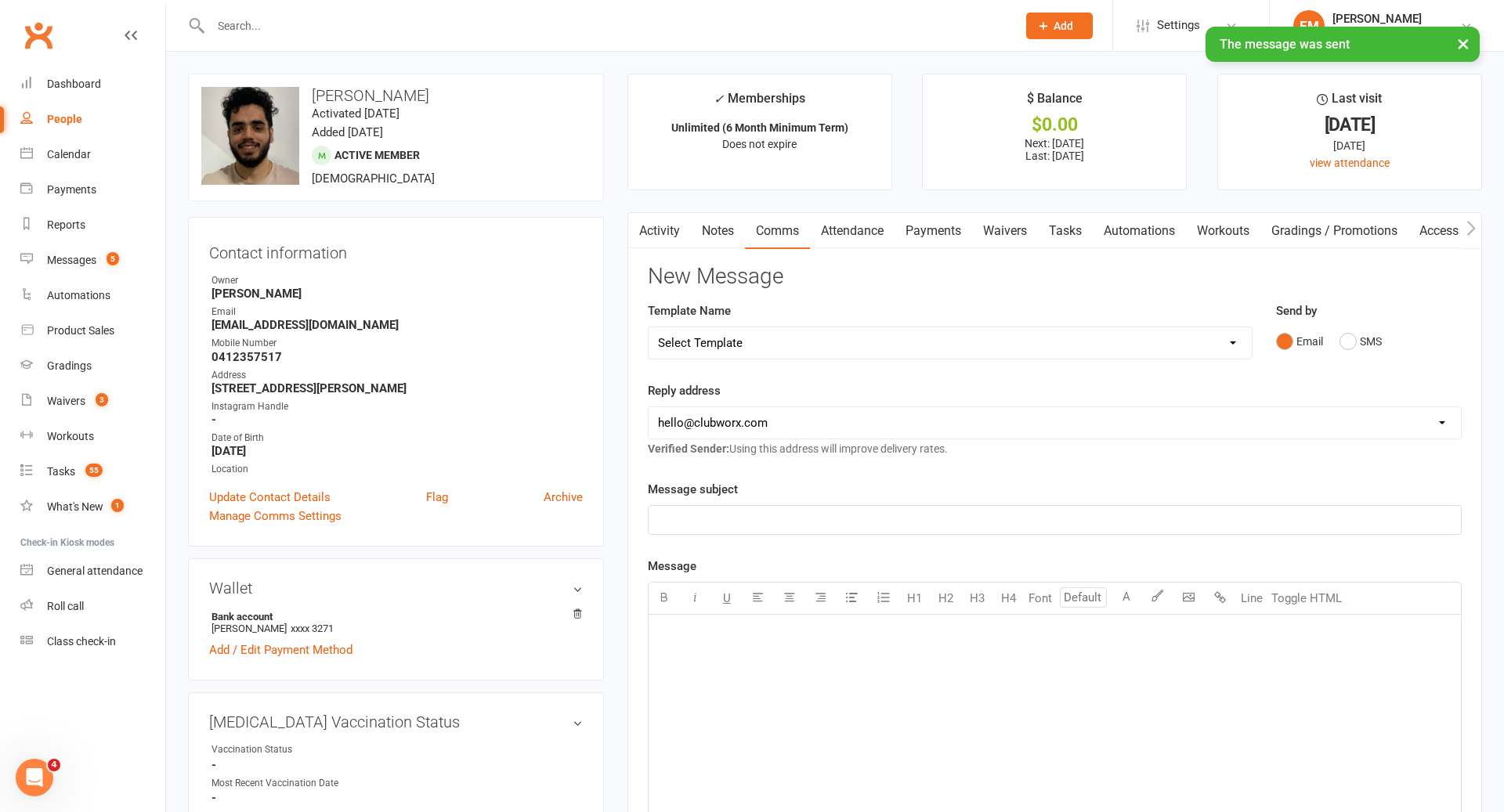
click at [726, 230] on link "Notes" at bounding box center [717, 231] width 54 height 36
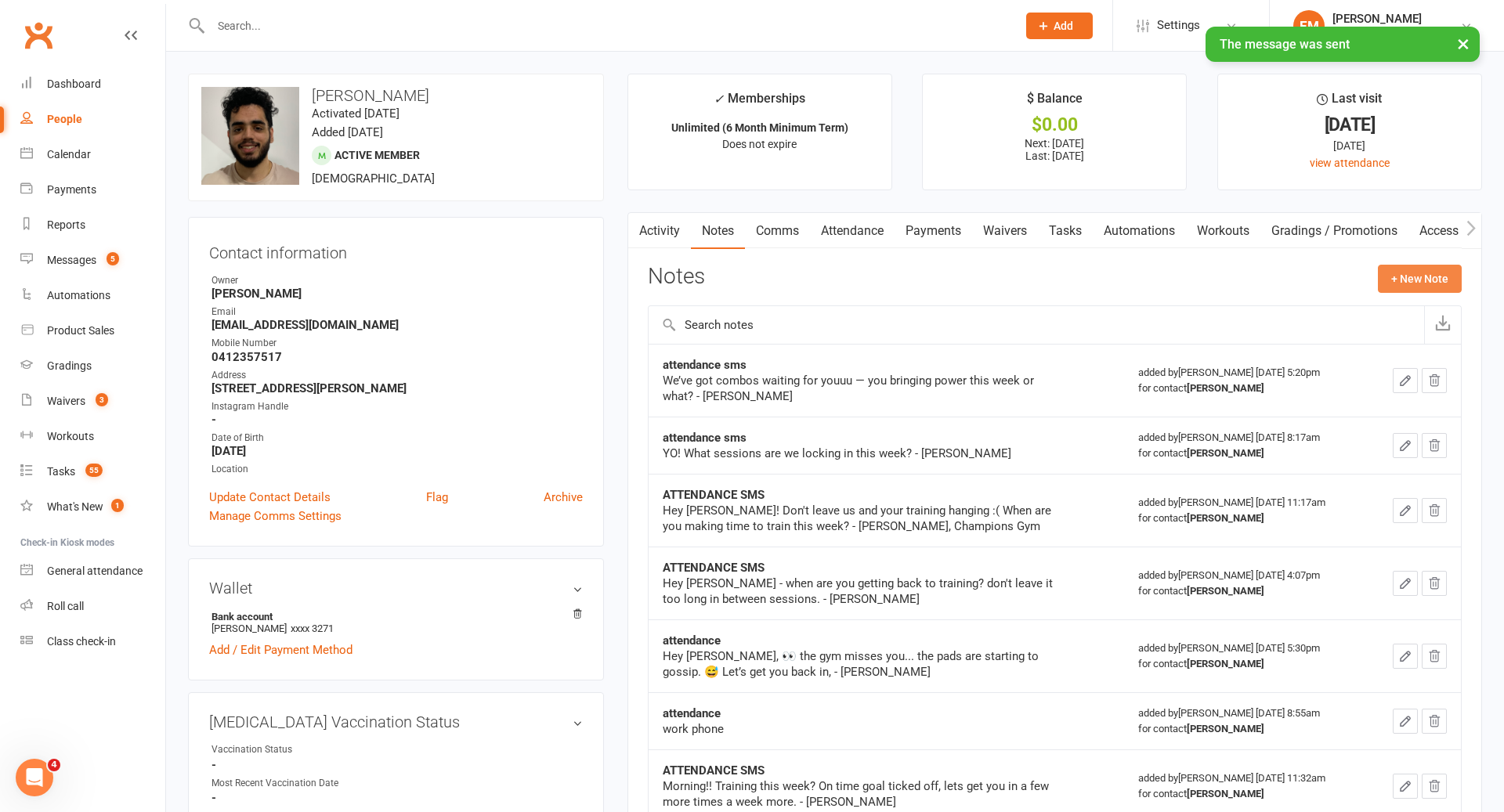
click at [1420, 289] on button "+ New Note" at bounding box center [1420, 279] width 84 height 28
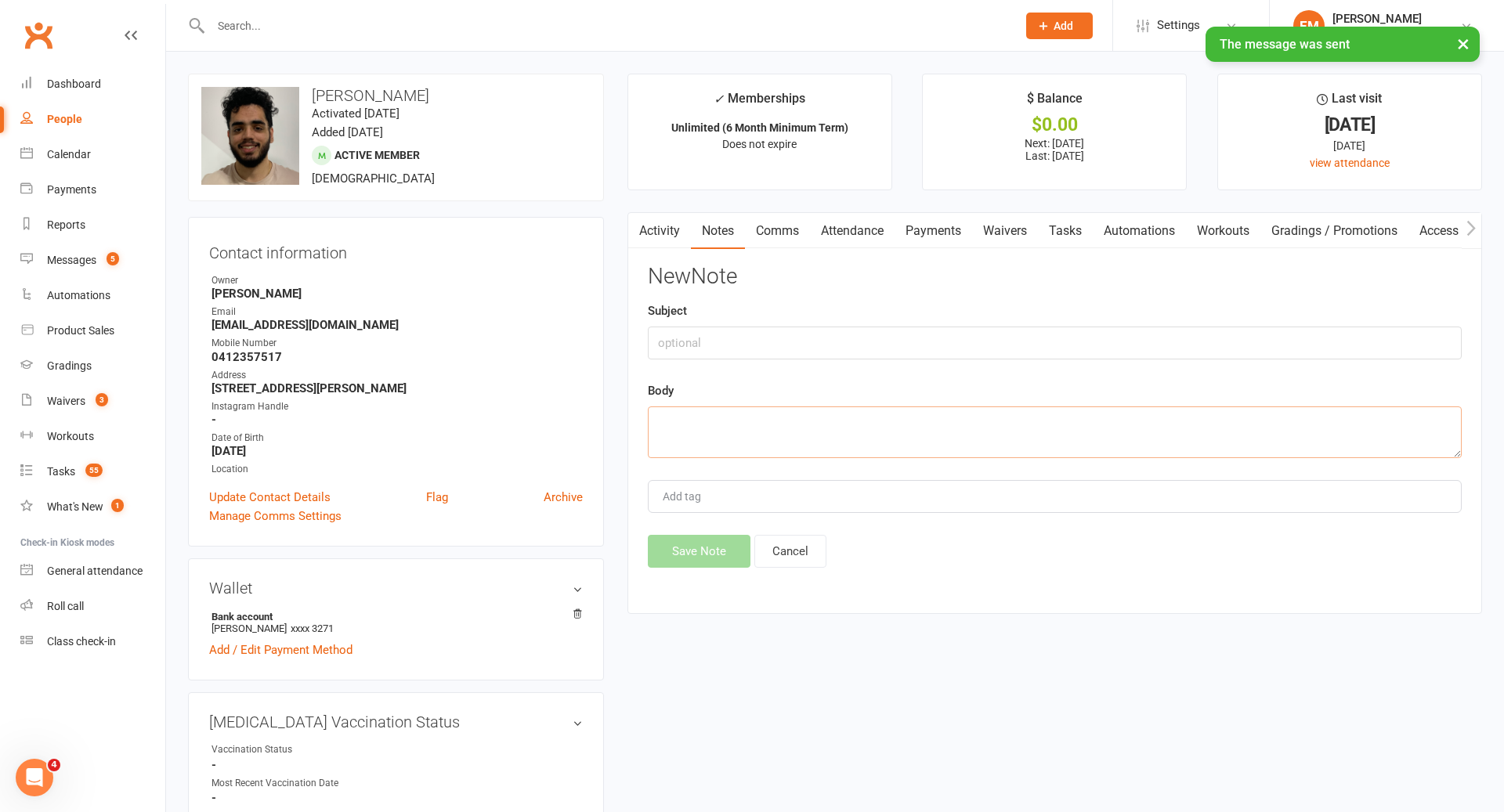
click at [1013, 417] on textarea at bounding box center [1054, 432] width 814 height 52
paste textarea "[PERSON_NAME], [PERSON_NAME] here. it’s been a while since we last saw you at t…"
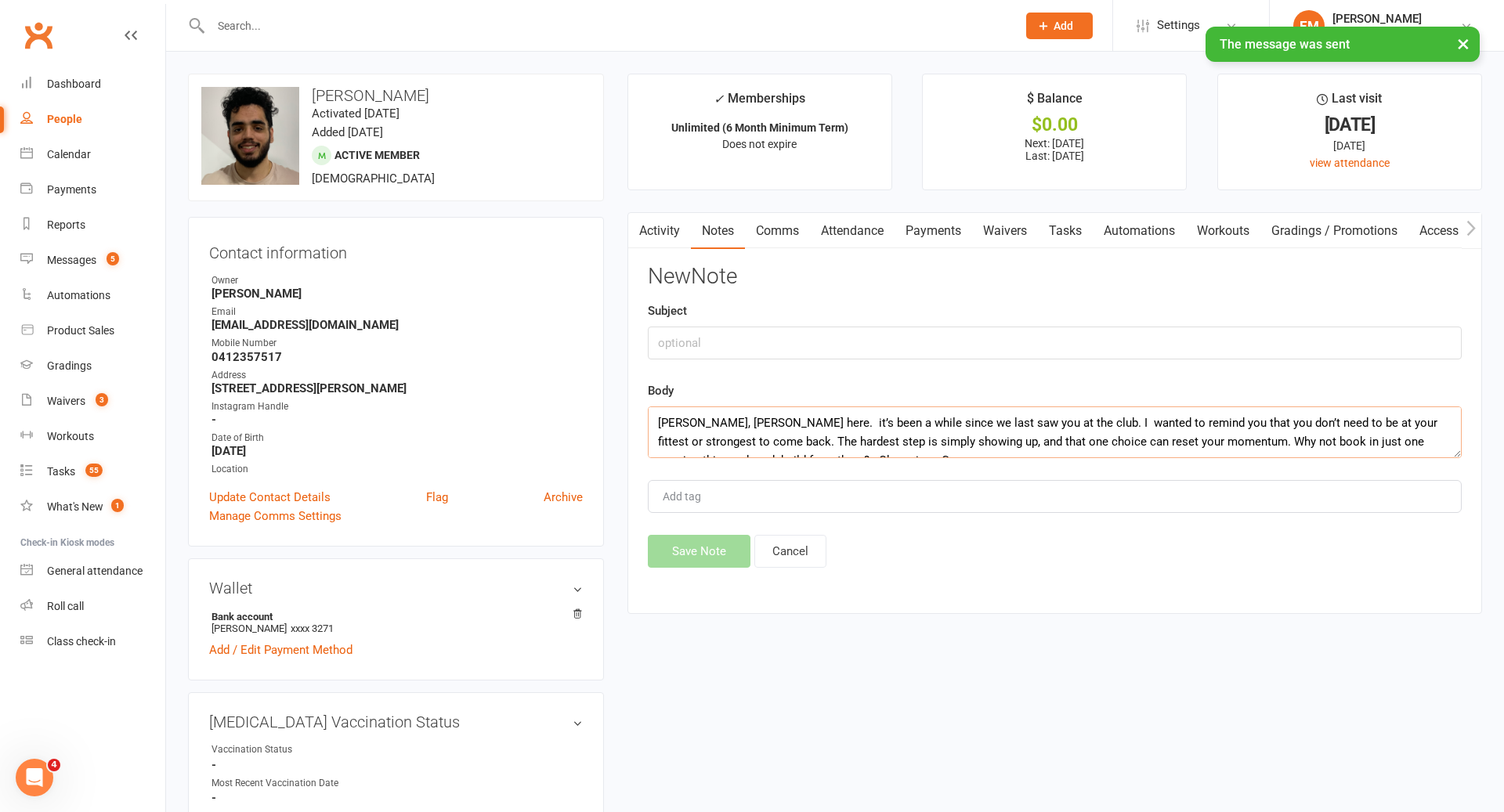
scroll to position [9, 0]
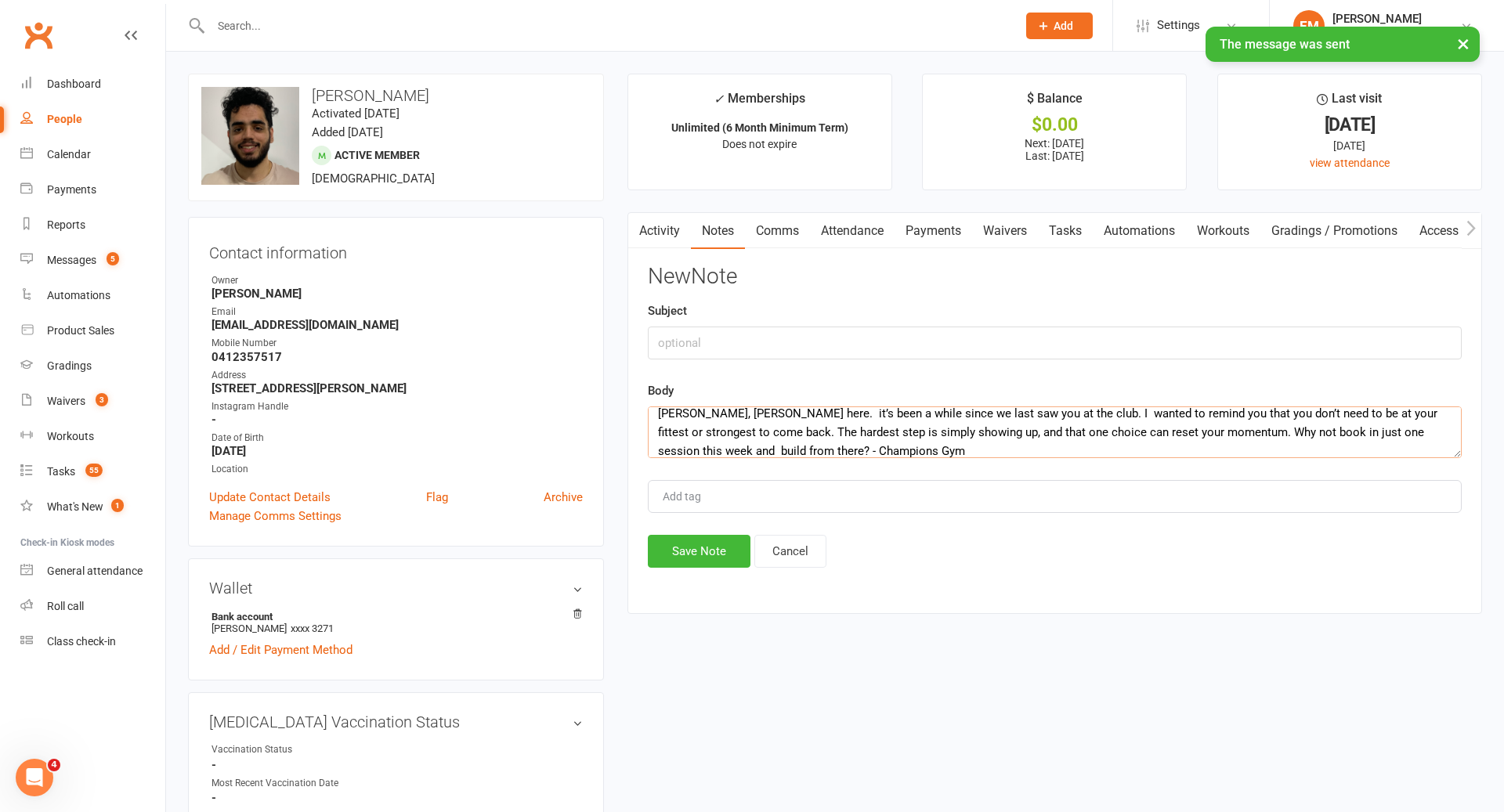
type textarea "[PERSON_NAME], [PERSON_NAME] here. it’s been a while since we last saw you at t…"
click at [875, 346] on input "text" at bounding box center [1054, 343] width 814 height 33
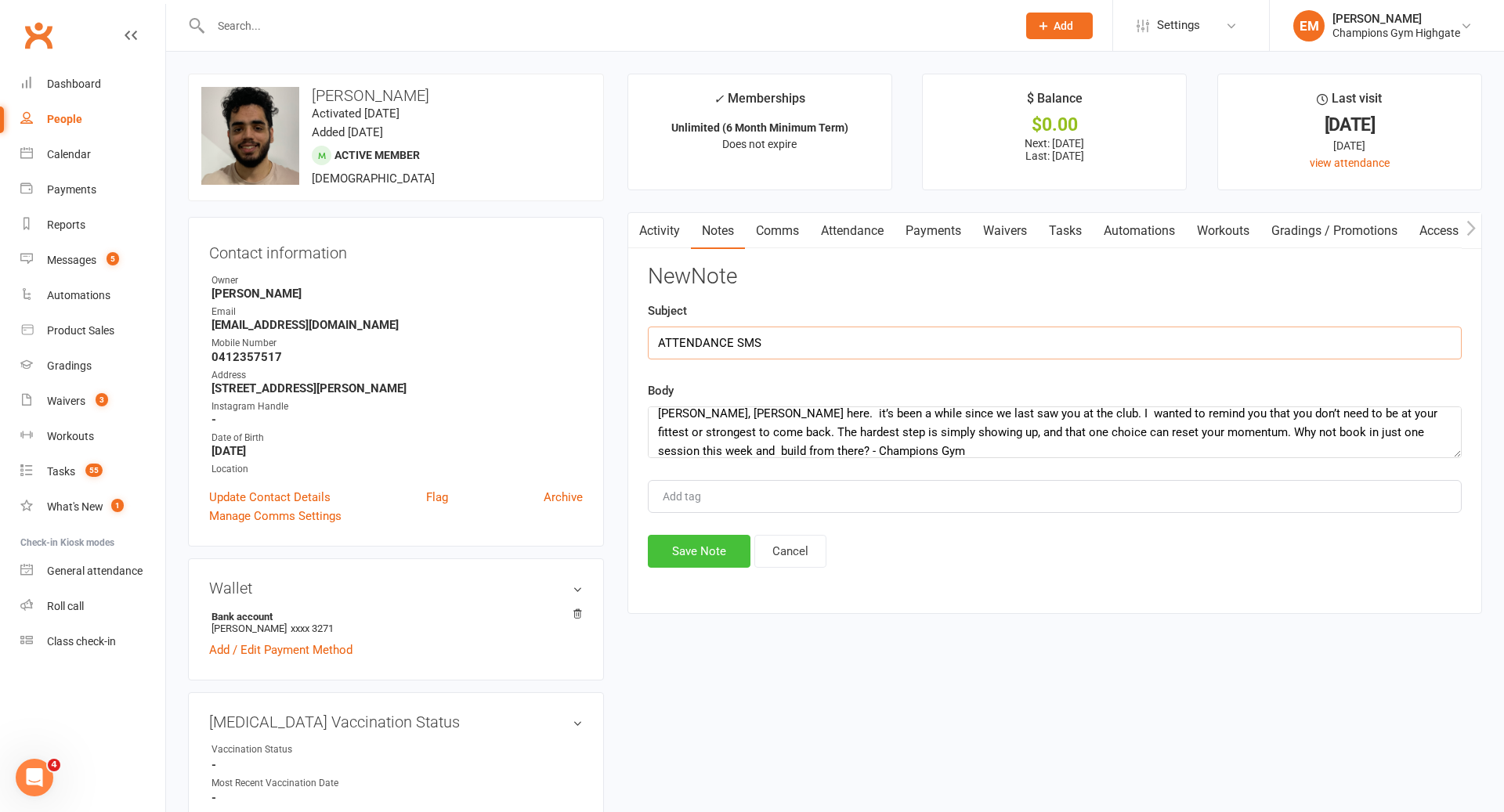
type input "ATTENDANCE SMS"
click at [716, 546] on button "Save Note" at bounding box center [699, 552] width 103 height 33
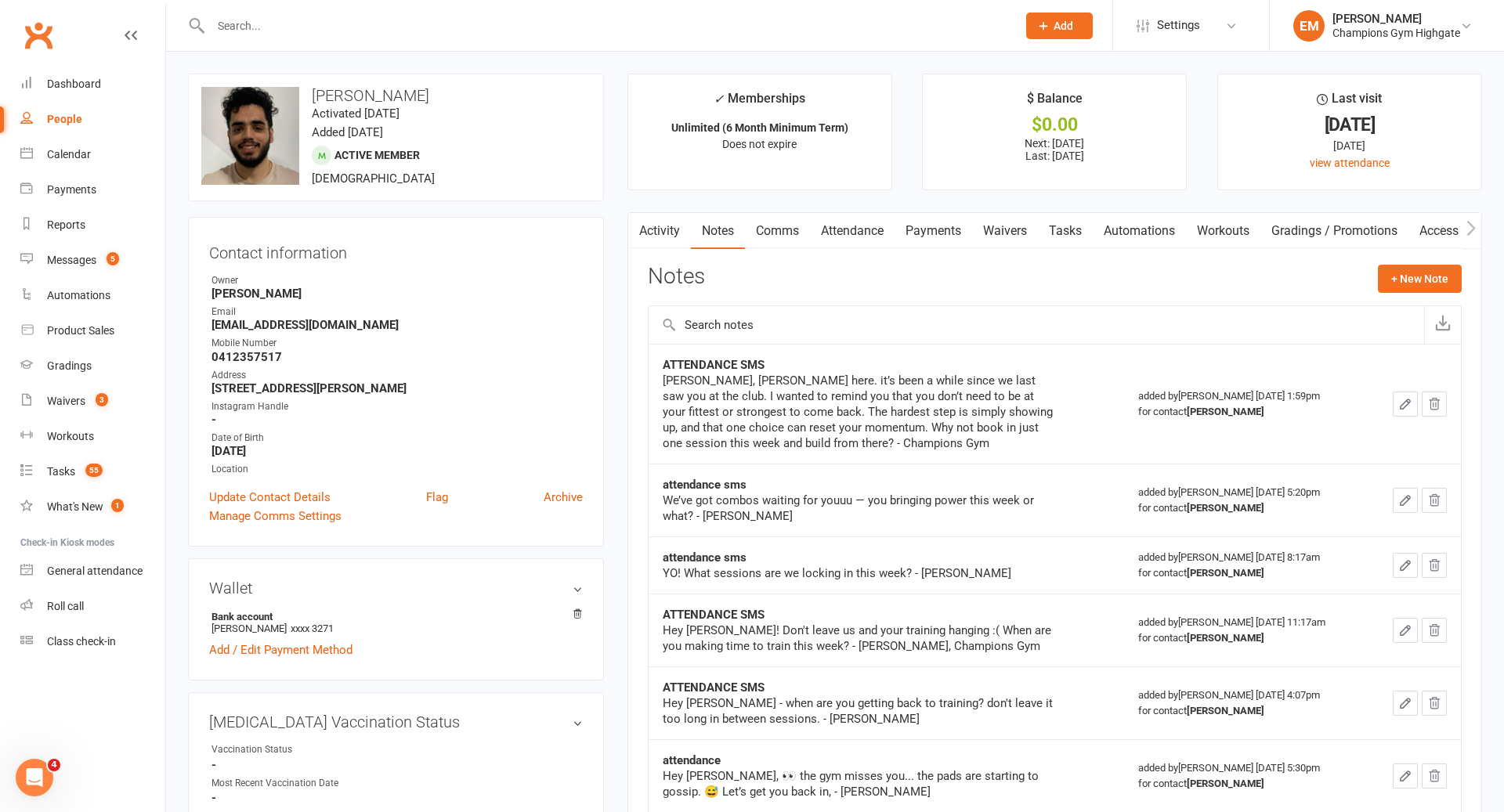
click at [615, 36] on input "text" at bounding box center [605, 26] width 799 height 22
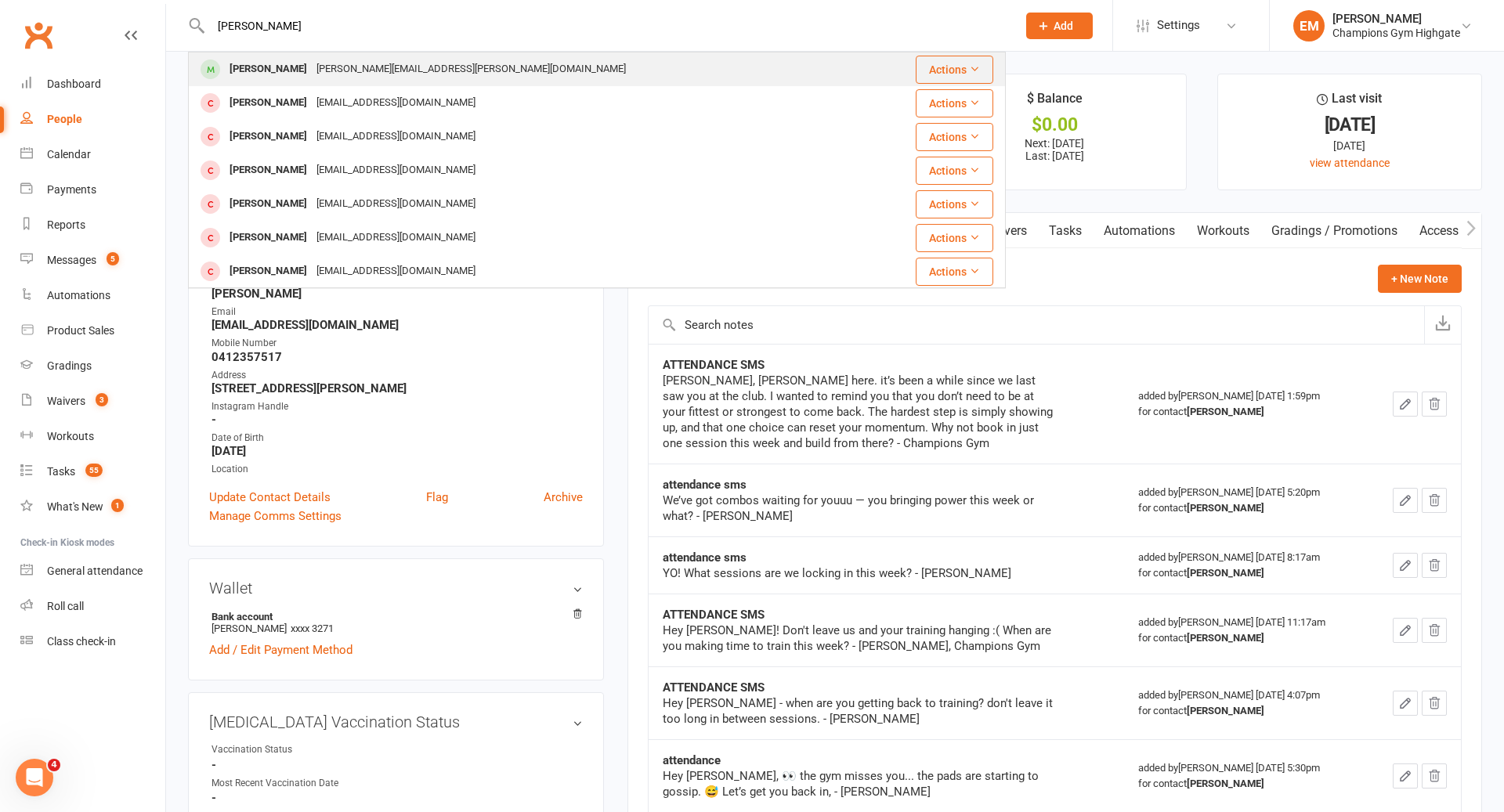
type input "[PERSON_NAME]"
click at [511, 72] on div "[PERSON_NAME] [PERSON_NAME][EMAIL_ADDRESS][PERSON_NAME][DOMAIN_NAME]" at bounding box center [529, 69] width 679 height 32
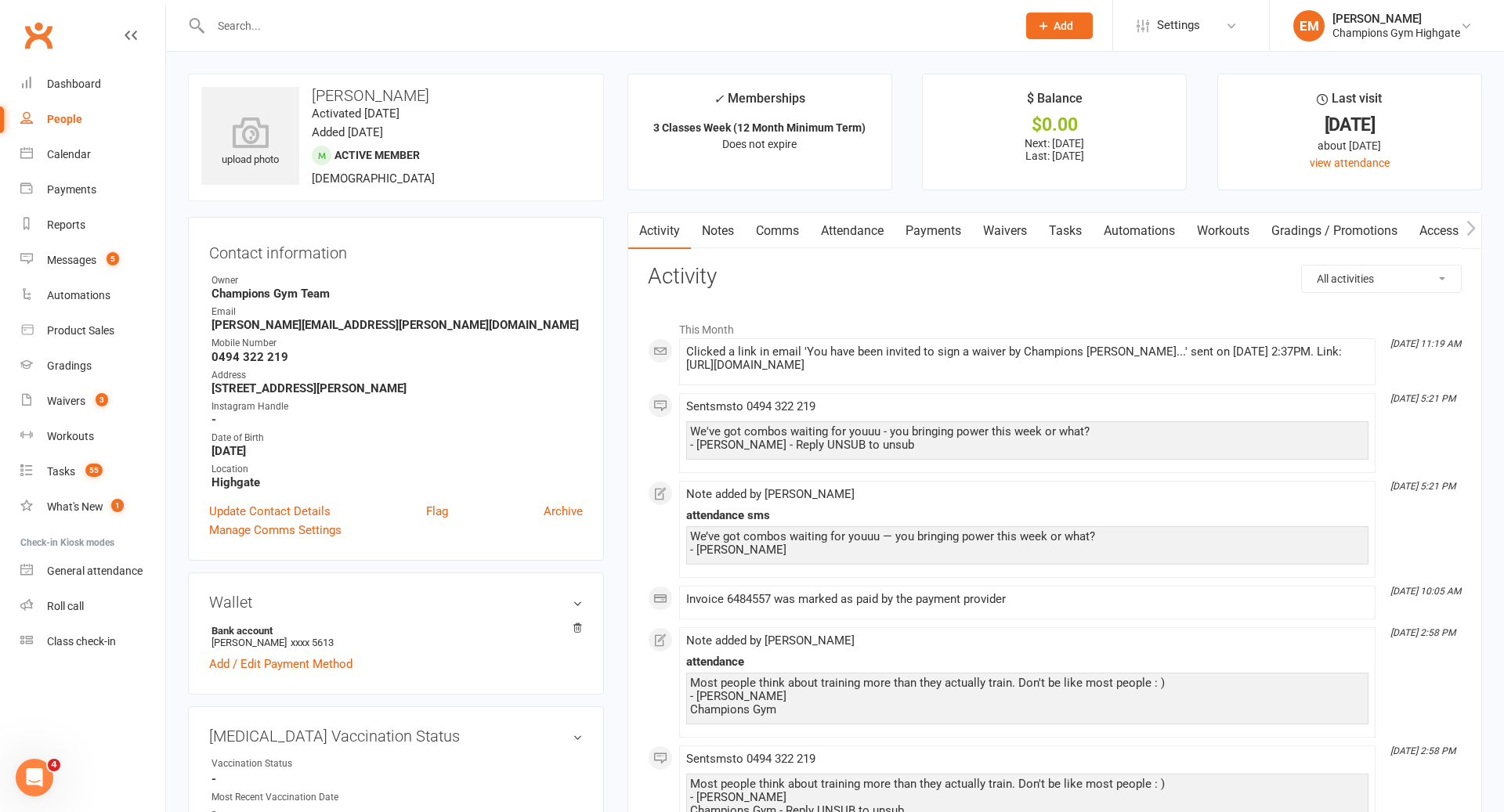
click at [718, 233] on link "Notes" at bounding box center [717, 231] width 54 height 36
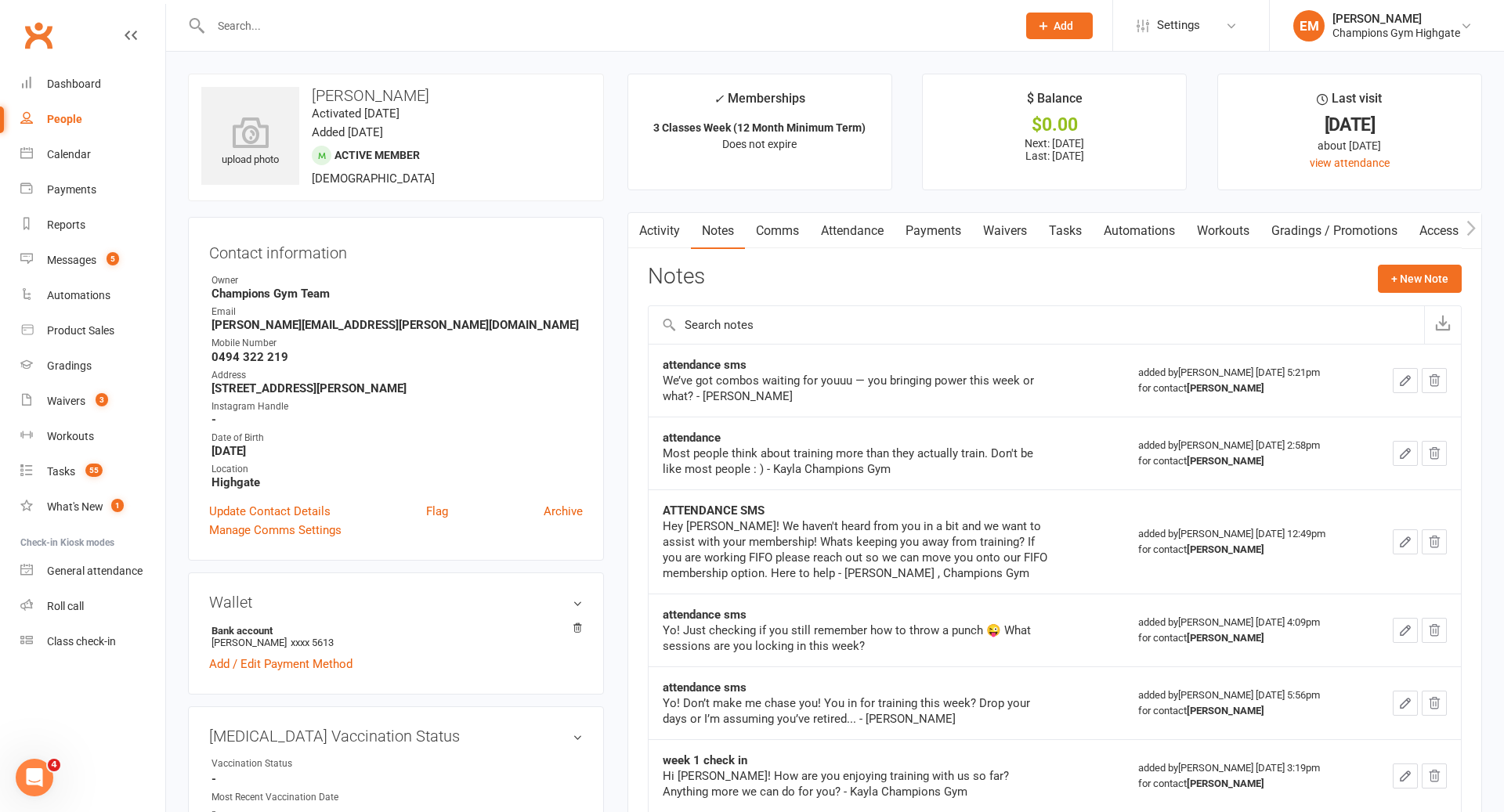
click at [795, 243] on link "Comms" at bounding box center [777, 231] width 65 height 36
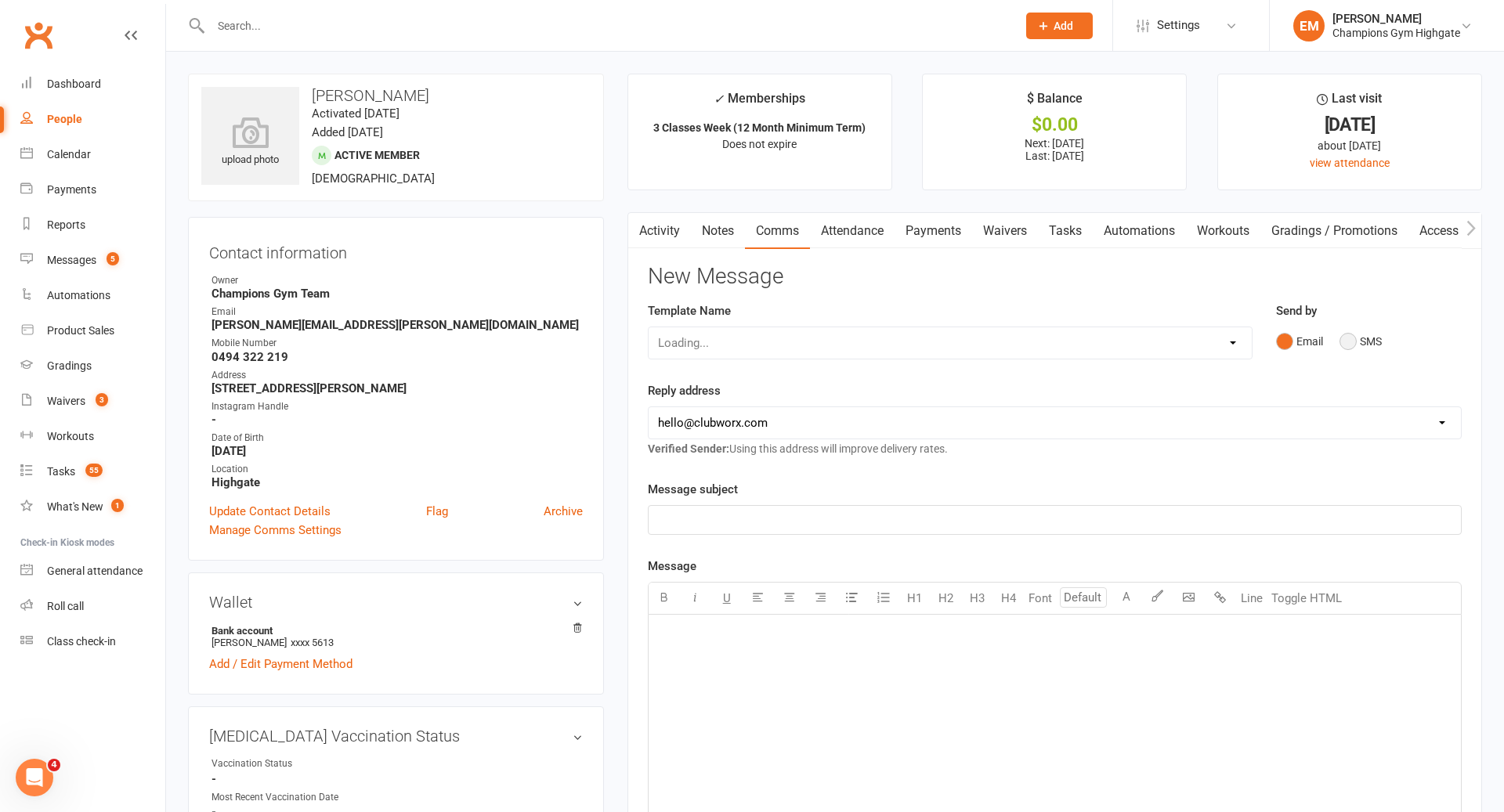
click at [1375, 348] on button "SMS" at bounding box center [1360, 342] width 43 height 30
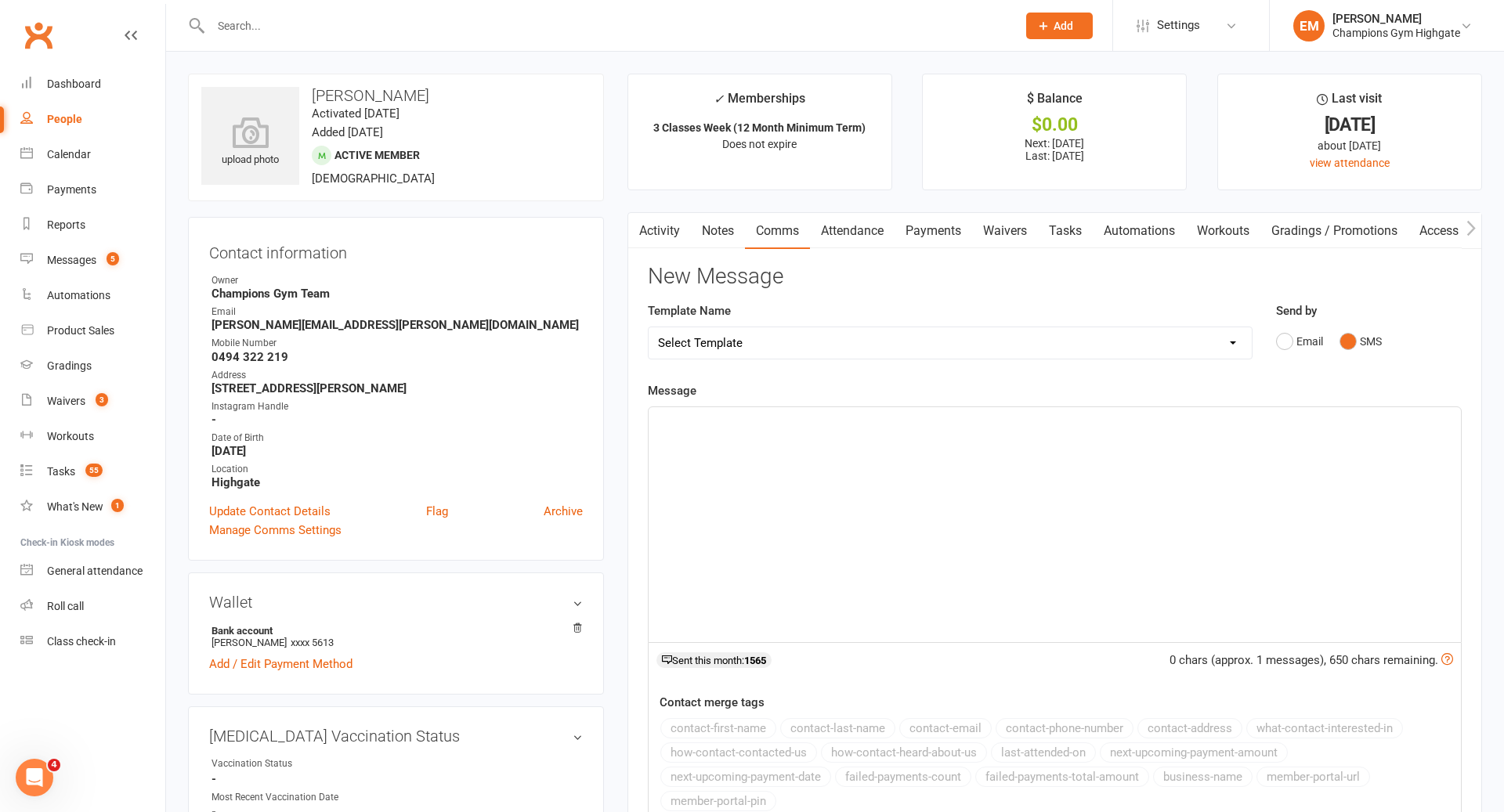
click at [1207, 456] on div "﻿" at bounding box center [1054, 525] width 812 height 235
paste div
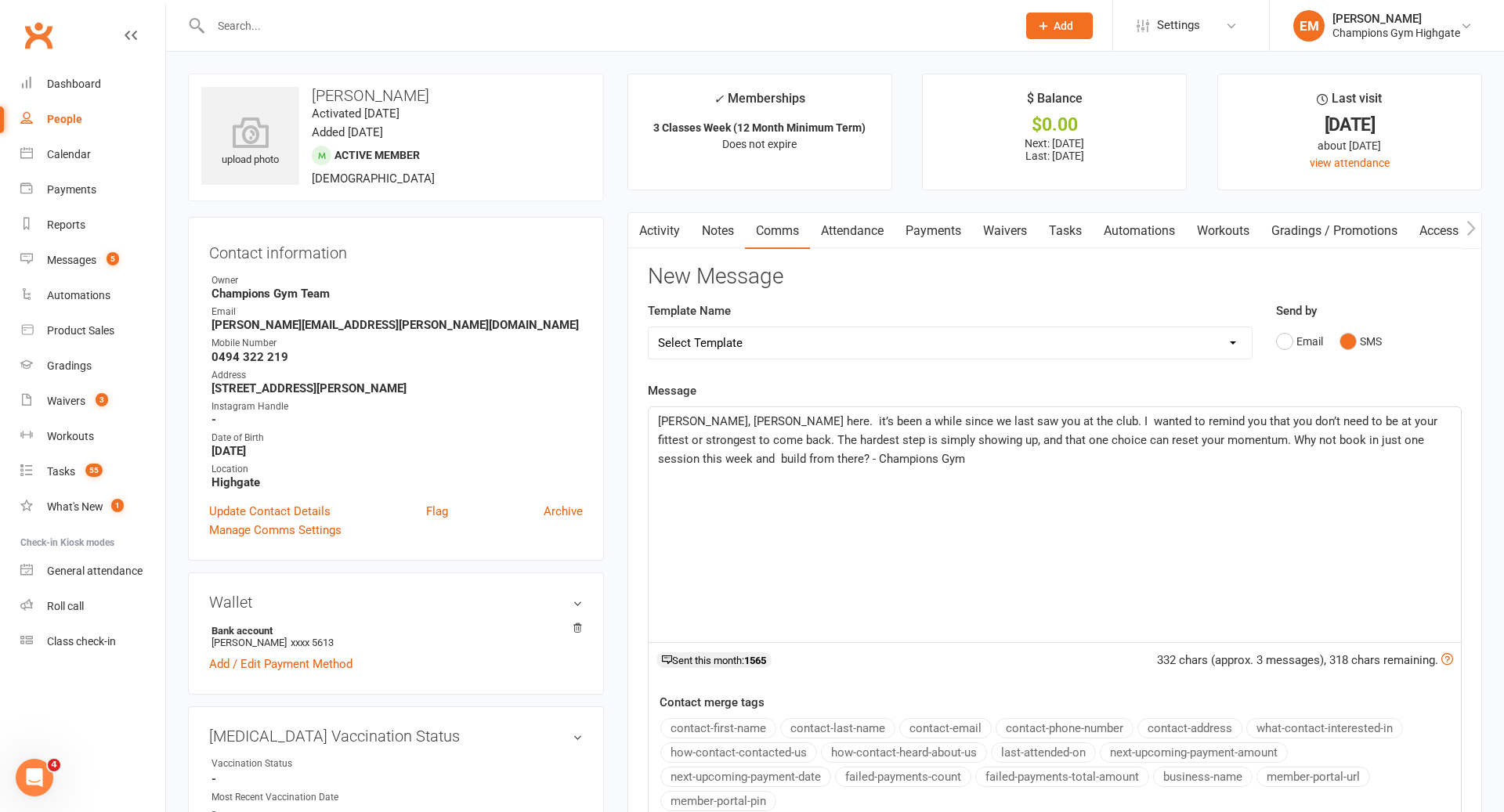
click at [711, 418] on span "[PERSON_NAME], [PERSON_NAME] here. it’s been a while since we last saw you at t…" at bounding box center [1049, 440] width 783 height 52
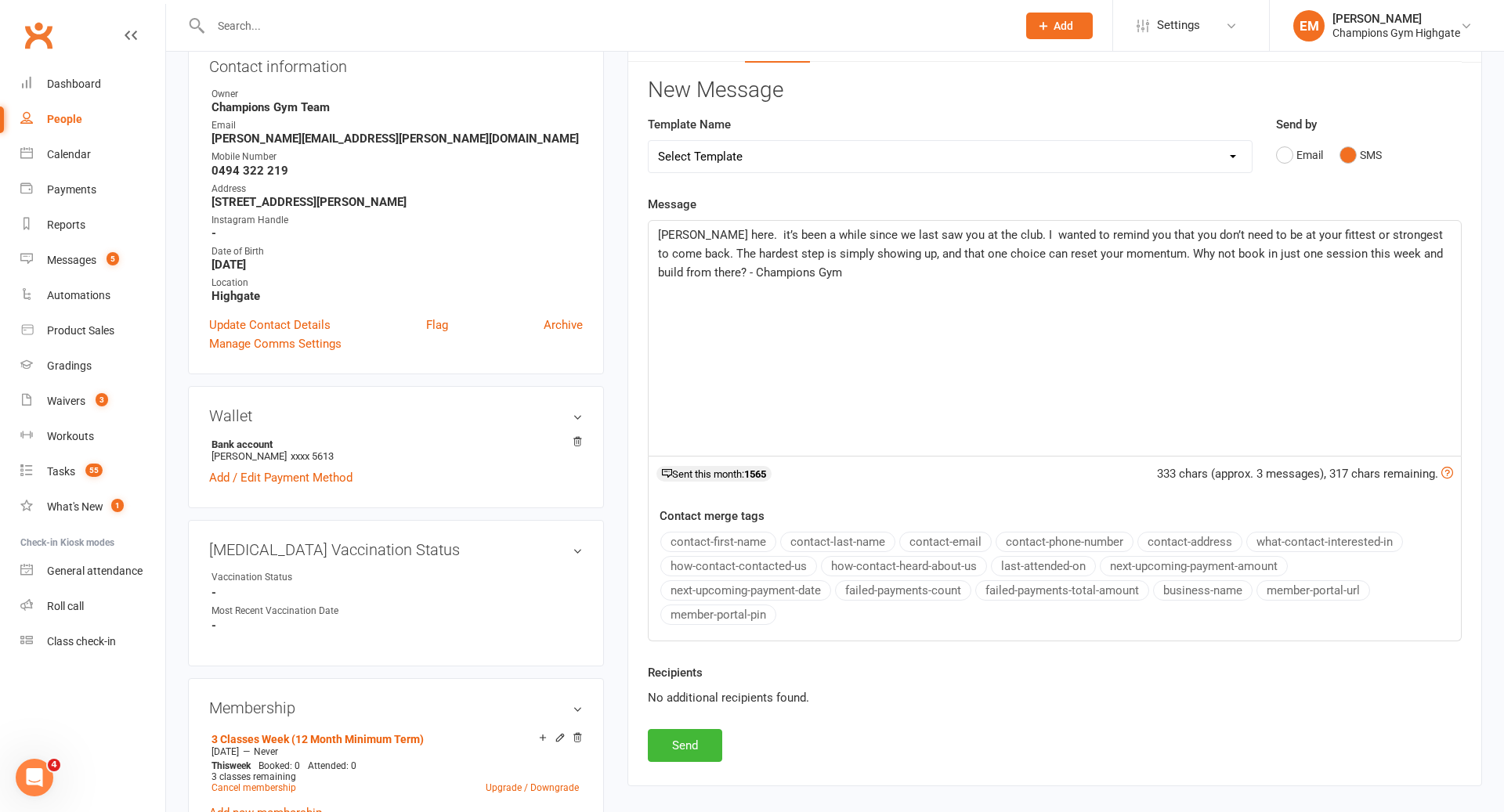
scroll to position [188, 0]
click at [705, 728] on button "Send" at bounding box center [685, 744] width 74 height 33
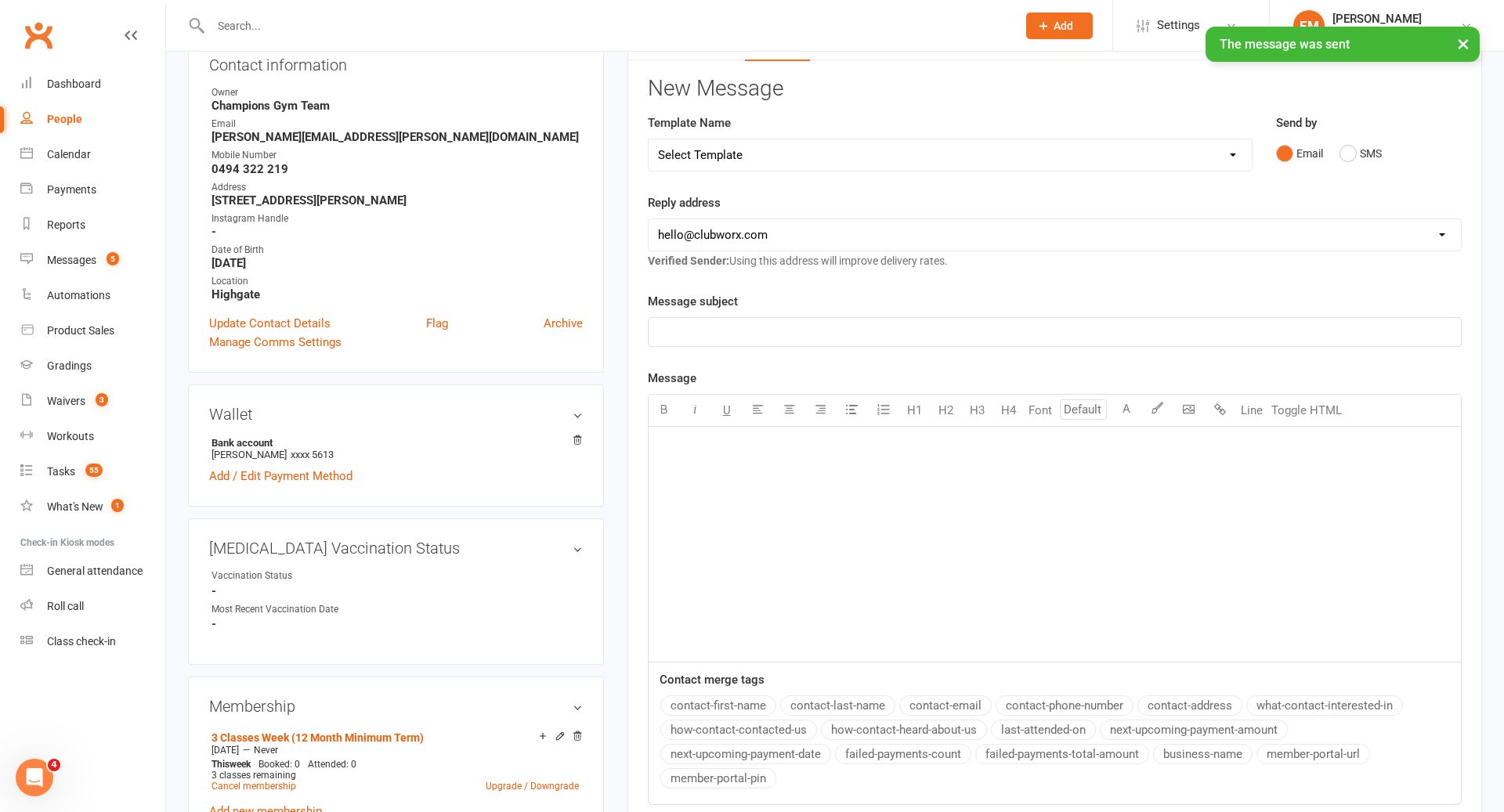
scroll to position [0, 0]
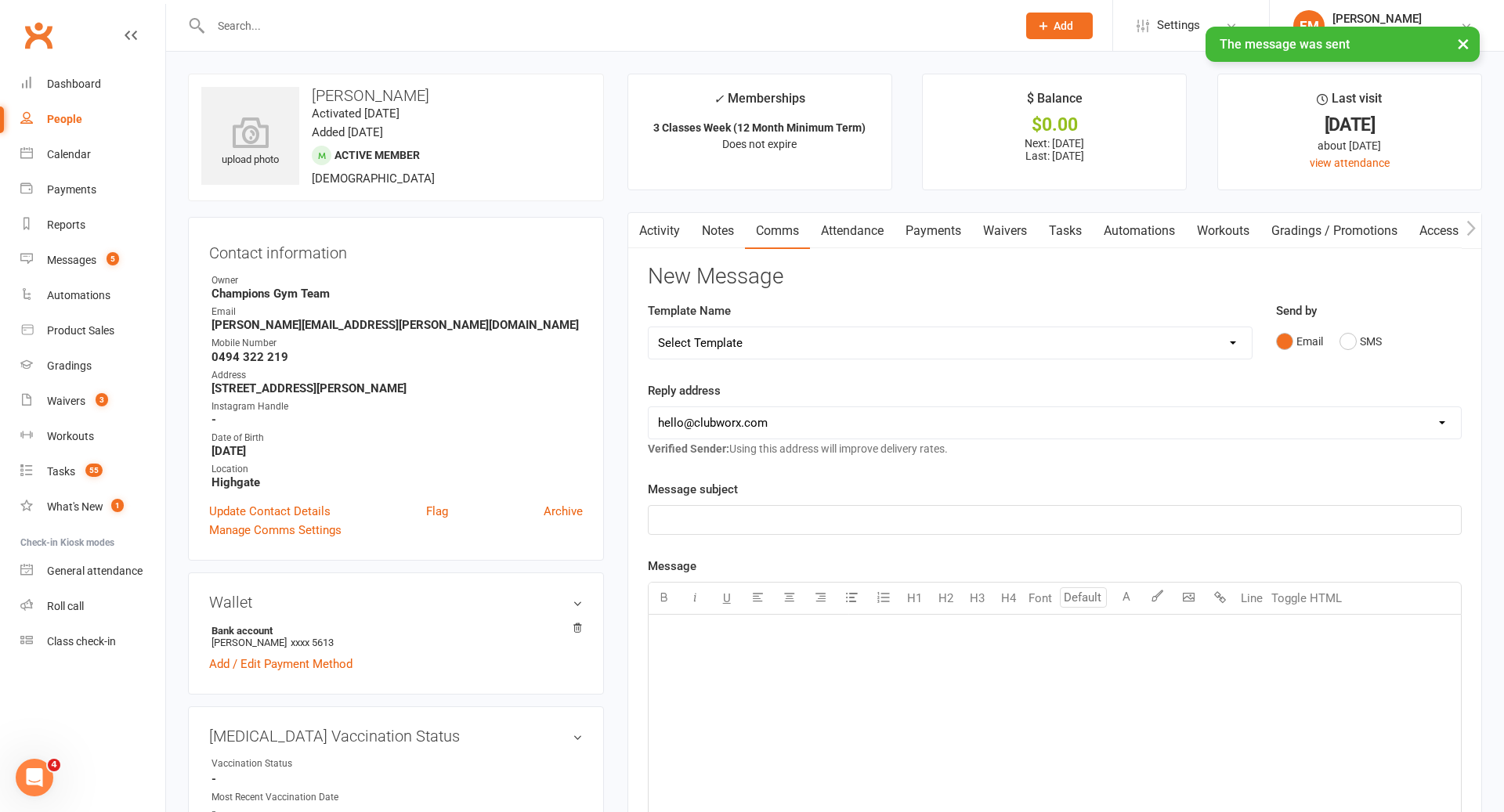
click at [715, 225] on link "Notes" at bounding box center [717, 231] width 54 height 36
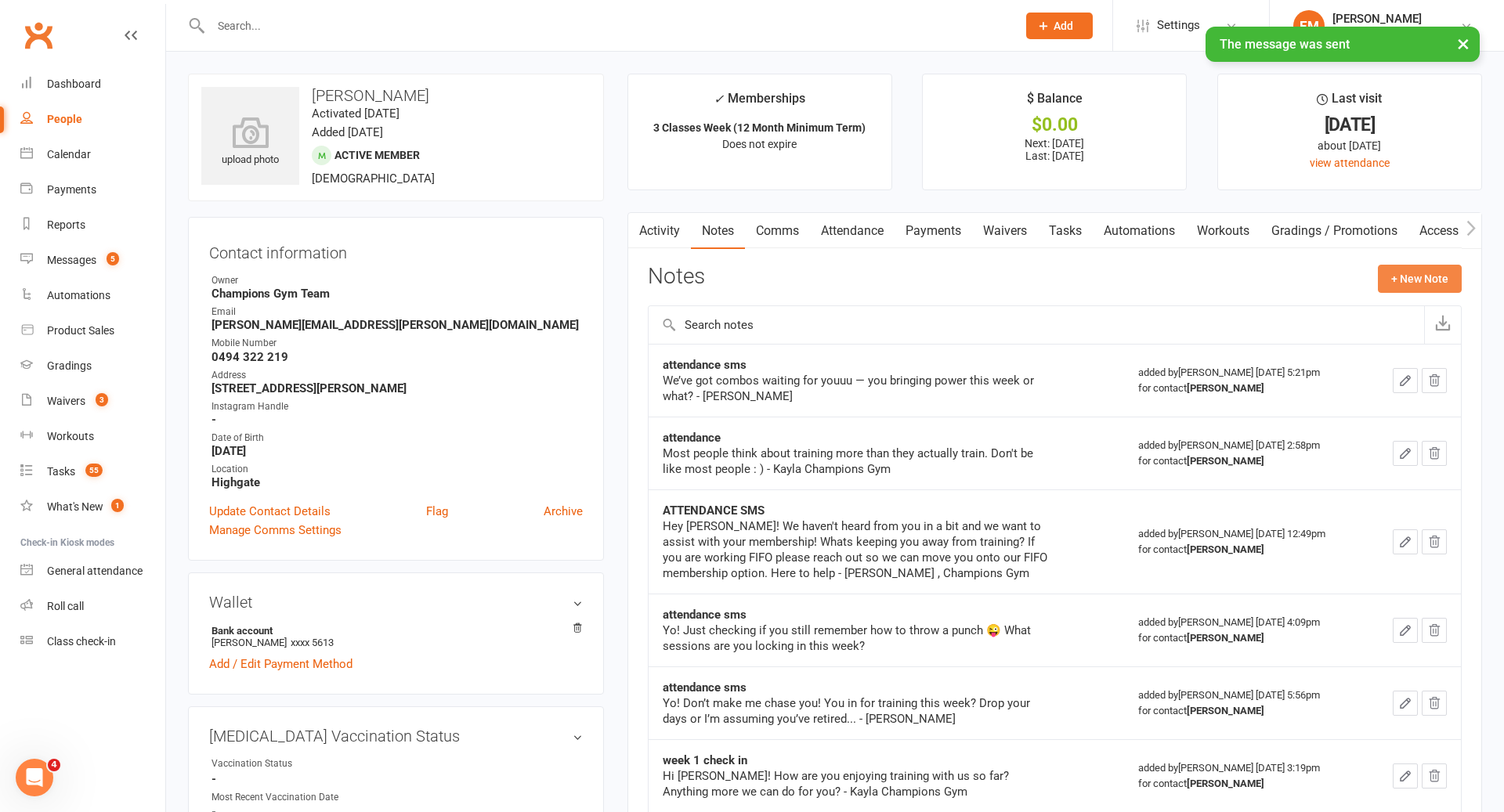
click at [1427, 282] on button "+ New Note" at bounding box center [1420, 279] width 84 height 28
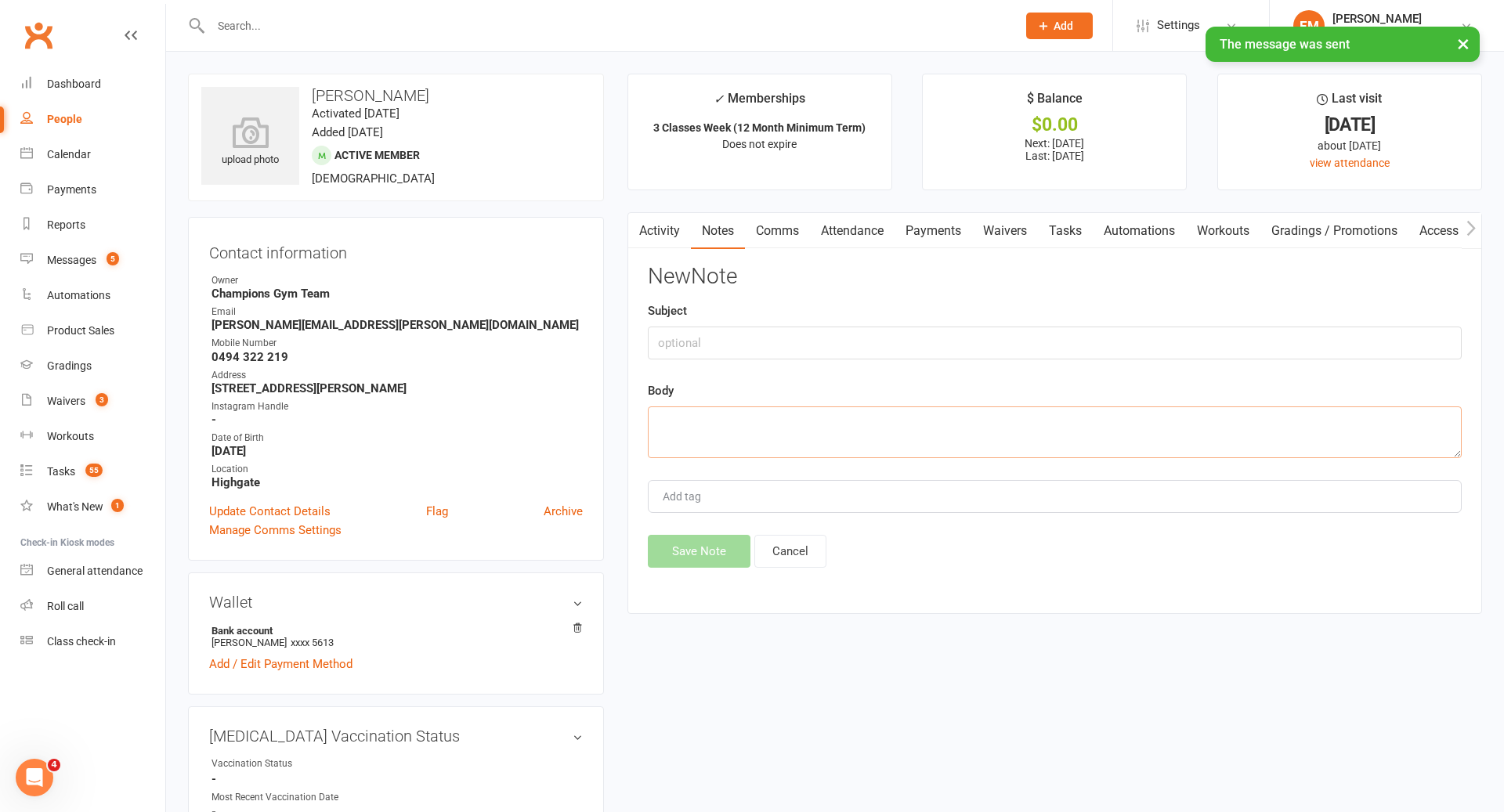
click at [1009, 408] on textarea at bounding box center [1054, 432] width 814 height 52
paste textarea "[PERSON_NAME], [PERSON_NAME] here. it’s been a while since we last saw you at t…"
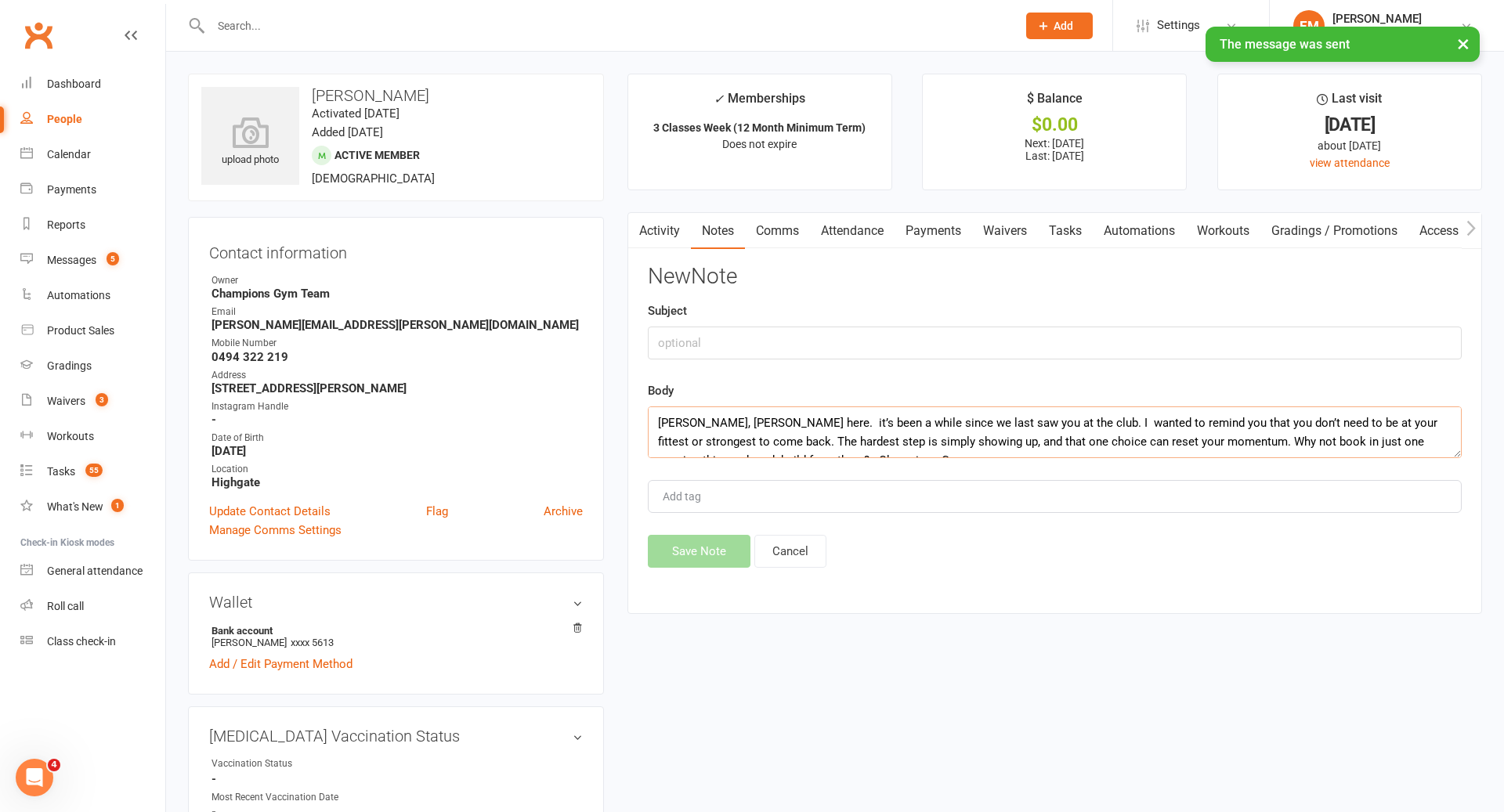
scroll to position [9, 0]
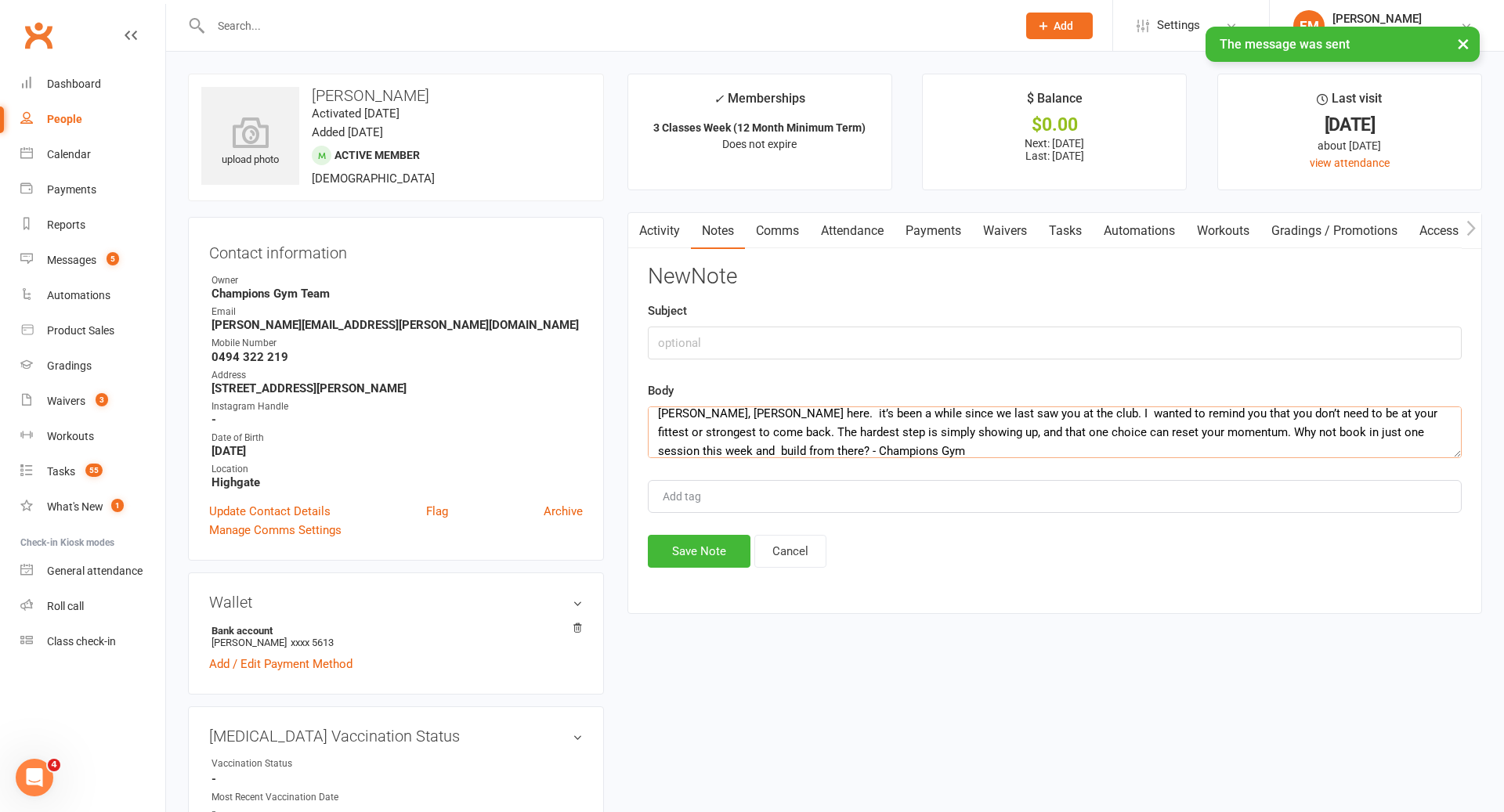
type textarea "[PERSON_NAME], [PERSON_NAME] here. it’s been a while since we last saw you at t…"
click at [895, 336] on input "text" at bounding box center [1054, 343] width 814 height 33
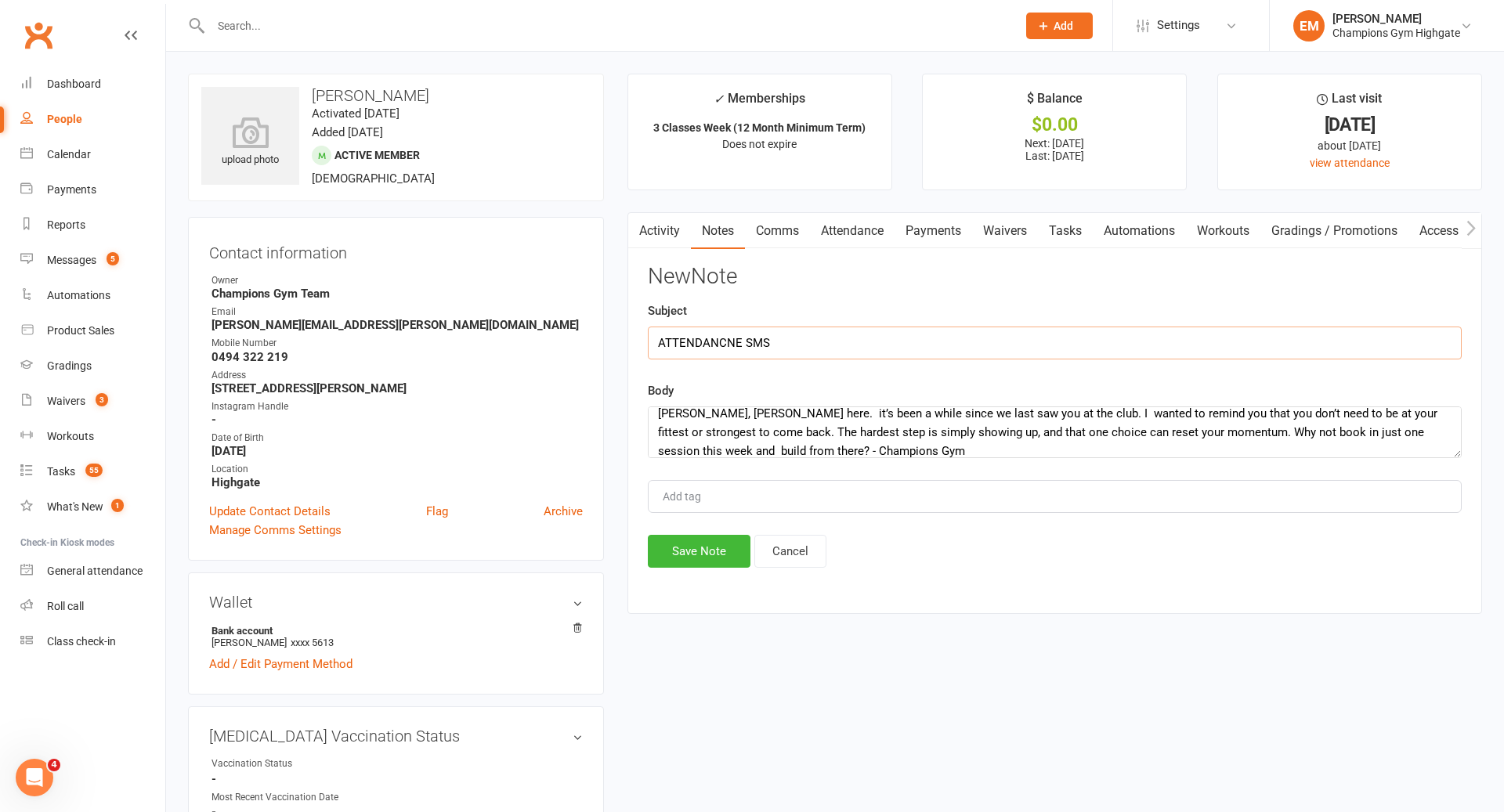
click at [712, 339] on input "ATTENDANCNE SMS" at bounding box center [1054, 343] width 814 height 33
click at [724, 339] on input "ATTENDANCNE SMS" at bounding box center [1054, 343] width 814 height 33
type input "ATTENDANCE SMS"
click at [712, 418] on textarea "[PERSON_NAME], [PERSON_NAME] here. it’s been a while since we last saw you at t…" at bounding box center [1054, 432] width 814 height 52
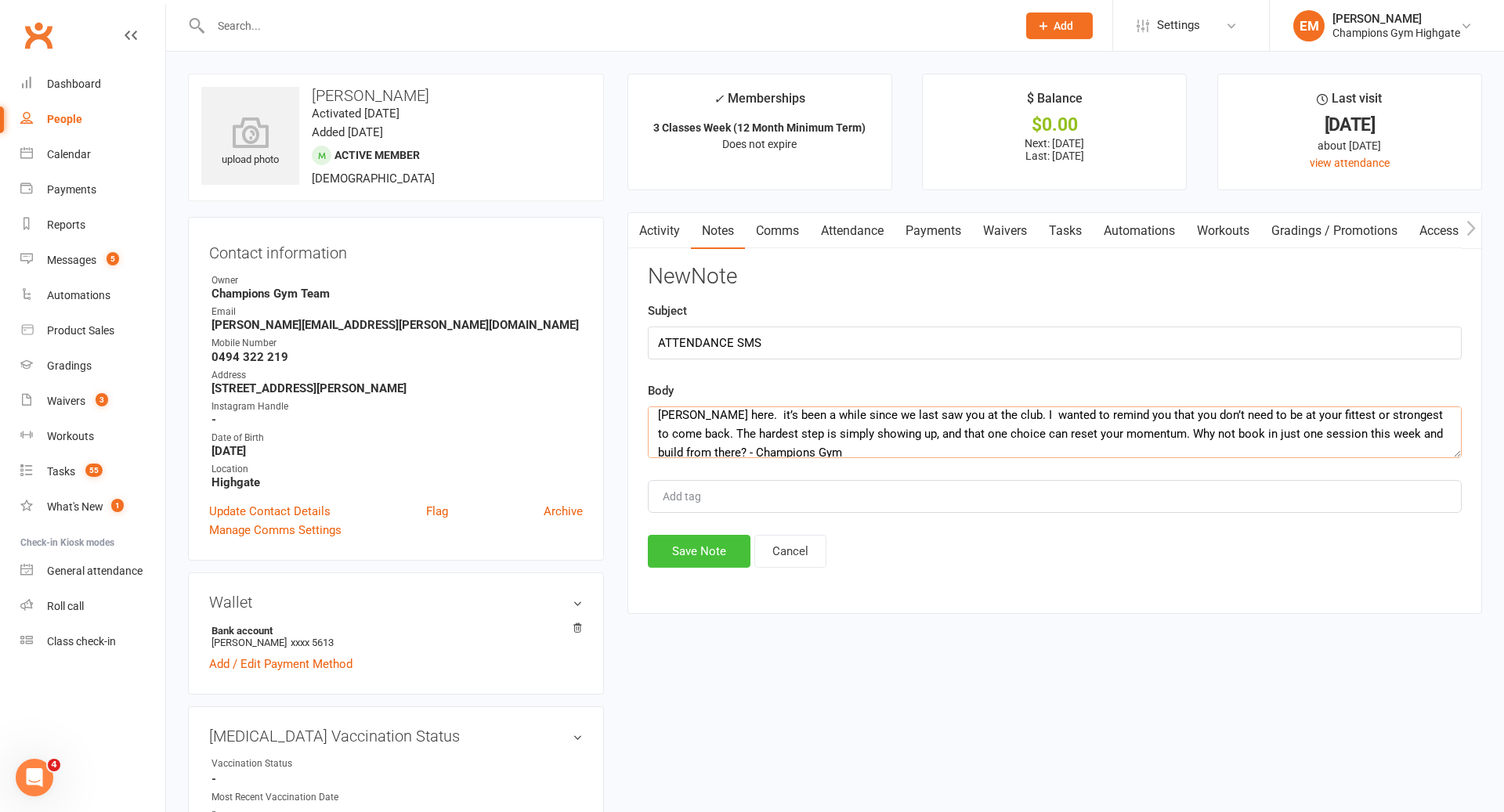
type textarea "[PERSON_NAME] here. it’s been a while since we last saw you at the club. I want…"
click at [684, 542] on button "Save Note" at bounding box center [699, 552] width 103 height 33
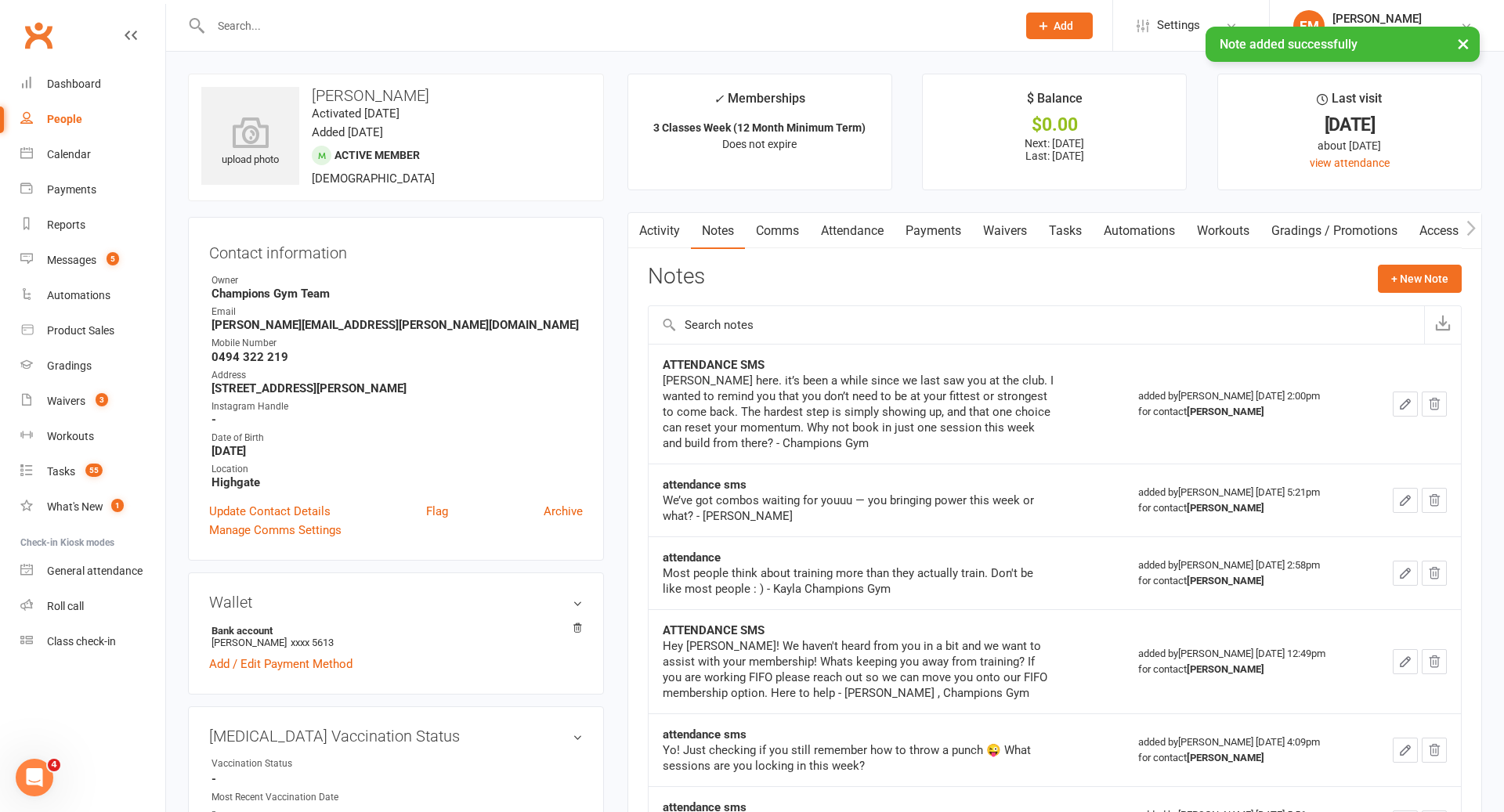
click at [457, 17] on input "text" at bounding box center [605, 26] width 799 height 22
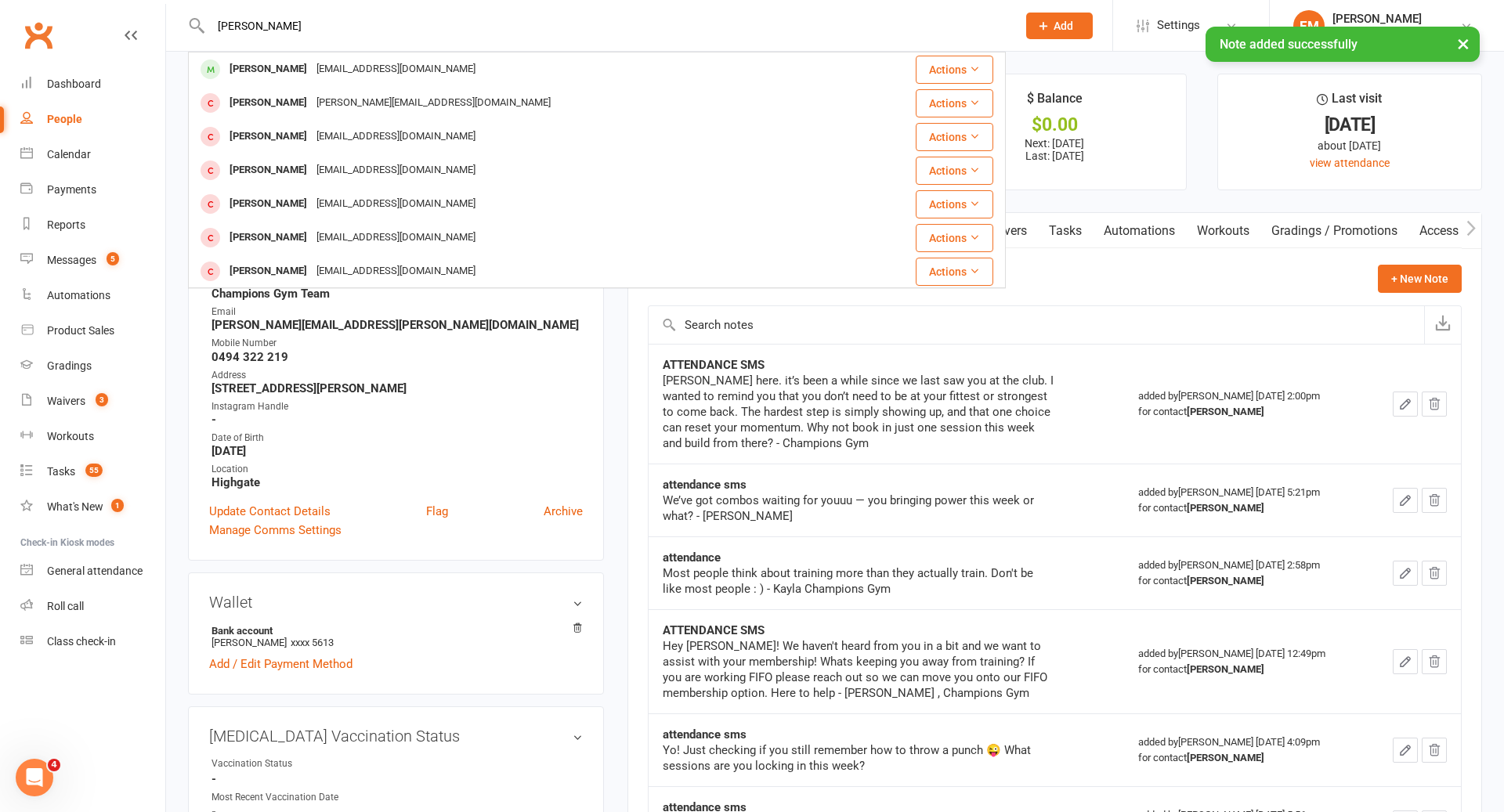
type input "[PERSON_NAME]"
click at [331, 27] on div "× Note added successfully" at bounding box center [742, 27] width 1483 height 0
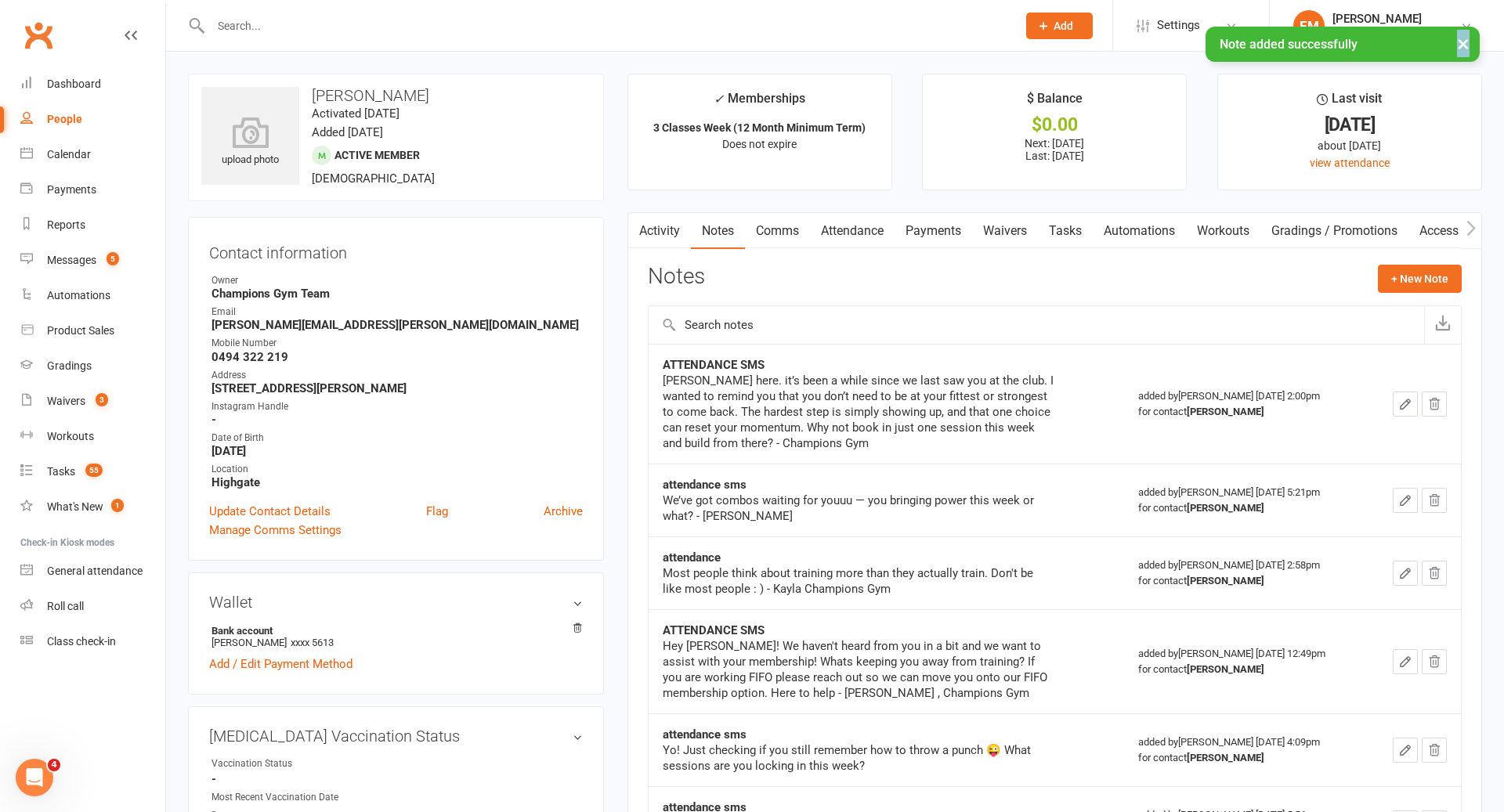
click at [330, 27] on div "× Note added successfully" at bounding box center [742, 27] width 1483 height 0
click at [367, 44] on div at bounding box center [597, 25] width 817 height 51
click at [367, 24] on input "text" at bounding box center [605, 26] width 799 height 22
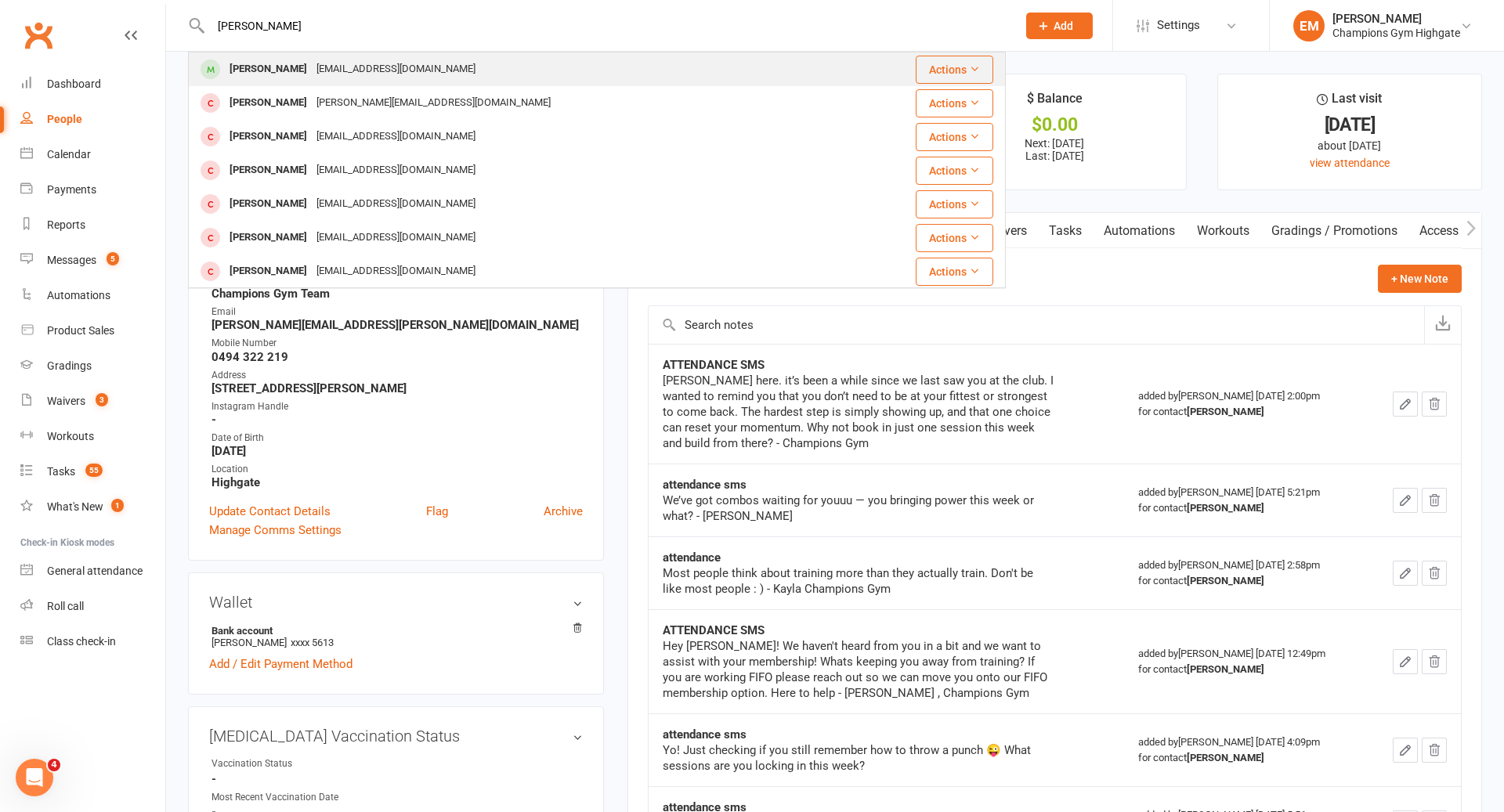
type input "[PERSON_NAME]"
click at [329, 69] on div "[EMAIL_ADDRESS][DOMAIN_NAME]" at bounding box center [395, 69] width 168 height 23
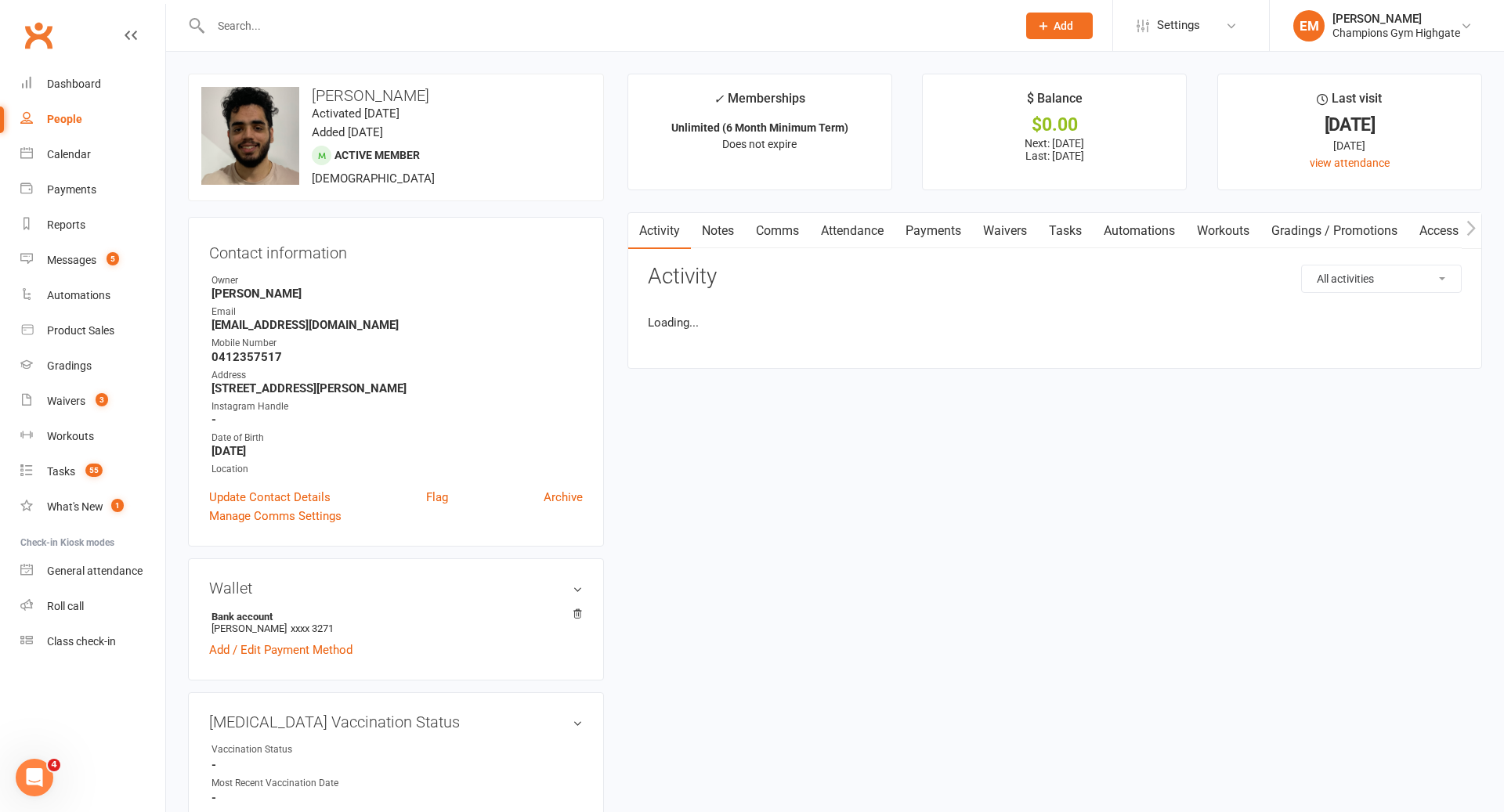
click at [704, 235] on link "Notes" at bounding box center [717, 231] width 54 height 36
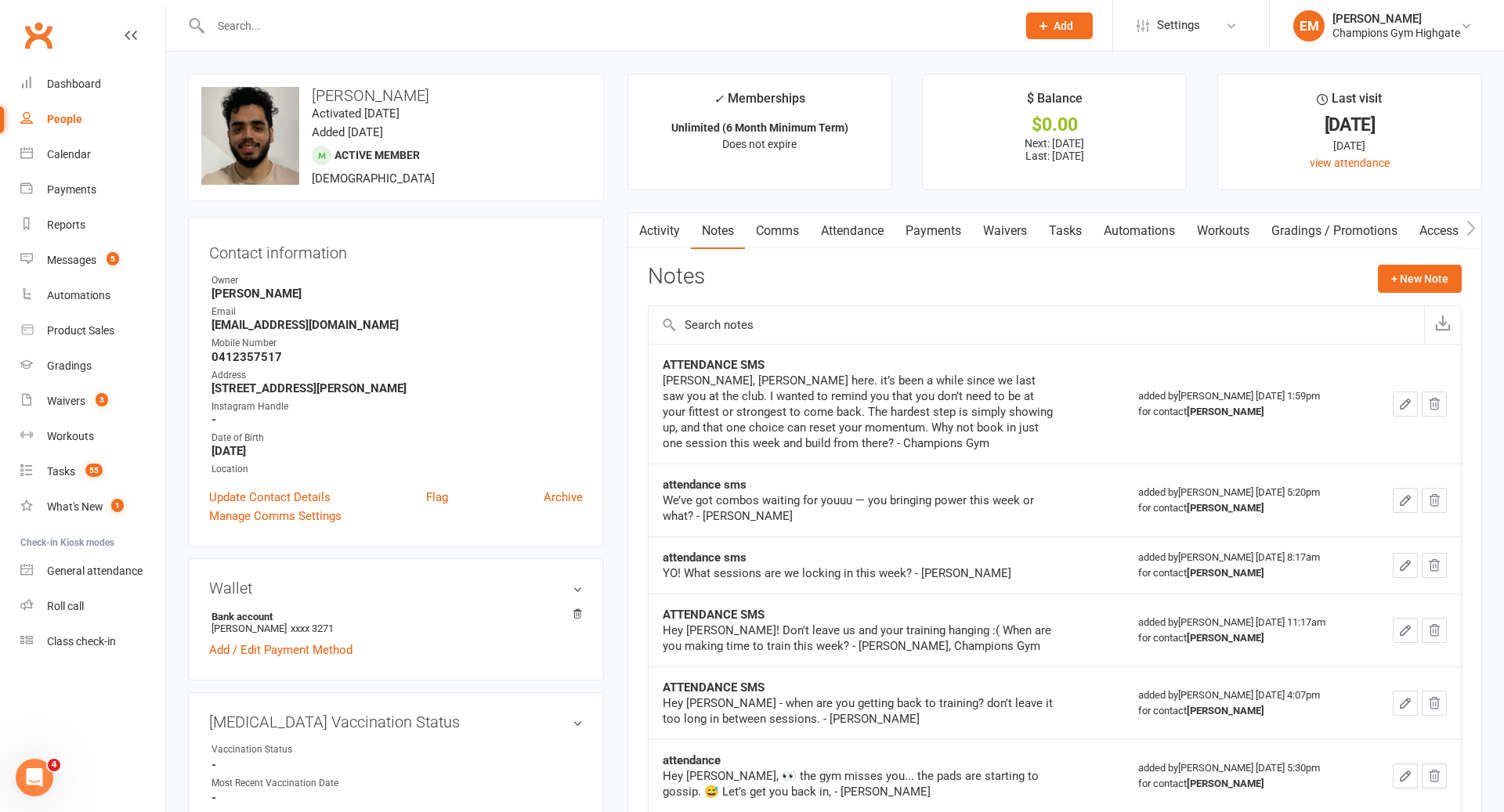
click at [488, 50] on div at bounding box center [597, 25] width 817 height 51
click at [496, 15] on input "text" at bounding box center [605, 26] width 799 height 22
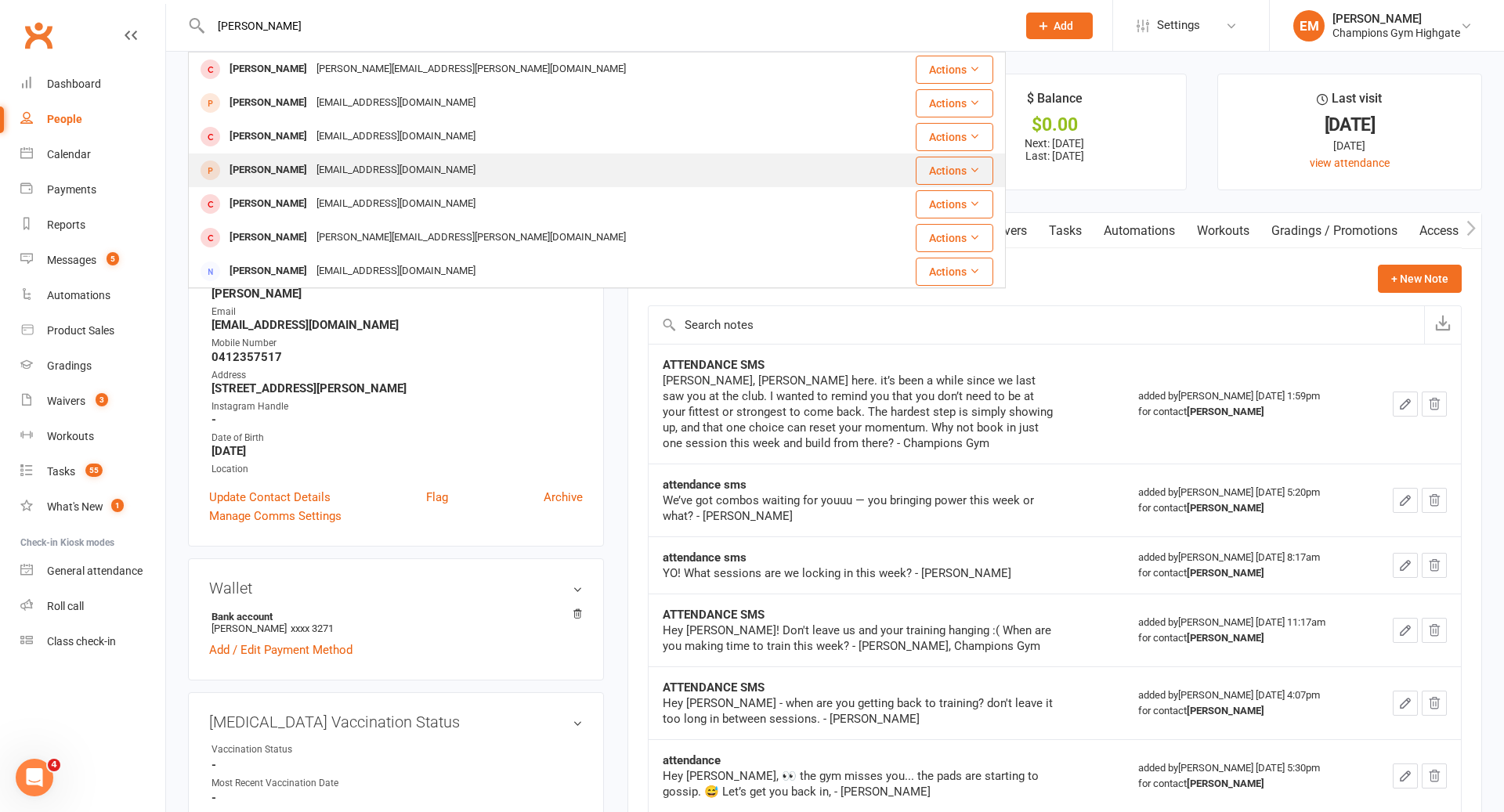
scroll to position [417, 0]
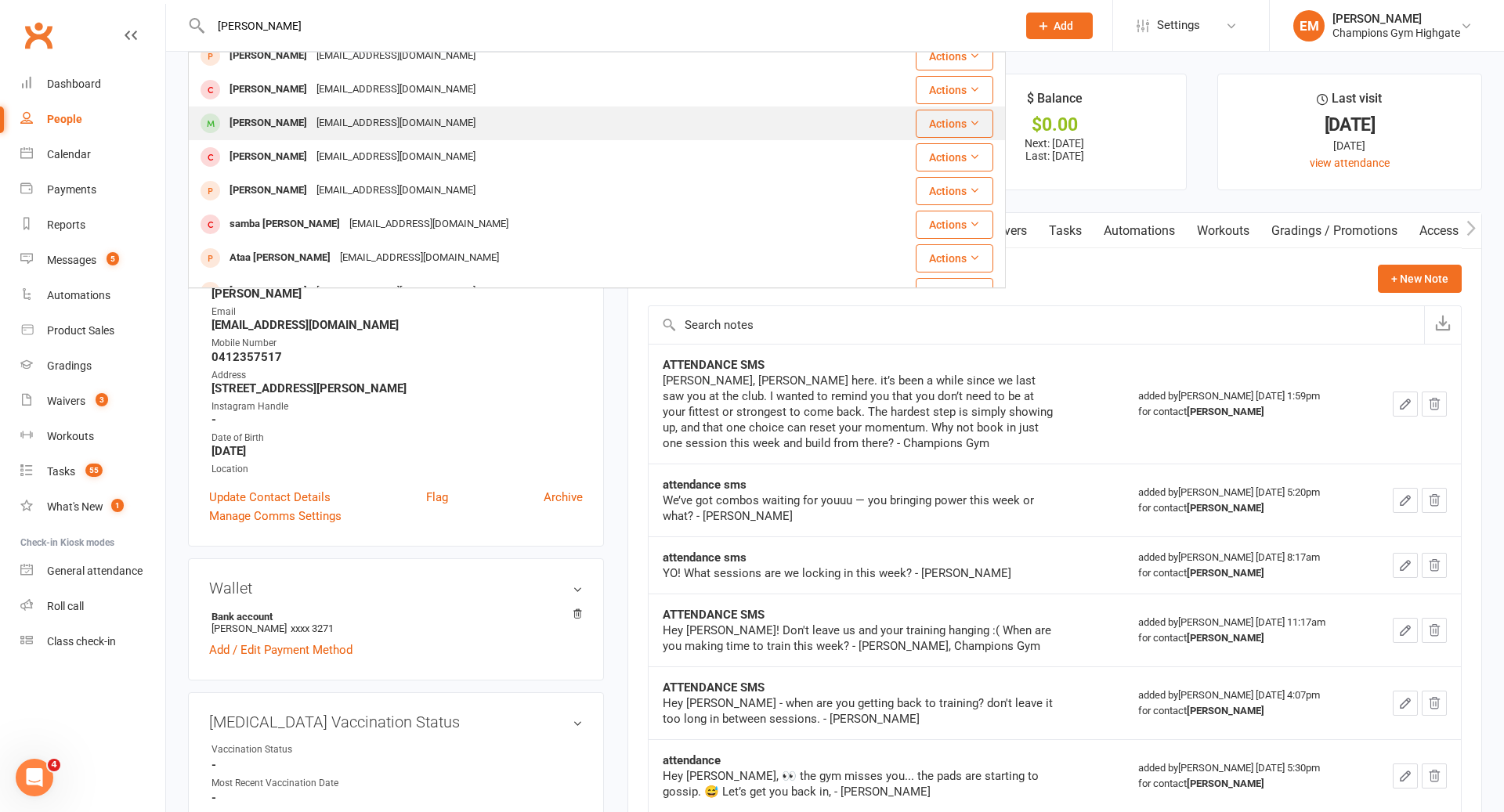
type input "[PERSON_NAME]"
click at [351, 129] on div "[EMAIL_ADDRESS][DOMAIN_NAME]" at bounding box center [395, 123] width 168 height 23
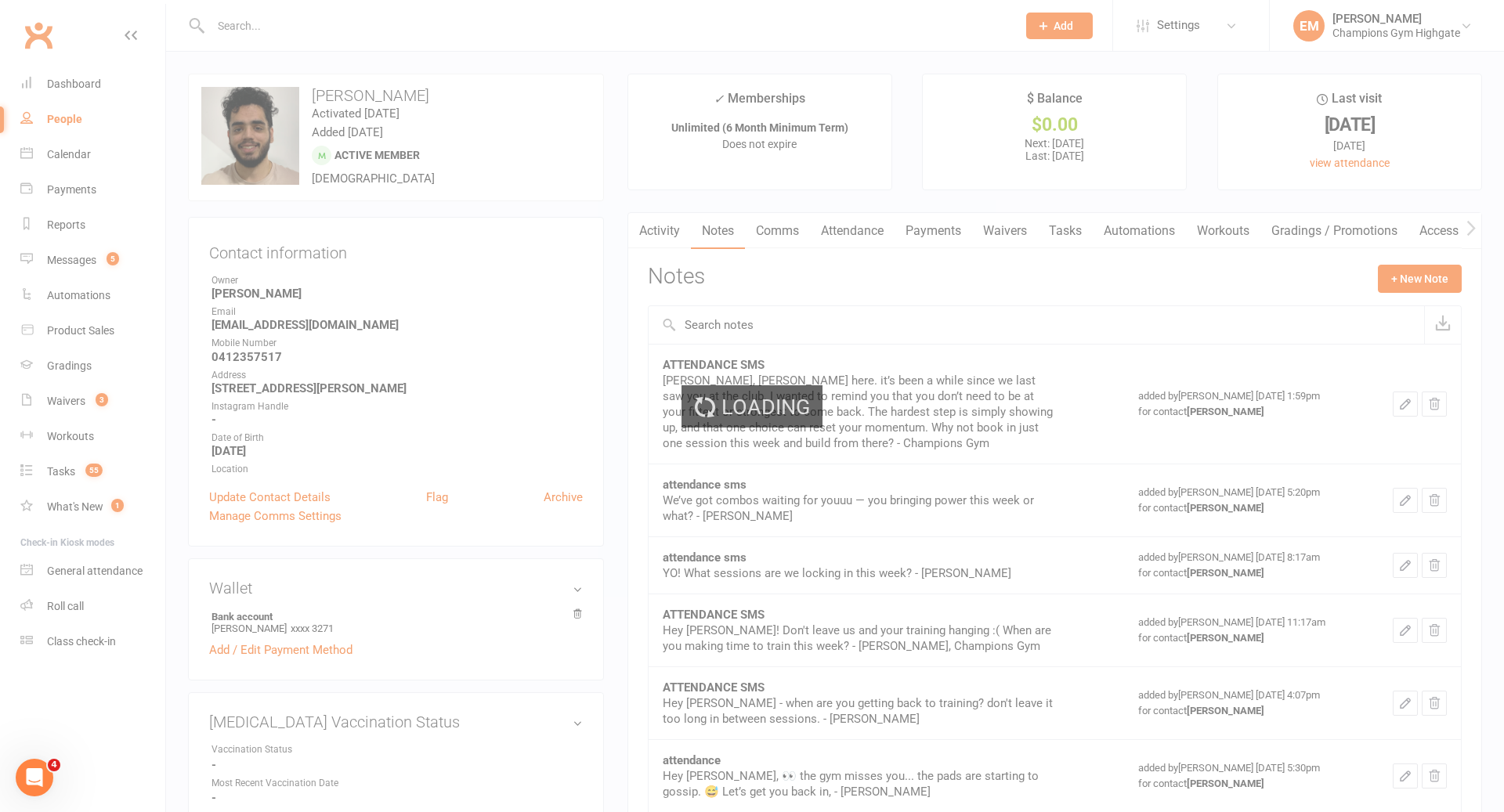
click at [788, 235] on div "Loading" at bounding box center [752, 406] width 1504 height 812
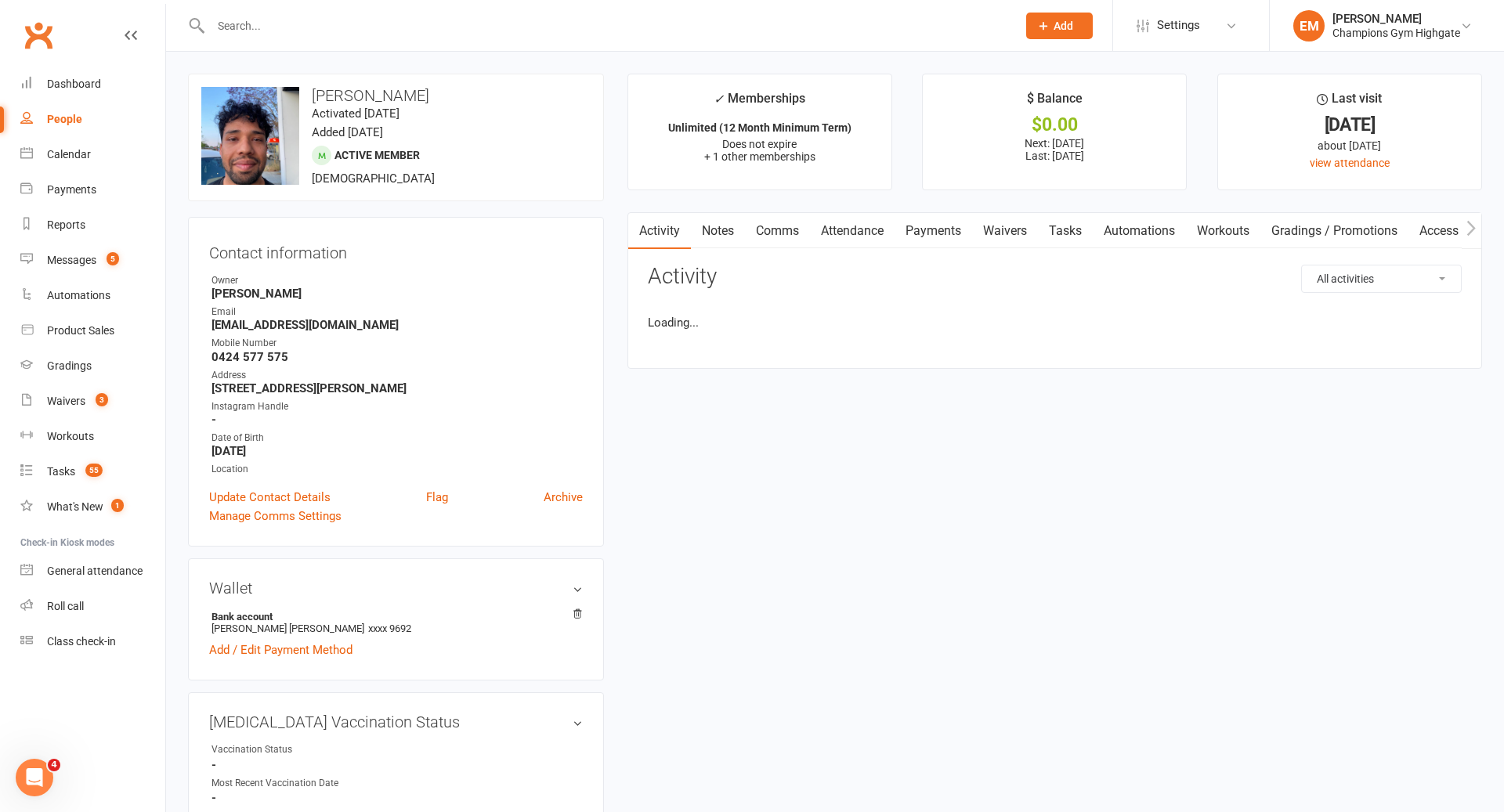
click at [788, 233] on link "Comms" at bounding box center [777, 231] width 65 height 36
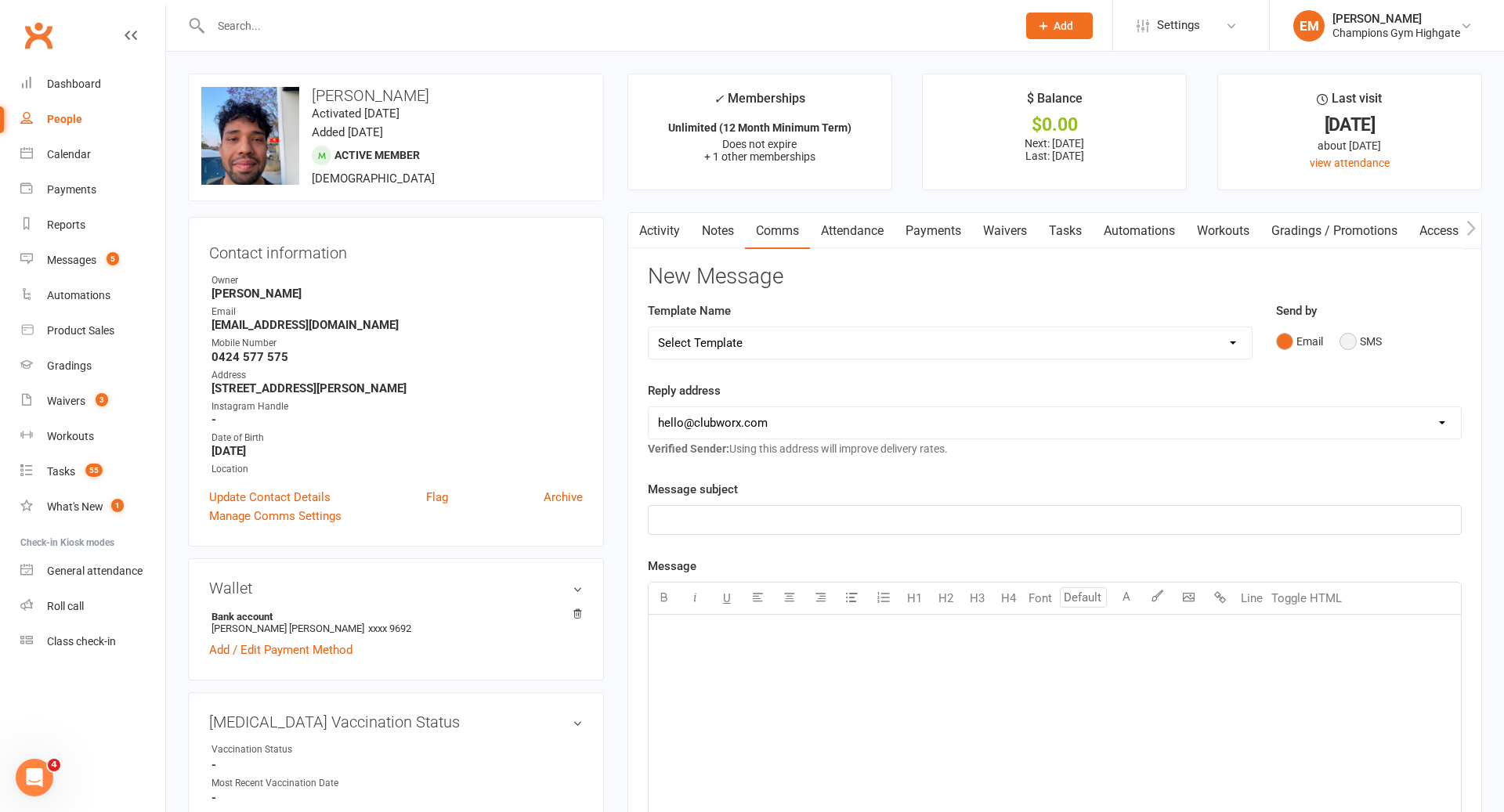
click at [1339, 330] on button "SMS" at bounding box center [1360, 342] width 43 height 30
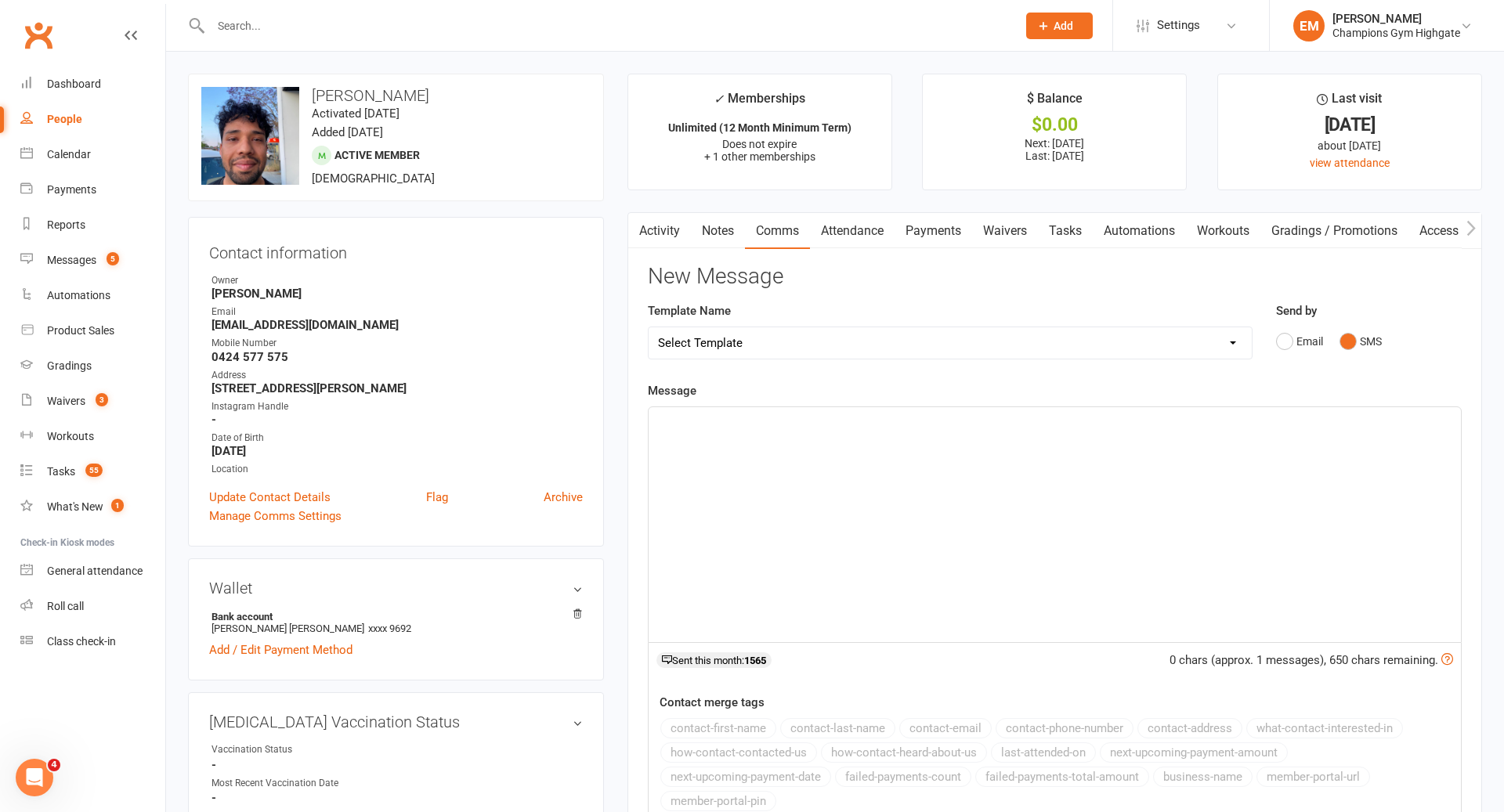
drag, startPoint x: 1346, startPoint y: 339, endPoint x: 1328, endPoint y: 349, distance: 20.6
click at [1346, 339] on button "SMS" at bounding box center [1360, 342] width 43 height 30
click at [1178, 470] on div "﻿" at bounding box center [1054, 525] width 812 height 235
paste div
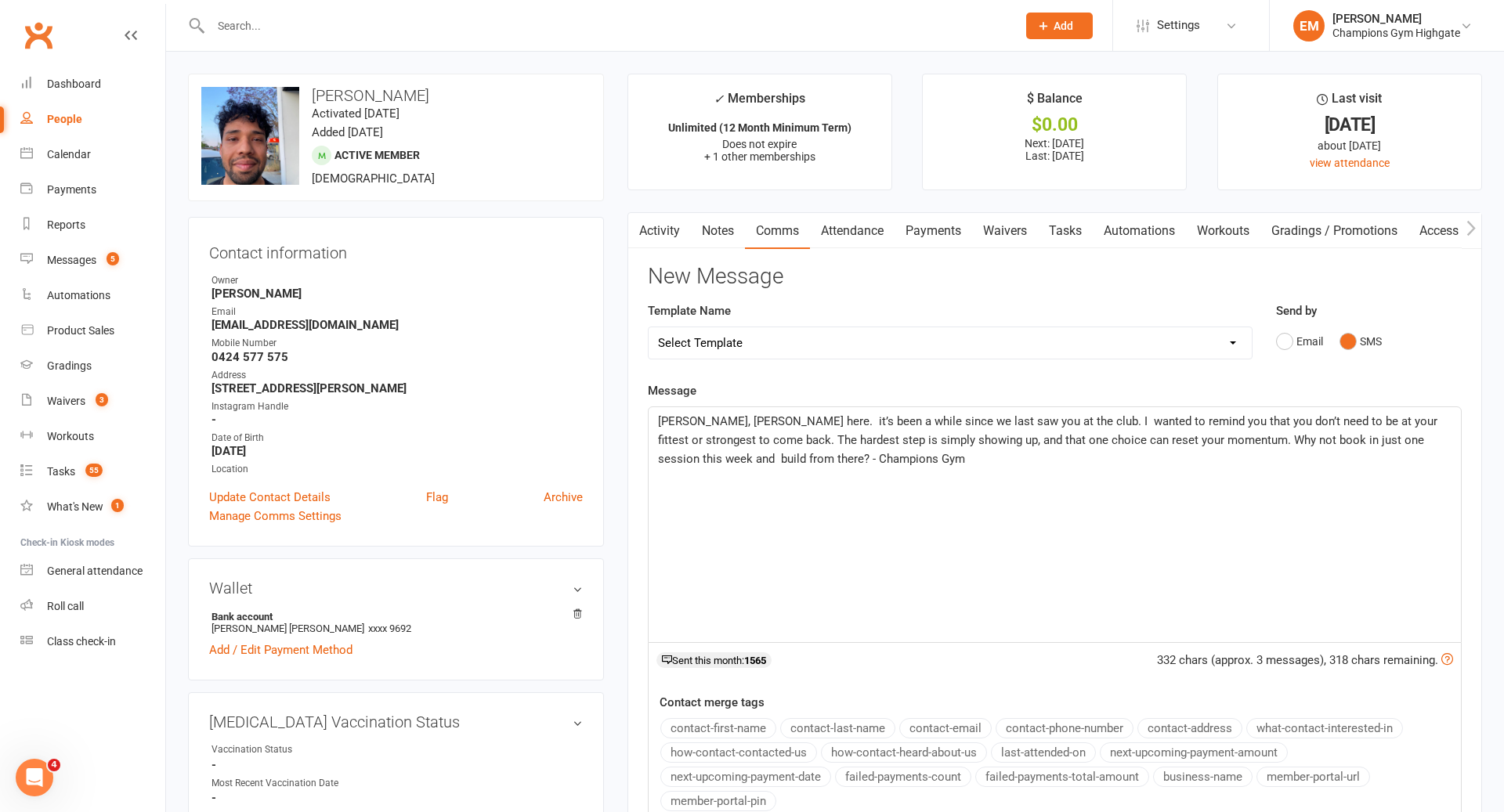
click at [705, 420] on span "[PERSON_NAME], [PERSON_NAME] here. it’s been a while since we last saw you at t…" at bounding box center [1049, 440] width 783 height 52
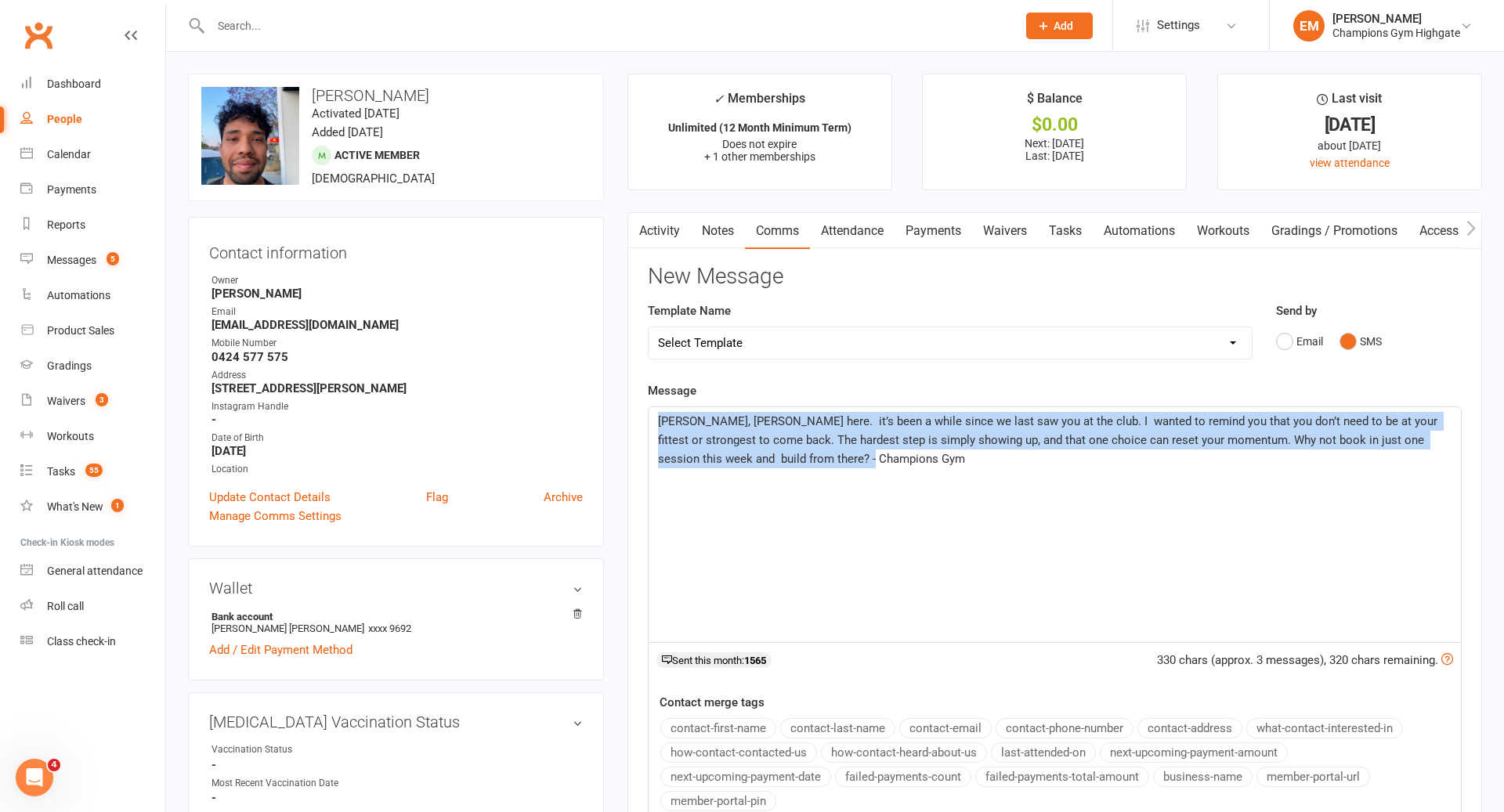
drag, startPoint x: 853, startPoint y: 486, endPoint x: 552, endPoint y: 347, distance: 331.5
copy span "[PERSON_NAME], [PERSON_NAME] here. it’s been a while since we last saw you at t…"
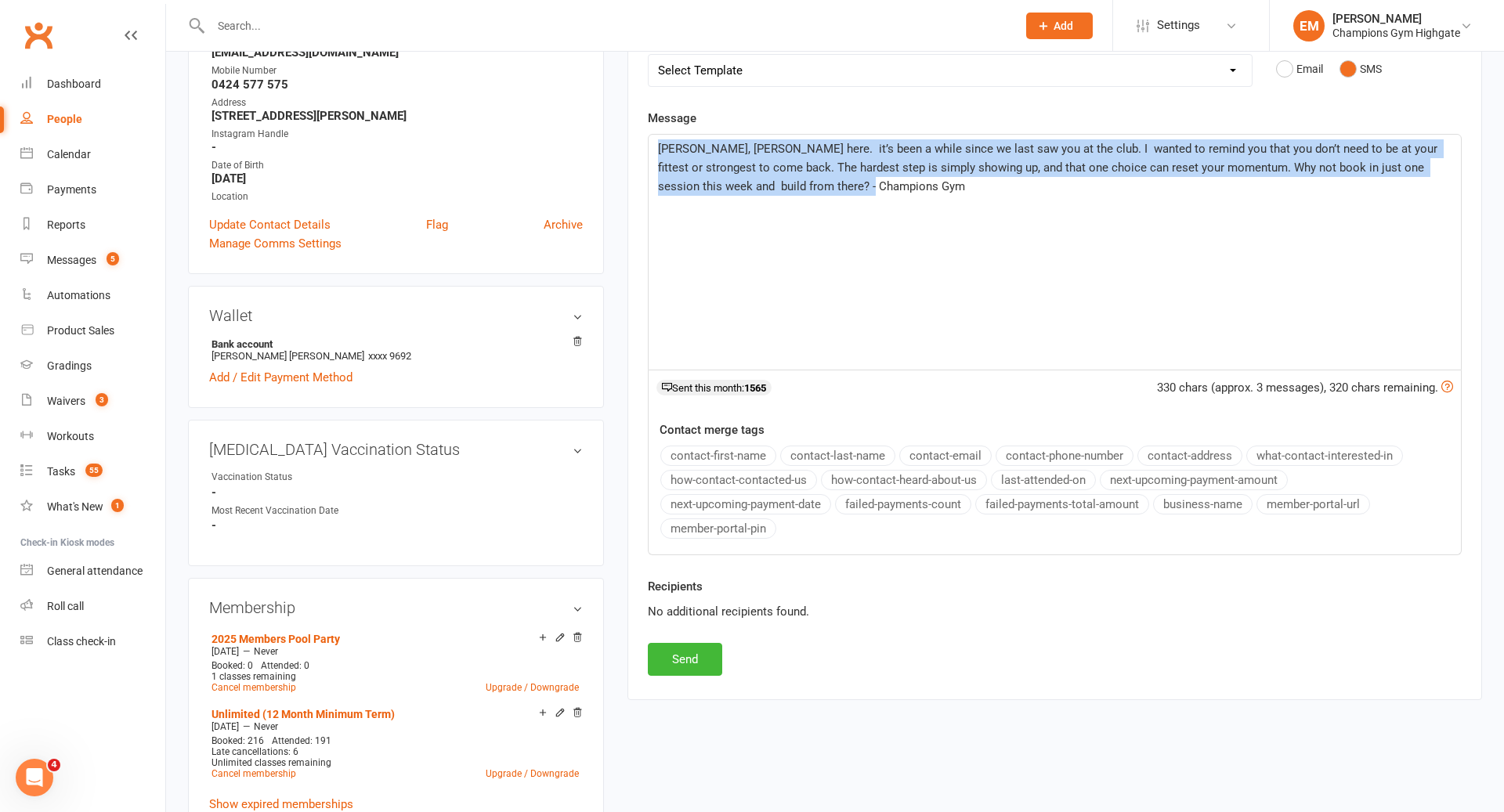
scroll to position [353, 0]
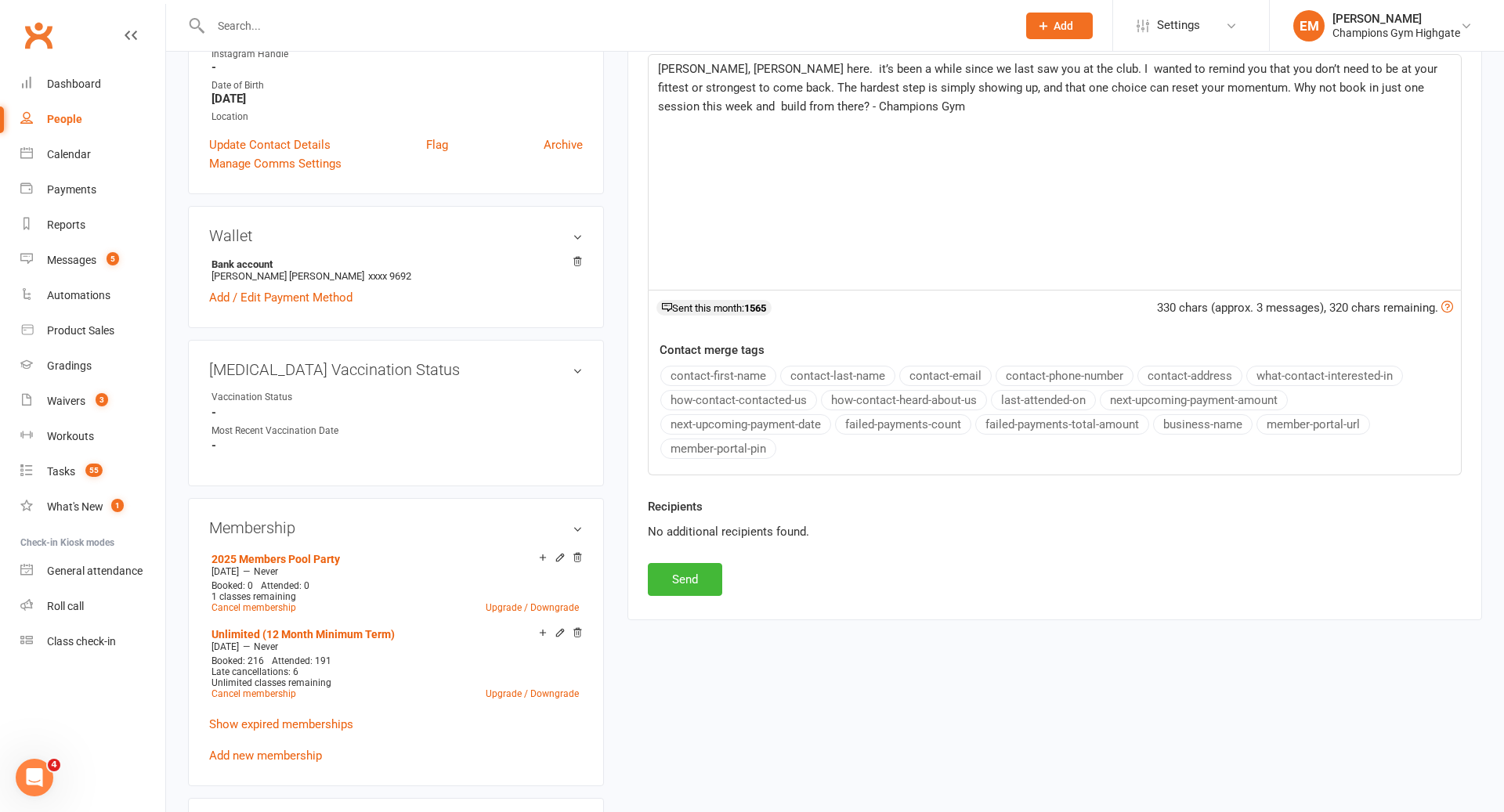
click at [697, 547] on div "Recipients No additional recipients found." at bounding box center [1054, 529] width 837 height 65
click at [694, 569] on button "Send" at bounding box center [685, 580] width 74 height 33
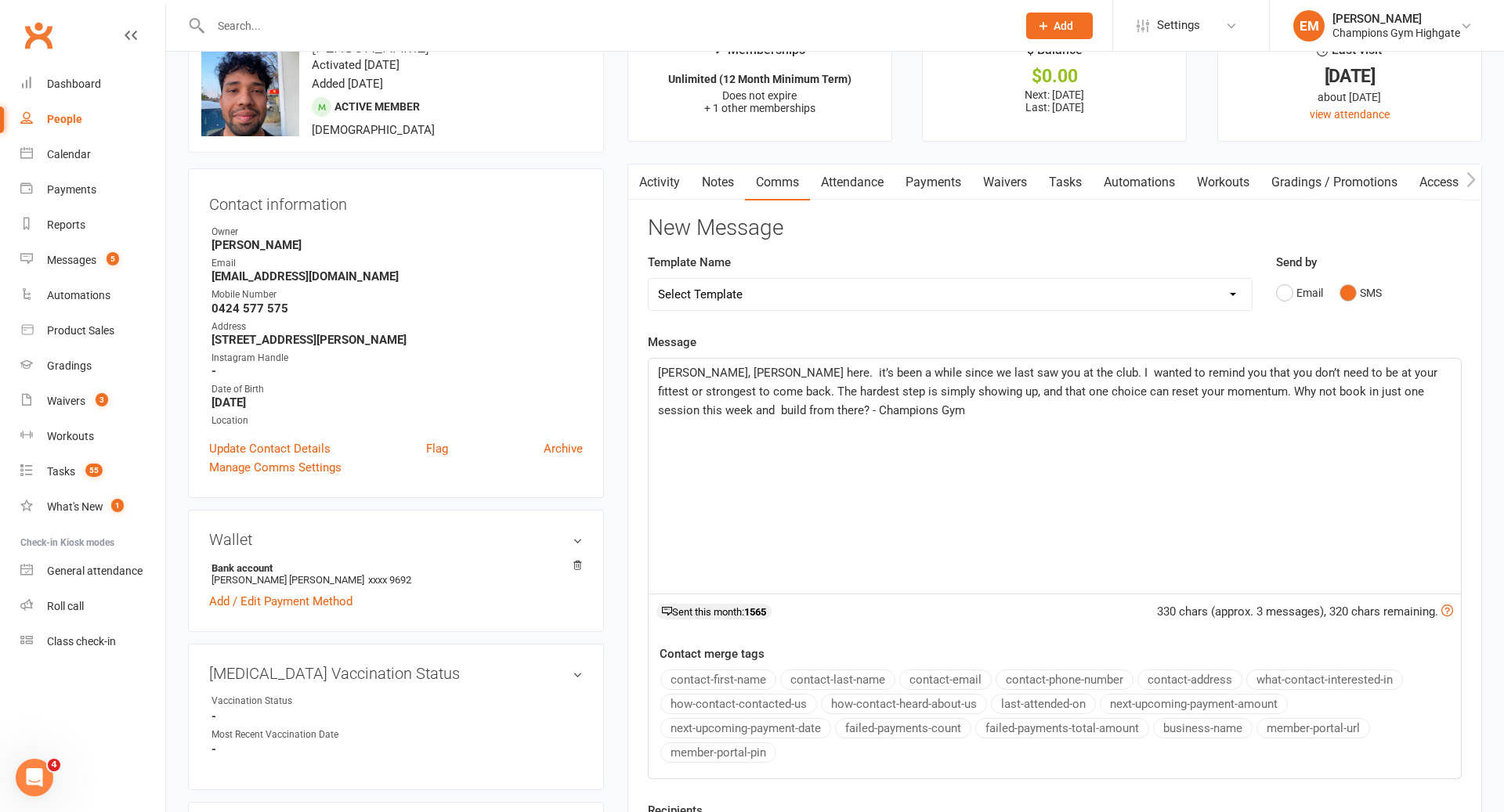
scroll to position [0, 0]
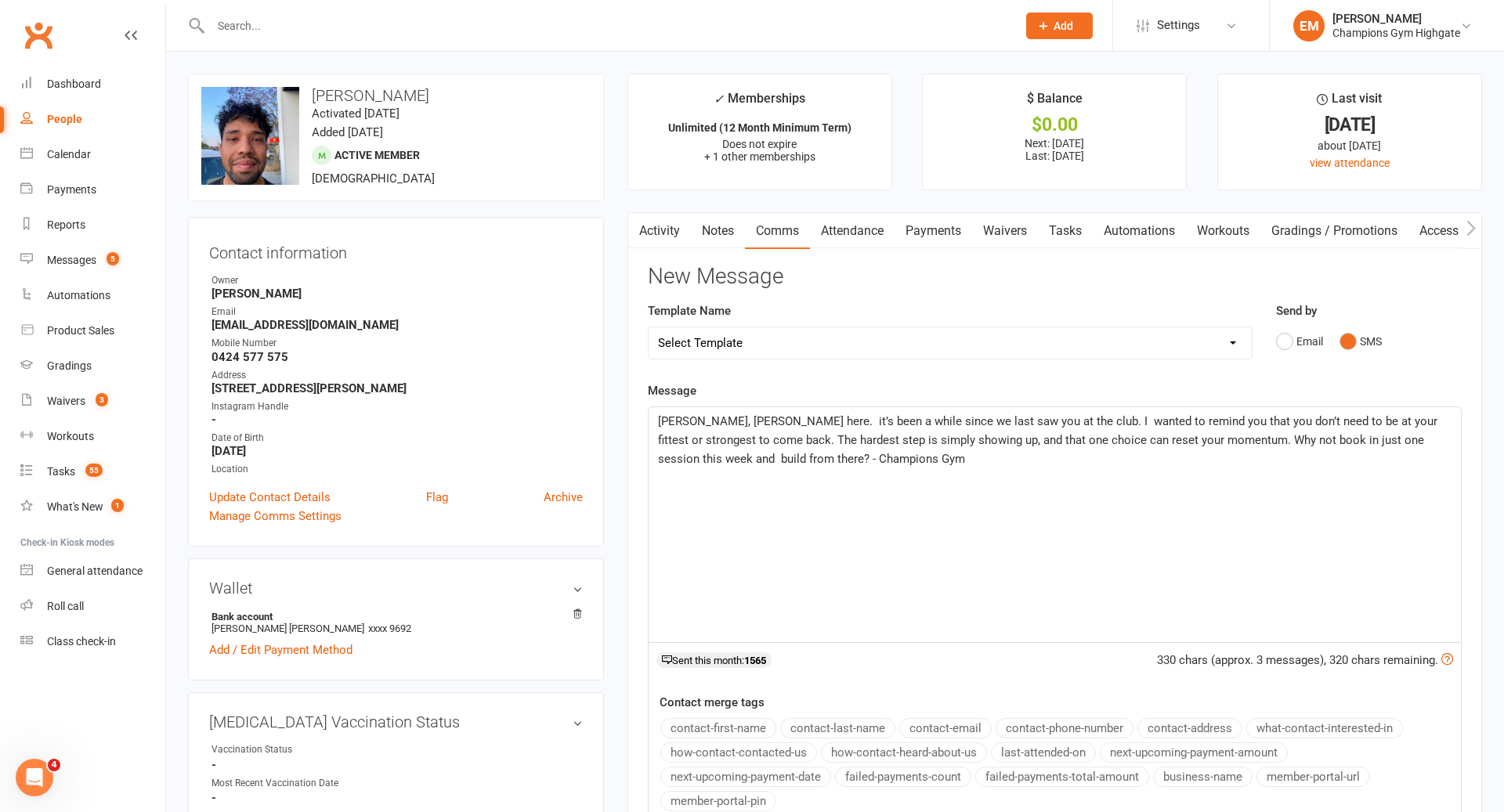
click at [720, 239] on link "Notes" at bounding box center [717, 231] width 54 height 36
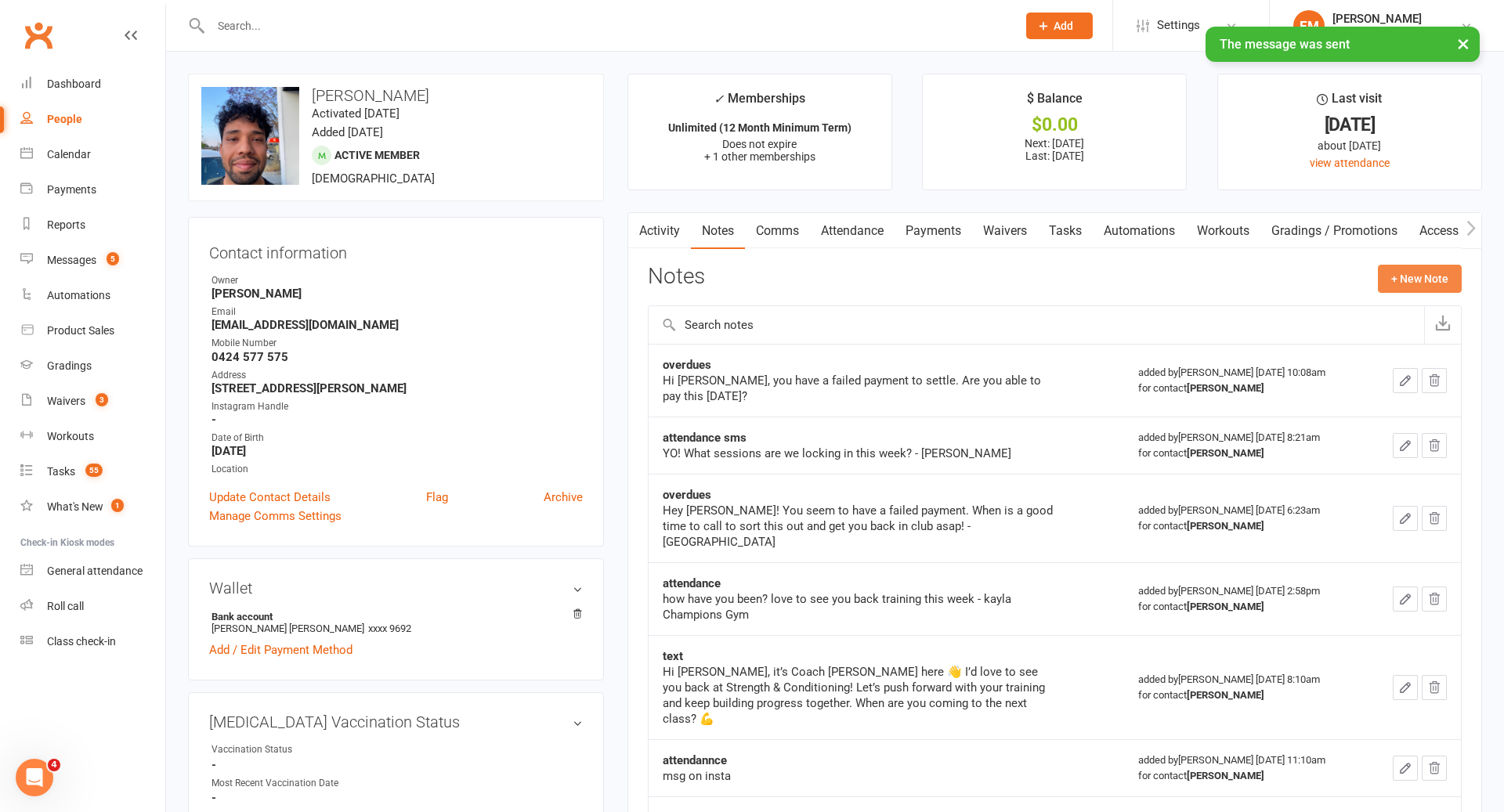
click at [1416, 290] on button "+ New Note" at bounding box center [1420, 279] width 84 height 28
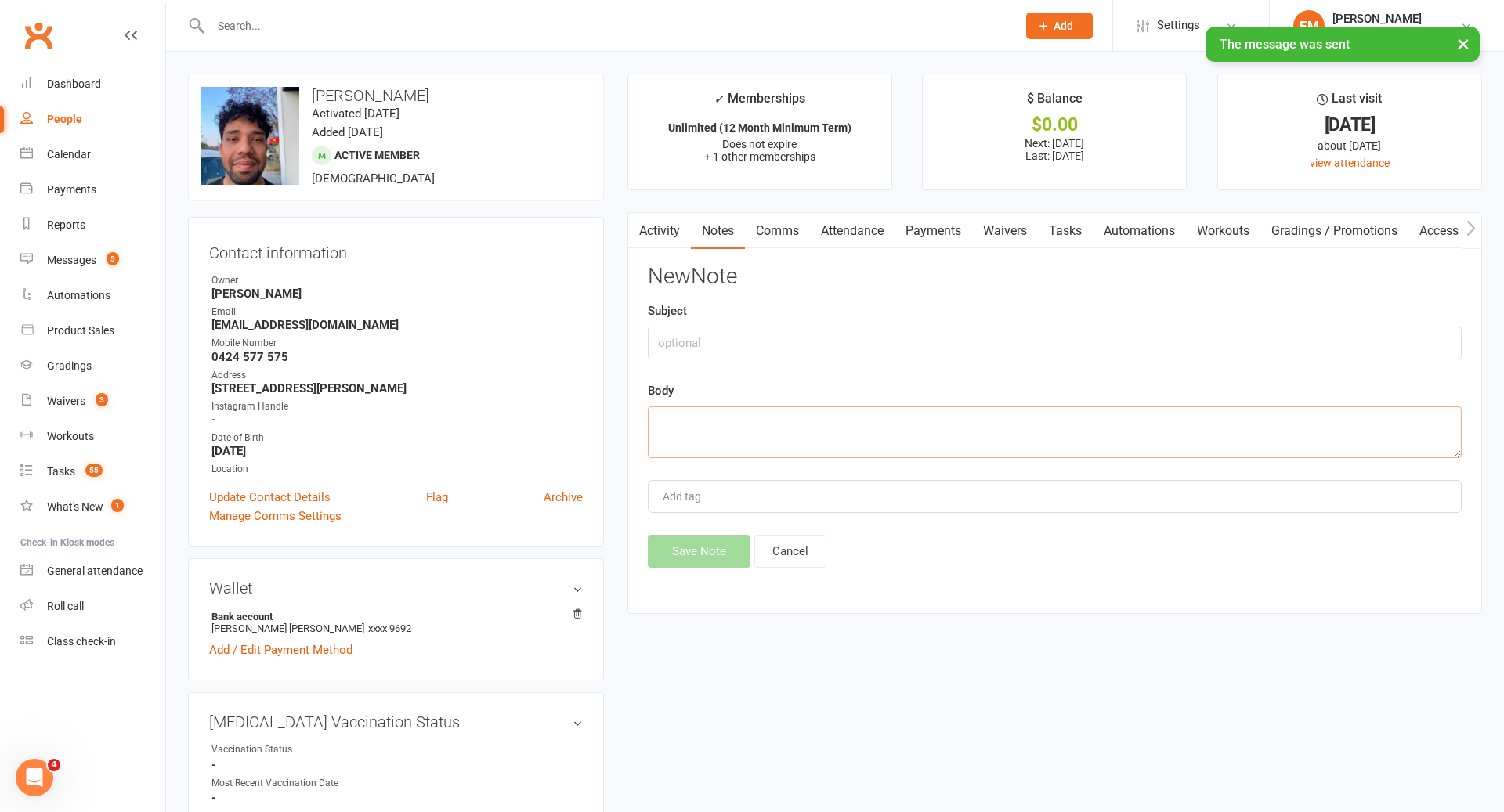
click at [968, 434] on textarea at bounding box center [1054, 432] width 814 height 52
paste textarea "[PERSON_NAME], [PERSON_NAME] here. it’s been a while since we last saw you at t…"
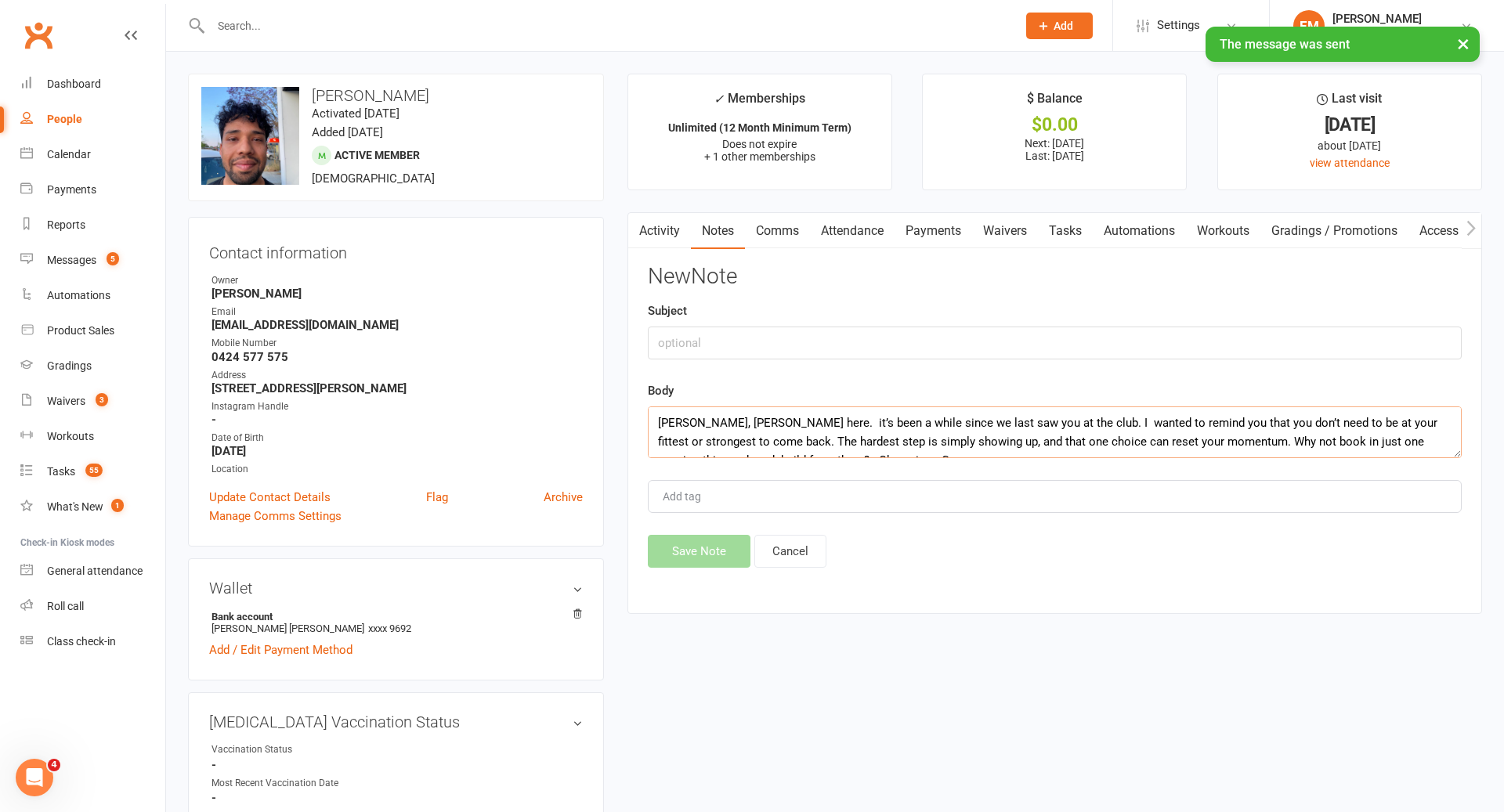
scroll to position [9, 0]
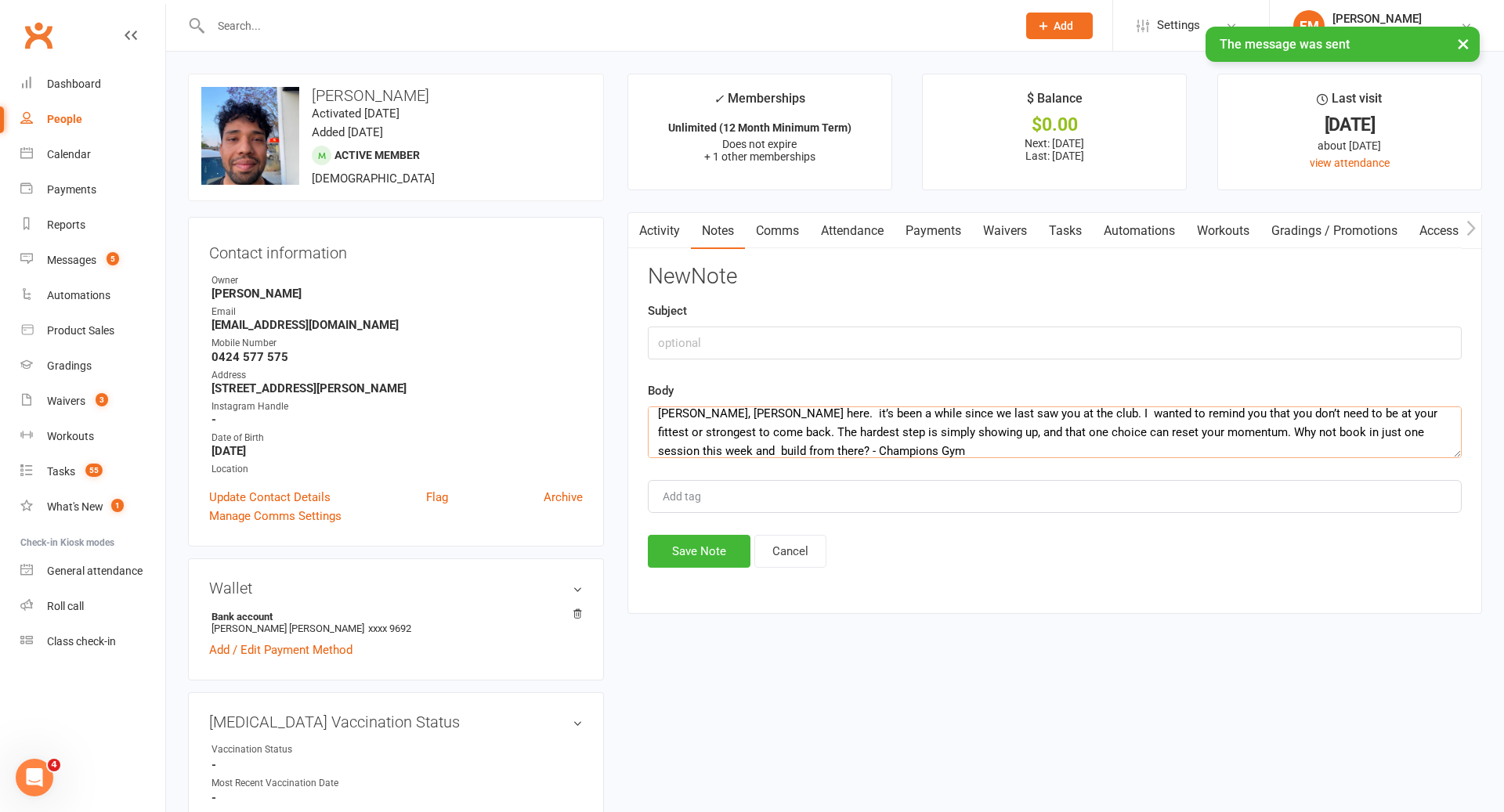
type textarea "[PERSON_NAME], [PERSON_NAME] here. it’s been a while since we last saw you at t…"
click at [823, 324] on div "Subject" at bounding box center [1054, 330] width 814 height 58
click at [803, 329] on input "text" at bounding box center [1054, 343] width 814 height 33
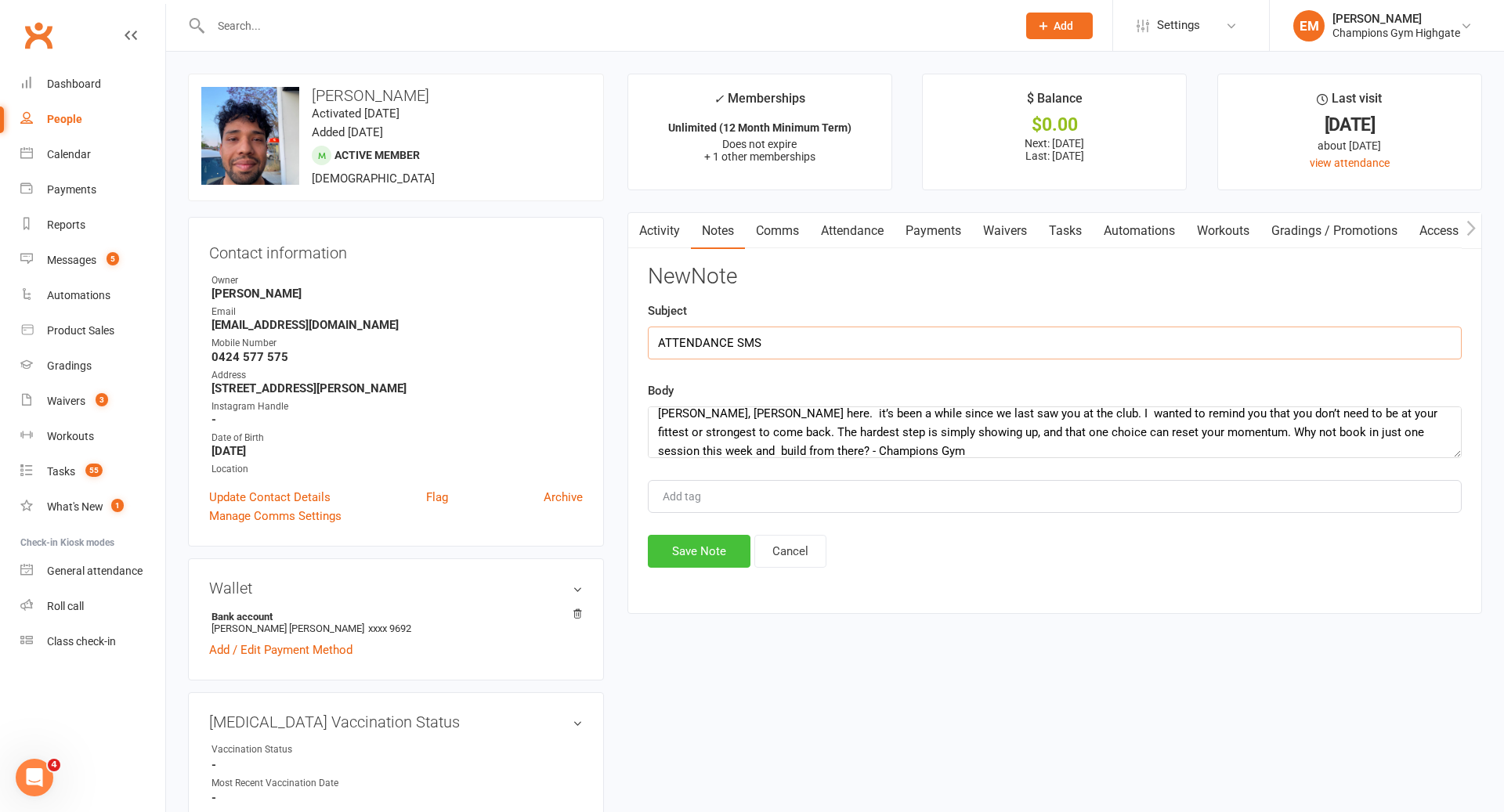
type input "ATTENDANCE SMS"
click at [709, 564] on button "Save Note" at bounding box center [699, 552] width 103 height 33
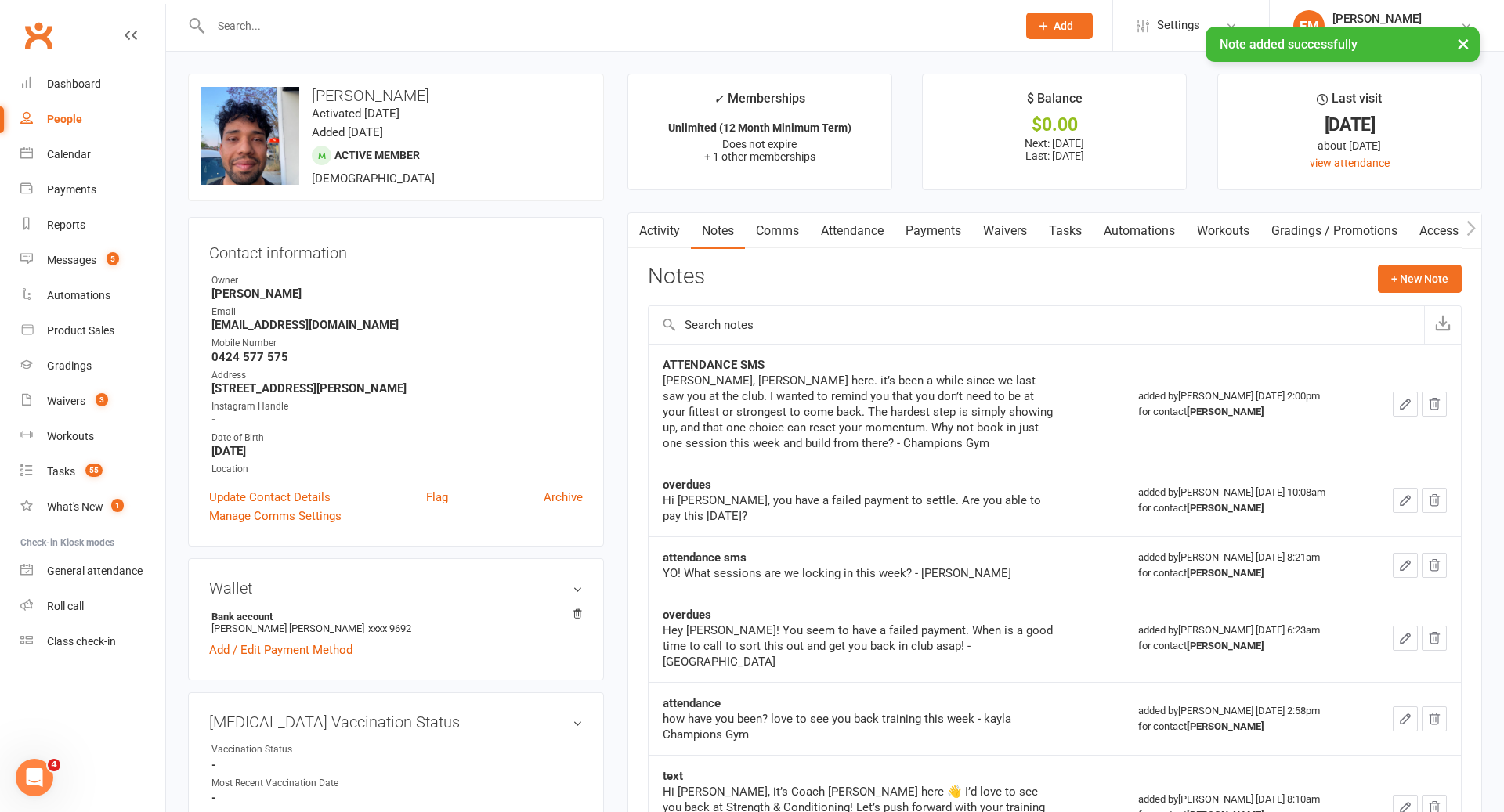
click at [585, 27] on div "× Note added successfully" at bounding box center [742, 27] width 1483 height 0
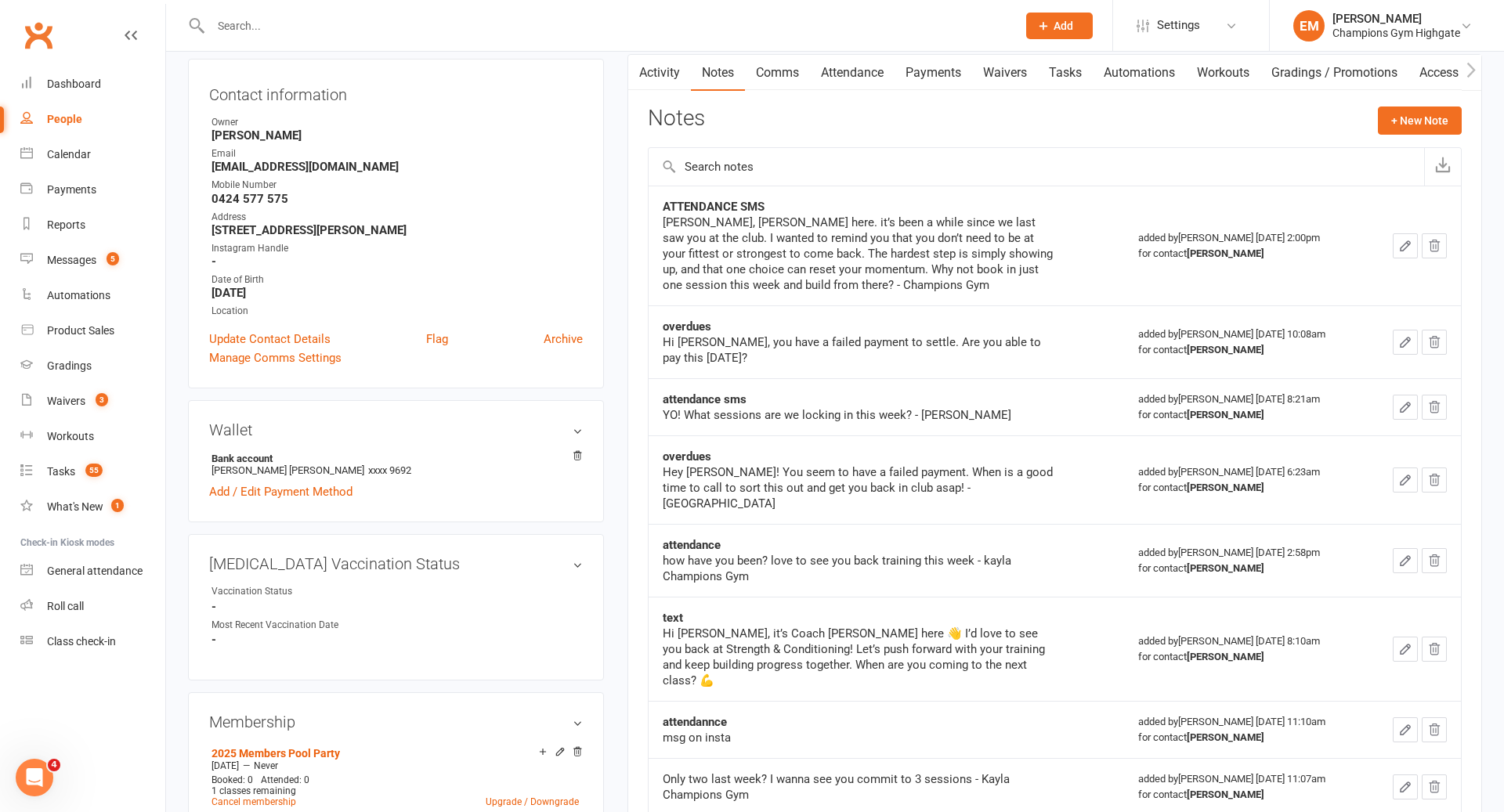
scroll to position [0, 0]
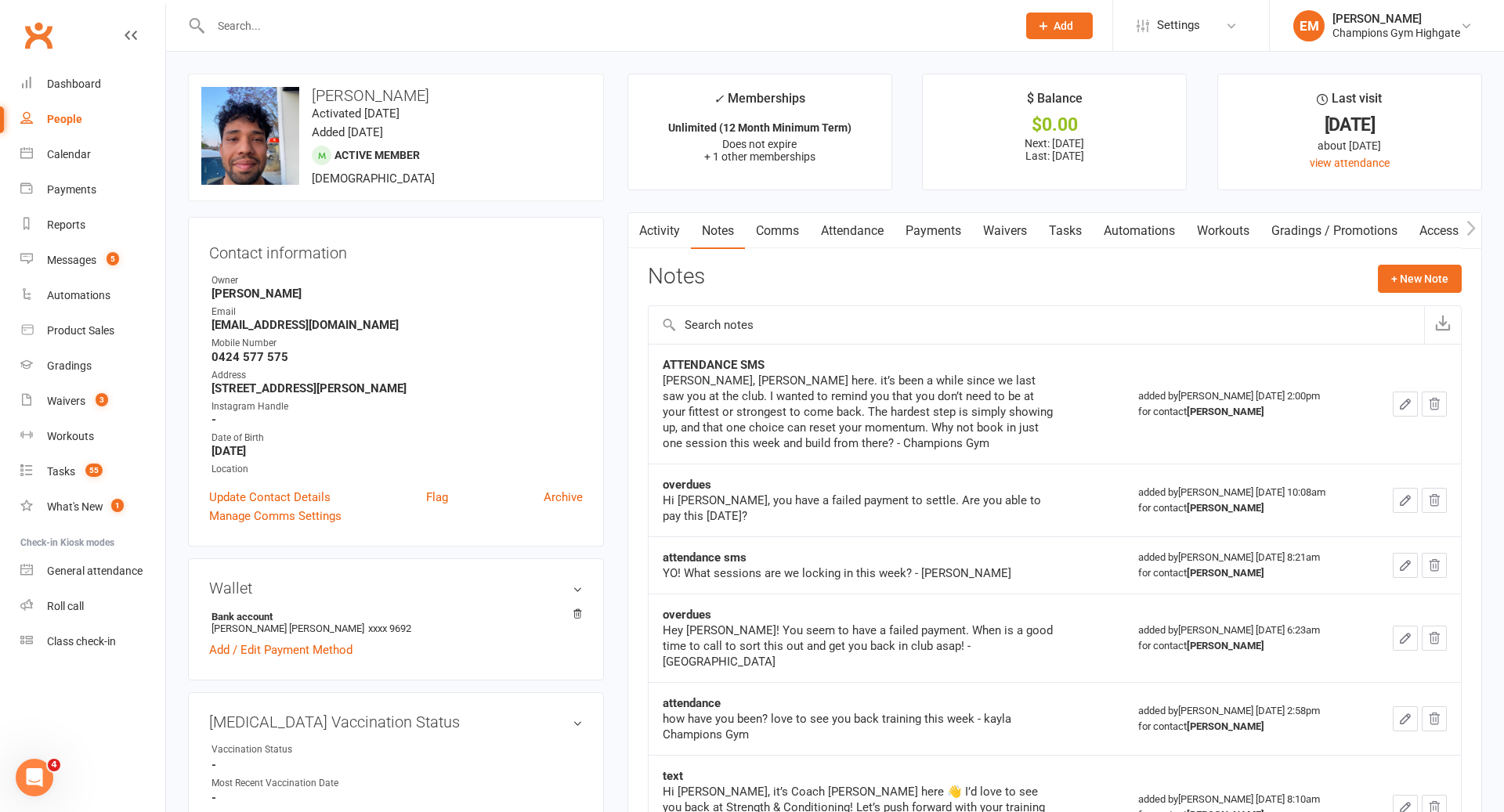
click at [433, 25] on input "text" at bounding box center [605, 26] width 799 height 22
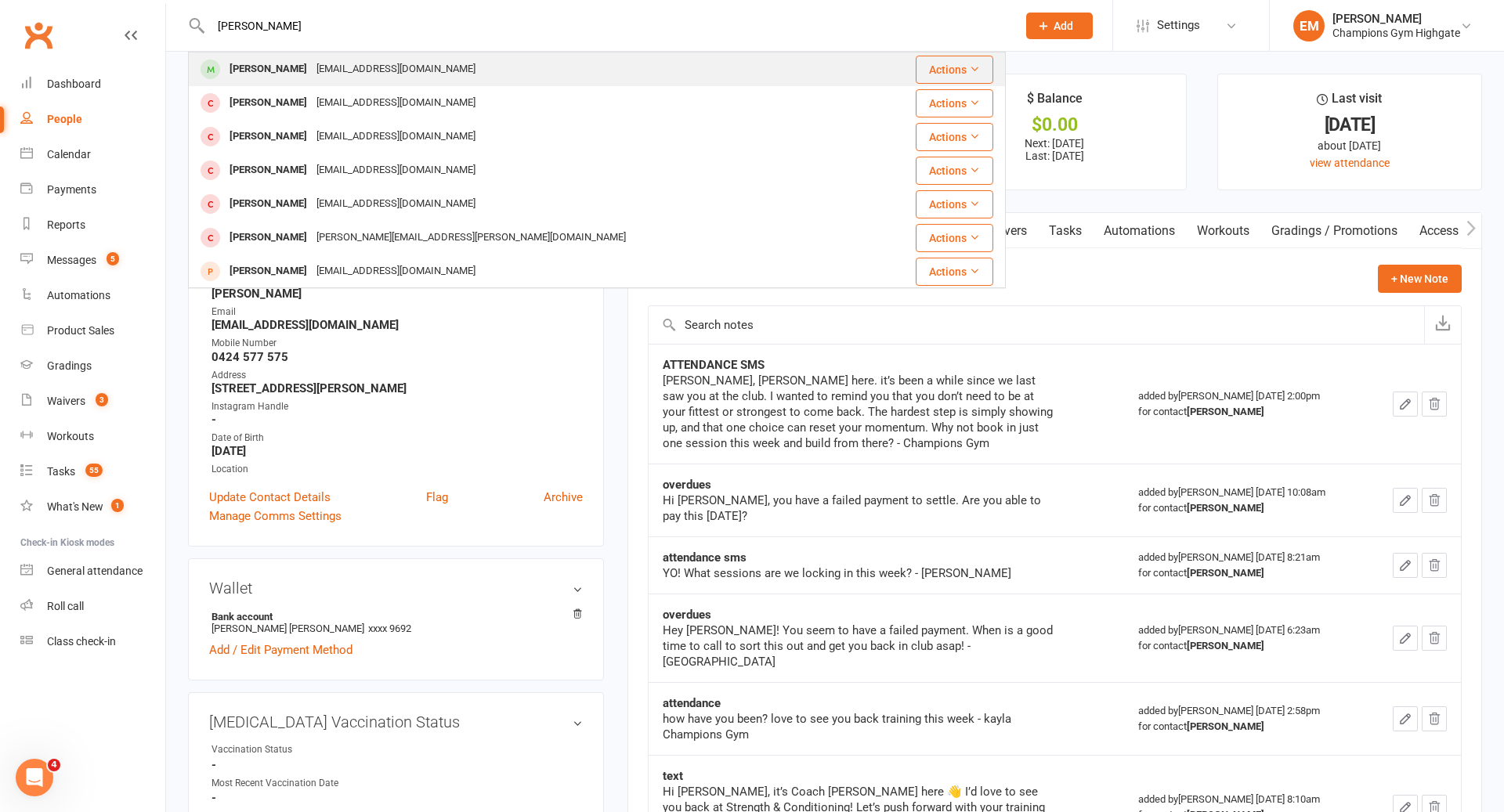
type input "[PERSON_NAME]"
click at [282, 64] on div "[PERSON_NAME]" at bounding box center [268, 69] width 87 height 23
